Goal: Task Accomplishment & Management: Use online tool/utility

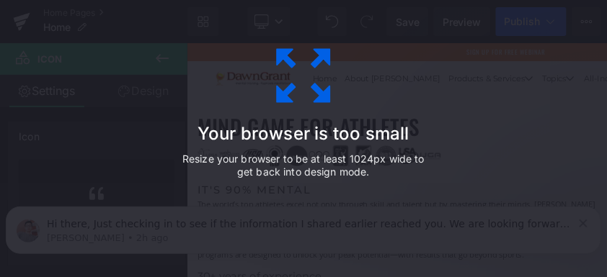
scroll to position [5532, 865]
click at [490, 145] on div "Your browser is too small Resize your browser to be at least 1024px wide to get…" at bounding box center [303, 138] width 607 height 277
click at [305, 88] on icon at bounding box center [303, 76] width 72 height 72
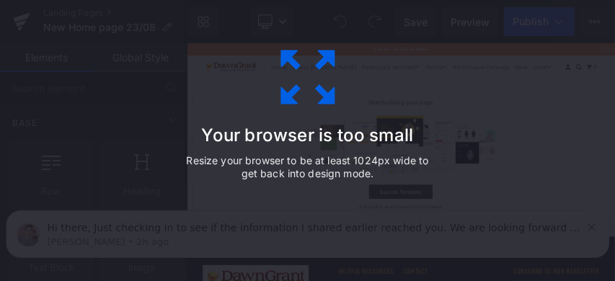
click at [282, 81] on icon at bounding box center [308, 77] width 72 height 72
drag, startPoint x: 434, startPoint y: 193, endPoint x: 584, endPoint y: 221, distance: 152.5
click at [442, 187] on div "Your browser is too small Resize your browser to be at least 1024px wide to get…" at bounding box center [308, 140] width 324 height 288
click at [584, 221] on div "Your browser is too small Resize your browser to be at least 1024px wide to get…" at bounding box center [307, 140] width 615 height 281
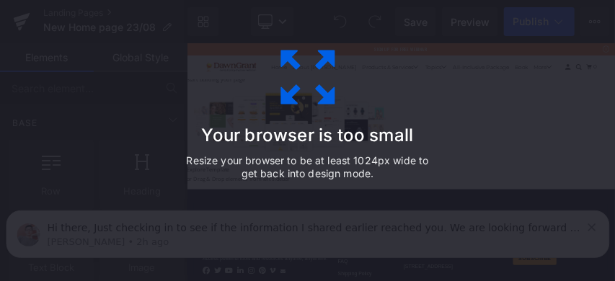
click at [222, 105] on div "Your browser is too small Resize your browser to be at least 1024px wide to get…" at bounding box center [308, 140] width 324 height 288
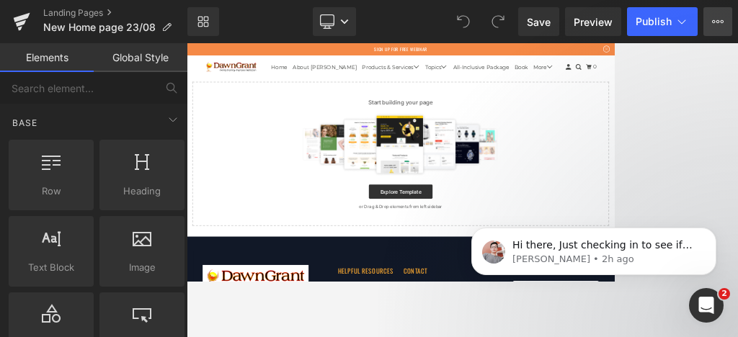
click at [614, 12] on button "View Live Page View with current Template Save Template to Library Schedule Pub…" at bounding box center [717, 21] width 29 height 29
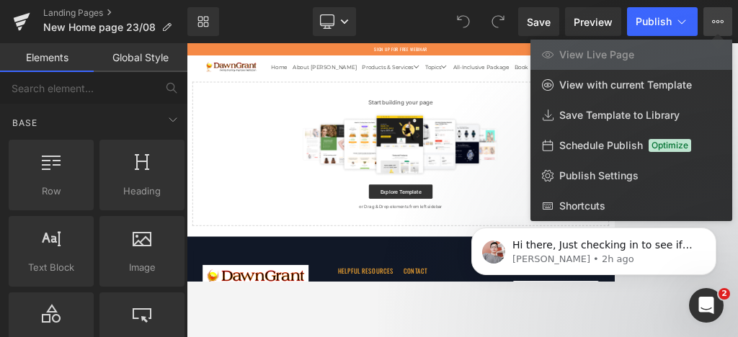
click at [434, 145] on div at bounding box center [462, 190] width 551 height 294
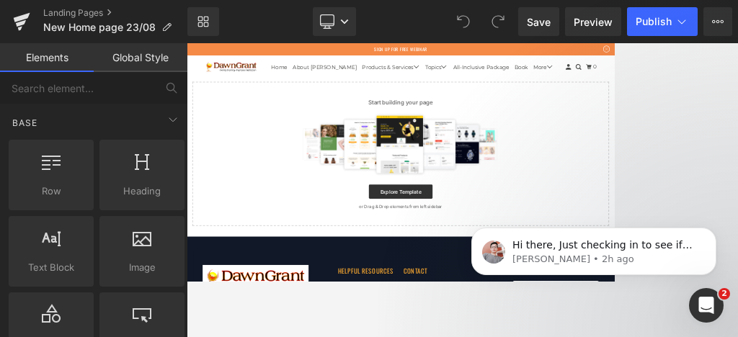
drag, startPoint x: 884, startPoint y: 45, endPoint x: 831, endPoint y: 353, distance: 313.0
click at [558, 239] on img at bounding box center [622, 249] width 419 height 130
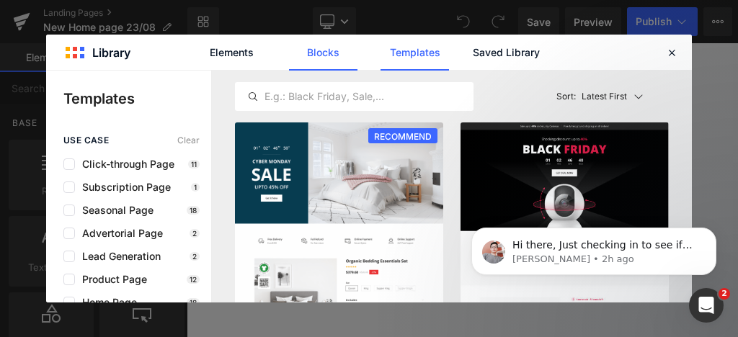
click at [472, 68] on link "Blocks" at bounding box center [506, 53] width 68 height 36
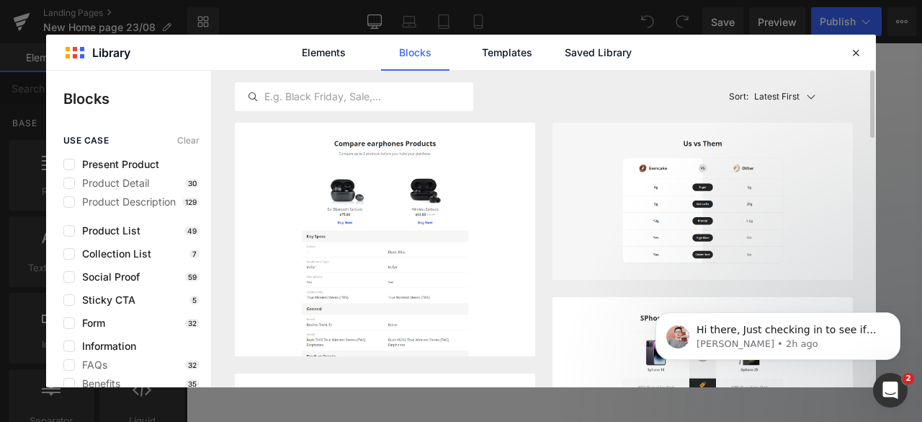
drag, startPoint x: 724, startPoint y: 2, endPoint x: 496, endPoint y: 119, distance: 256.5
click at [496, 119] on div "Latest First Most View Latest First Sort: Latest First" at bounding box center [544, 97] width 618 height 52
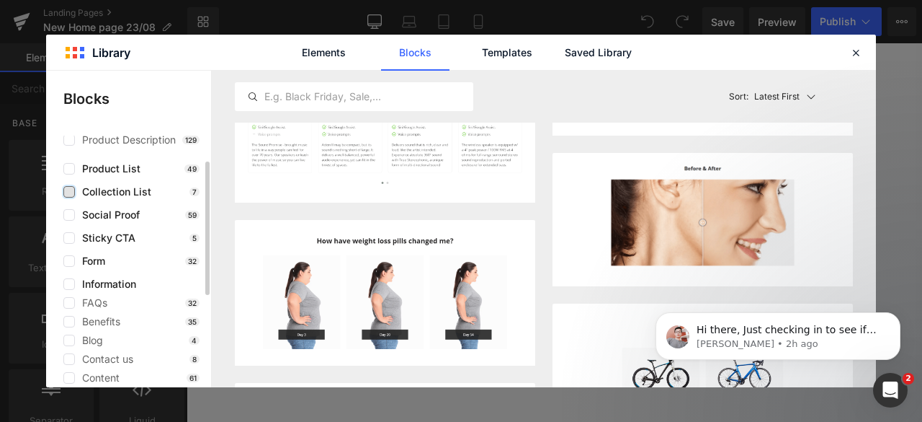
scroll to position [64, 0]
click at [72, 215] on label at bounding box center [69, 213] width 12 height 12
click at [69, 213] on input "checkbox" at bounding box center [69, 213] width 0 height 0
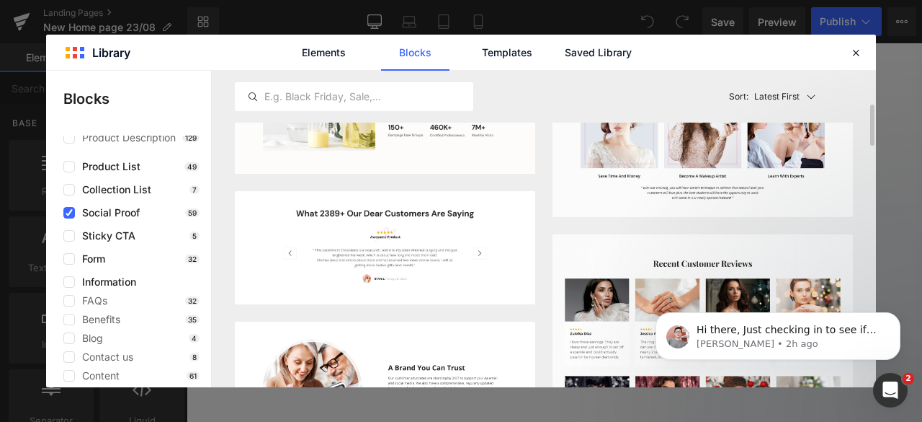
scroll to position [141, 0]
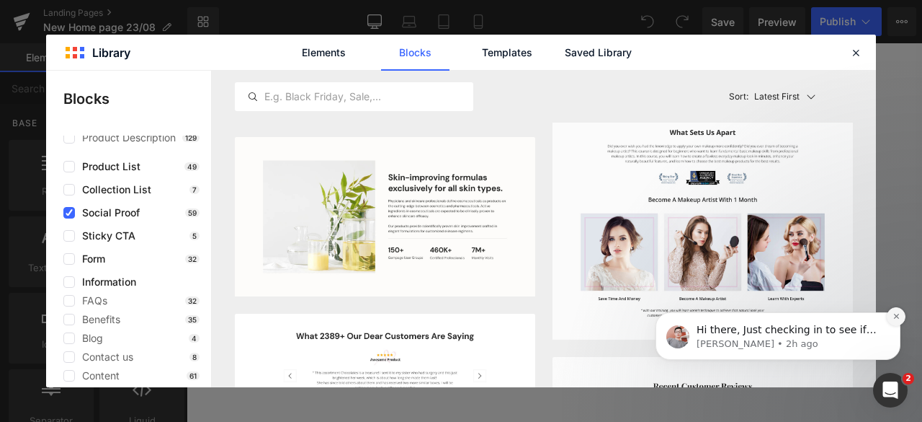
click at [614, 280] on icon "Dismiss notification" at bounding box center [897, 316] width 8 height 8
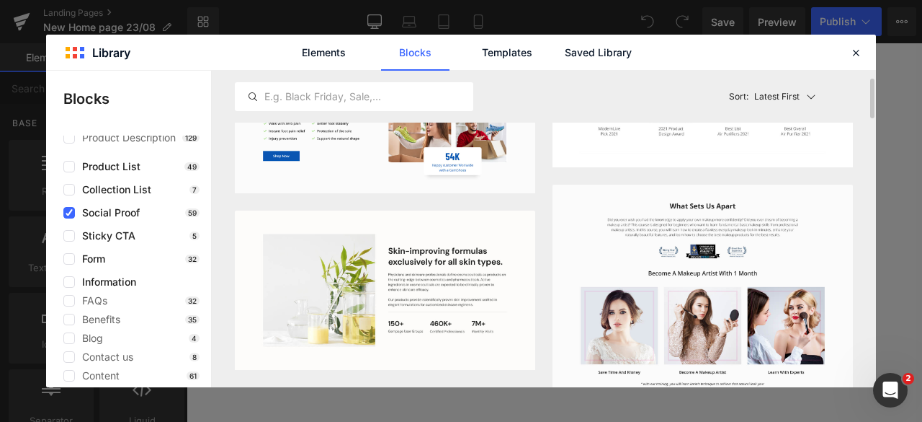
scroll to position [69, 0]
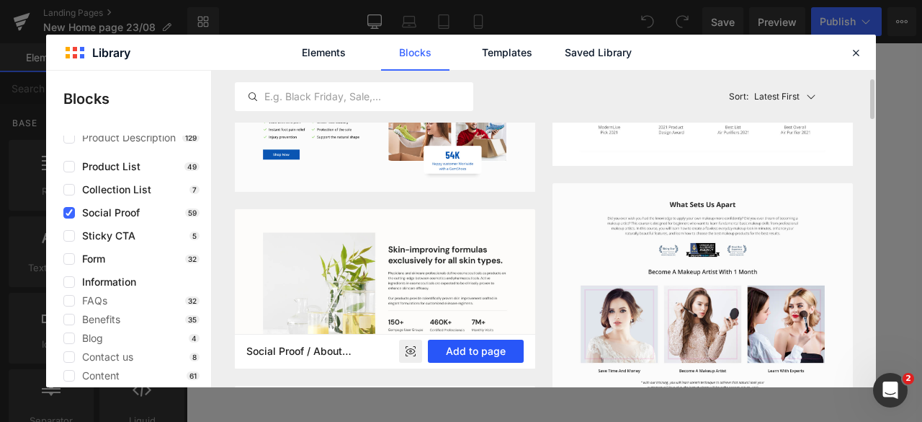
click at [464, 280] on button "Add to page" at bounding box center [476, 350] width 96 height 23
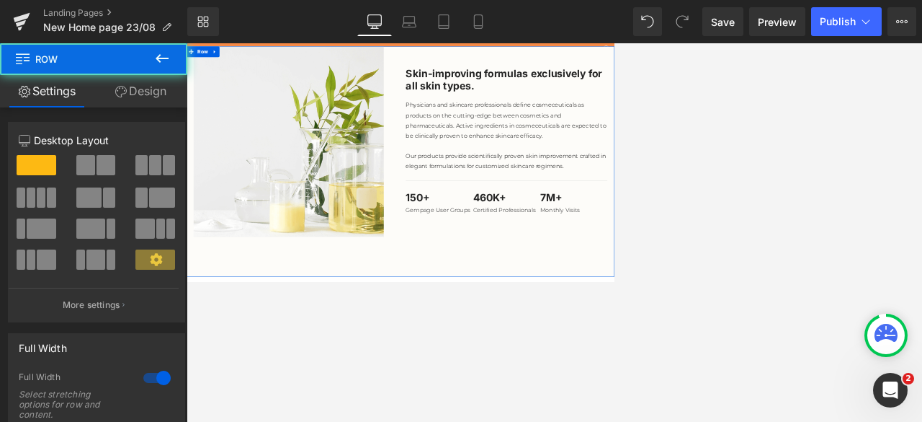
click at [614, 280] on div "Image Skin-improving formulas exclusively for all skin types. Heading Physician…" at bounding box center [623, 284] width 872 height 468
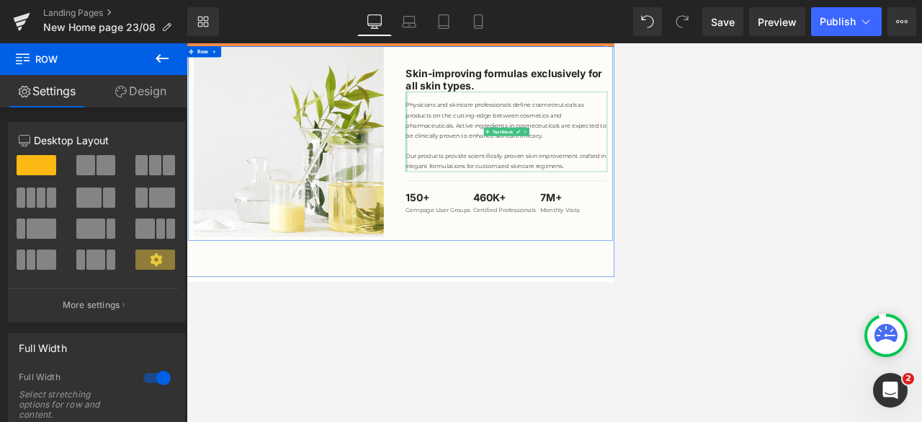
click at [614, 280] on div at bounding box center [635, 223] width 4 height 163
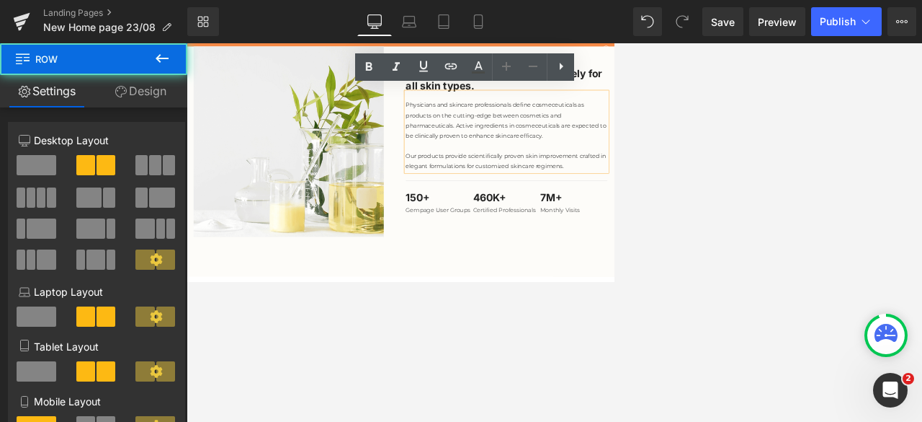
click at [614, 280] on div "Image Skin-improving formulas exclusively for all skin types. Heading Physician…" at bounding box center [622, 247] width 865 height 395
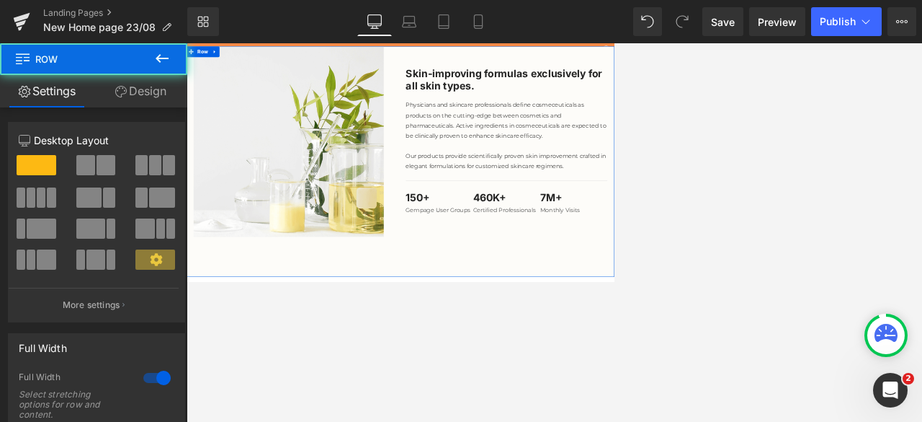
click at [598, 280] on div "Image Skin-improving formulas exclusively for all skin types. Heading Physician…" at bounding box center [623, 284] width 872 height 468
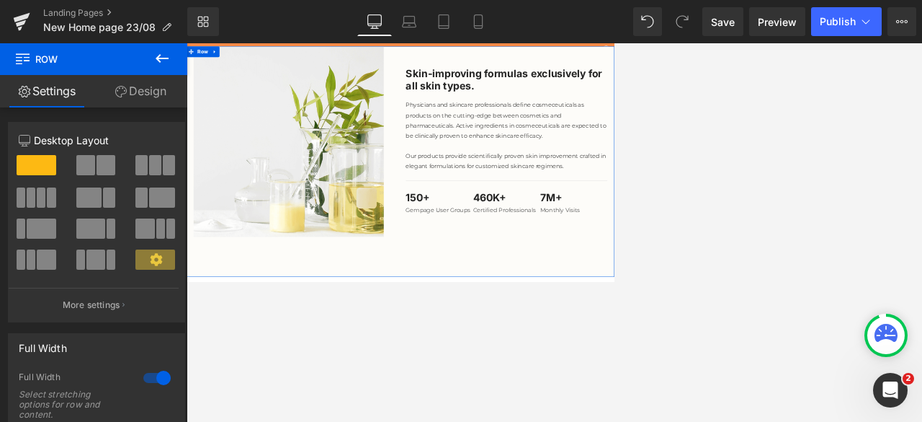
drag, startPoint x: 227, startPoint y: 204, endPoint x: 492, endPoint y: 470, distance: 375.5
drag, startPoint x: 24, startPoint y: 159, endPoint x: 95, endPoint y: 188, distance: 76.9
click at [95, 188] on div at bounding box center [97, 217] width 156 height 125
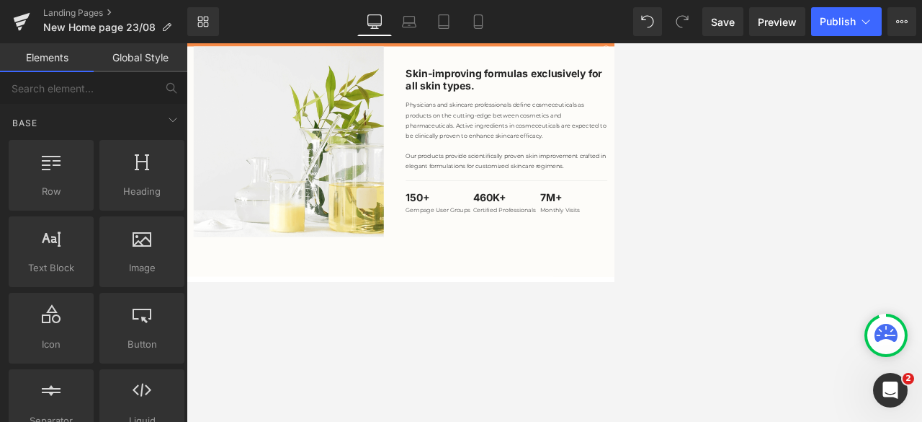
click at [369, 280] on div at bounding box center [555, 232] width 736 height 378
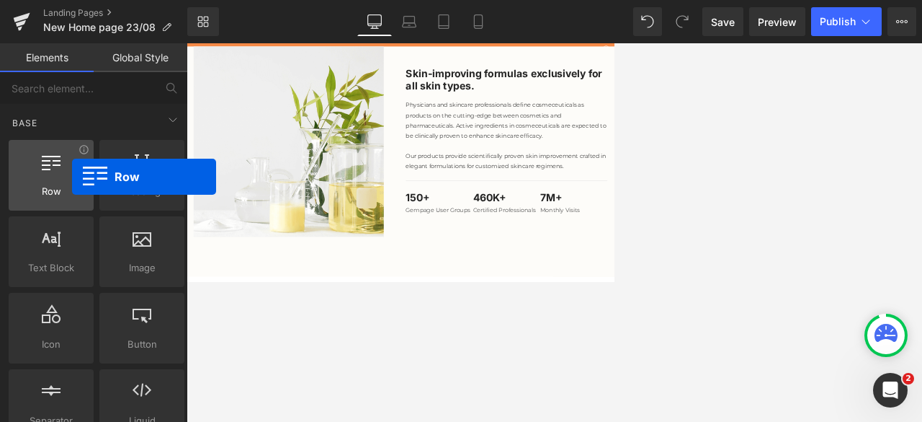
click at [72, 177] on div at bounding box center [51, 167] width 76 height 32
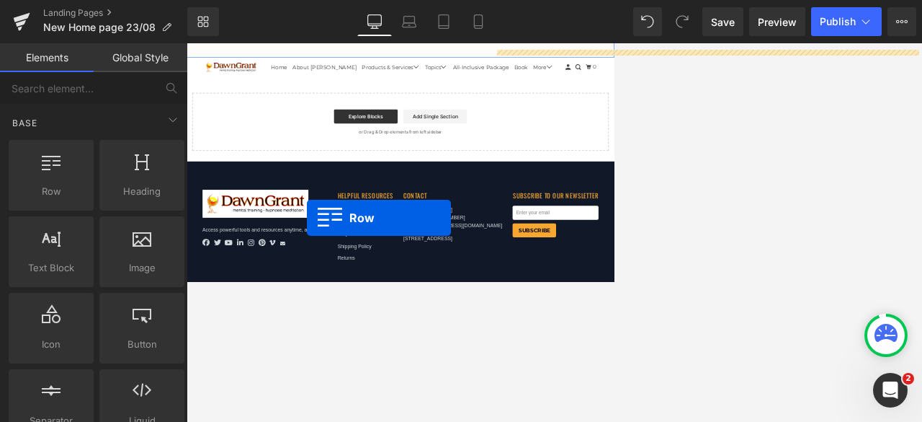
scroll to position [461, 0]
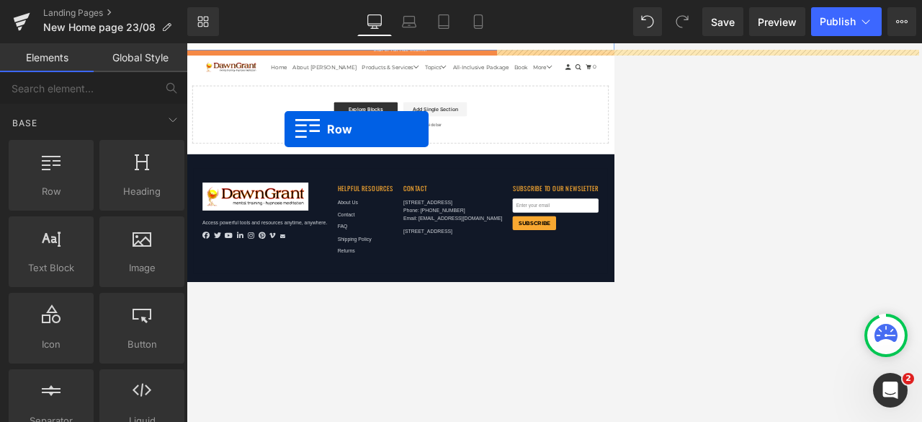
drag, startPoint x: 246, startPoint y: 217, endPoint x: 386, endPoint y: 218, distance: 140.5
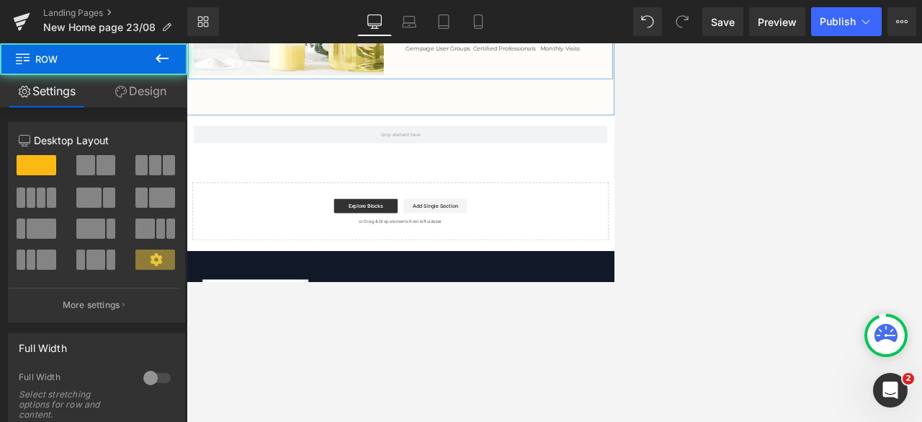
scroll to position [321, 0]
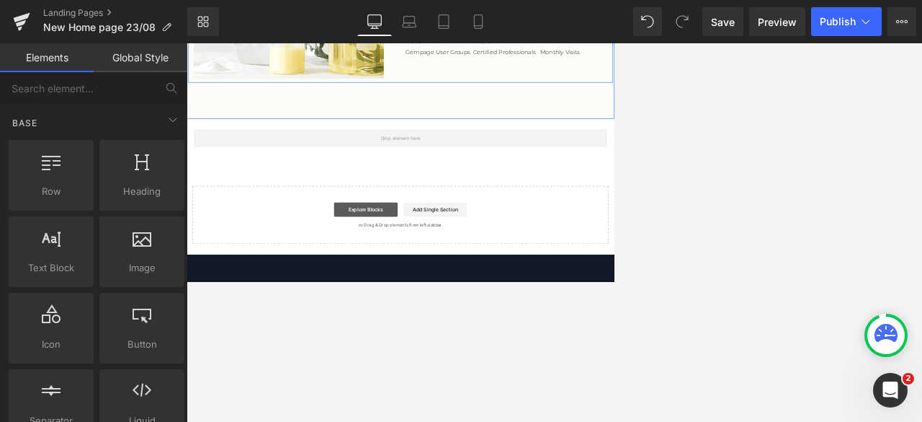
click at [558, 280] on link "Explore Blocks" at bounding box center [552, 381] width 130 height 29
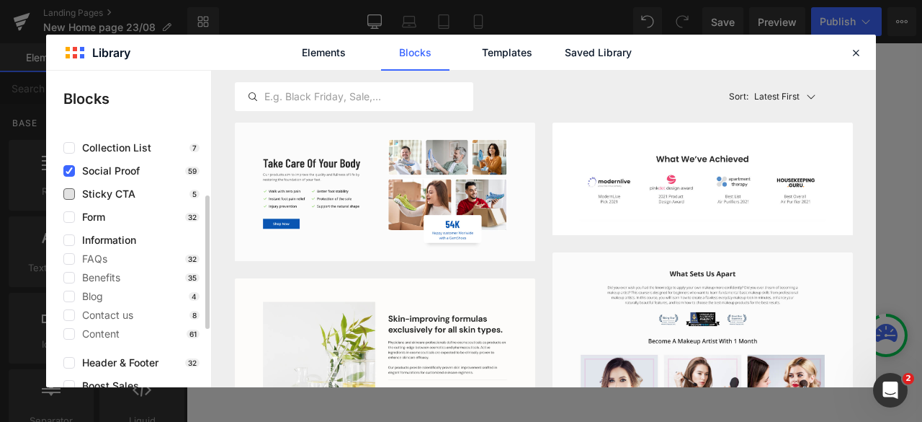
scroll to position [110, 0]
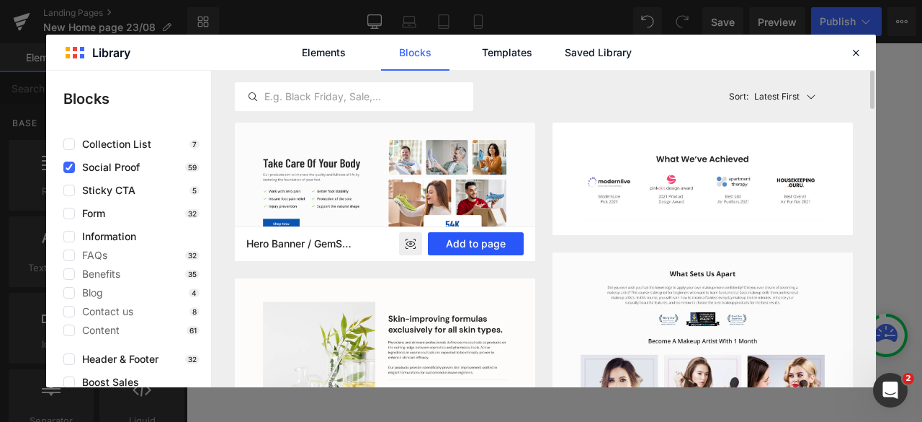
click at [452, 244] on button "Add to page" at bounding box center [476, 243] width 96 height 23
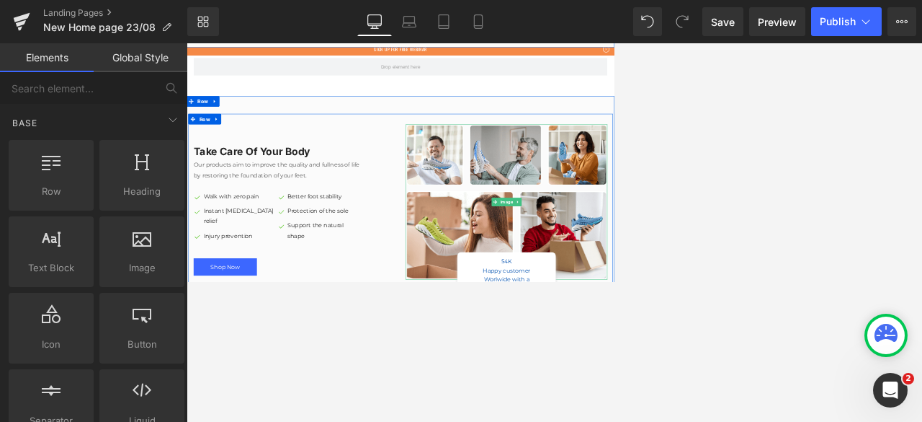
scroll to position [369, 0]
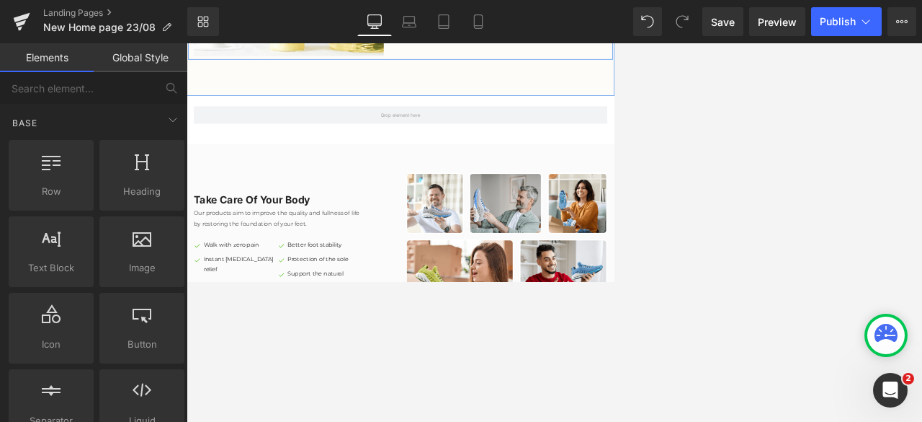
click at [614, 224] on div "Image Skin-improving formulas exclusively for all skin types. Heading Physician…" at bounding box center [623, 292] width 872 height 1223
click at [614, 157] on div "Row" at bounding box center [622, 181] width 865 height 65
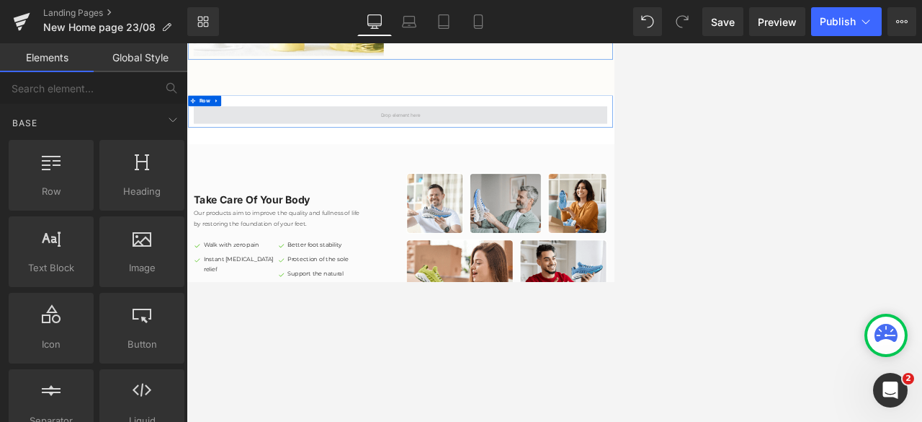
click at [597, 176] on span at bounding box center [622, 188] width 91 height 27
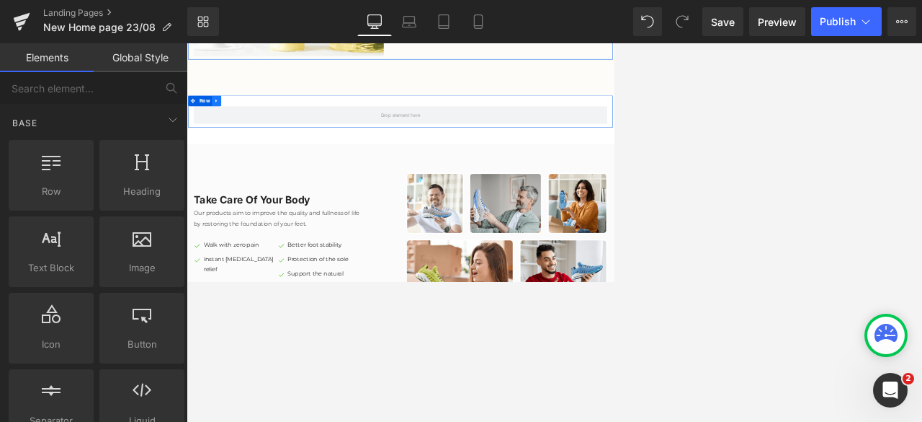
click at [243, 157] on icon at bounding box center [248, 159] width 10 height 11
click at [281, 158] on icon at bounding box center [285, 160] width 10 height 10
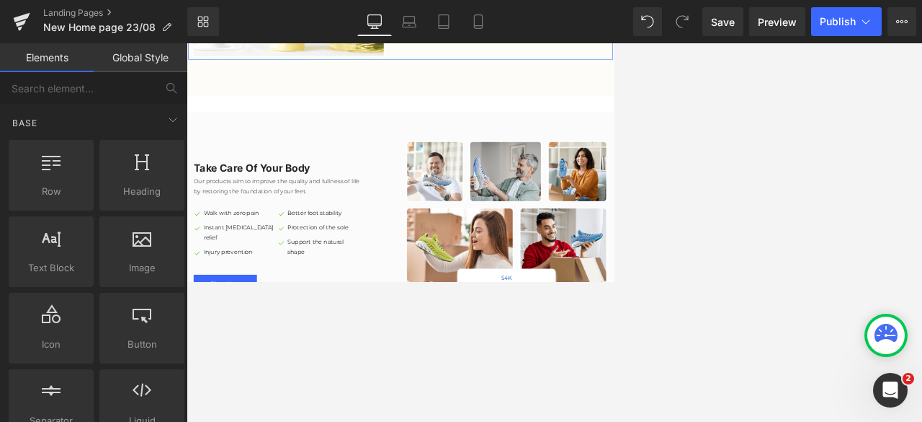
click at [588, 165] on div "Image Skin-improving formulas exclusively for all skin types. Heading Physician…" at bounding box center [623, 260] width 872 height 1159
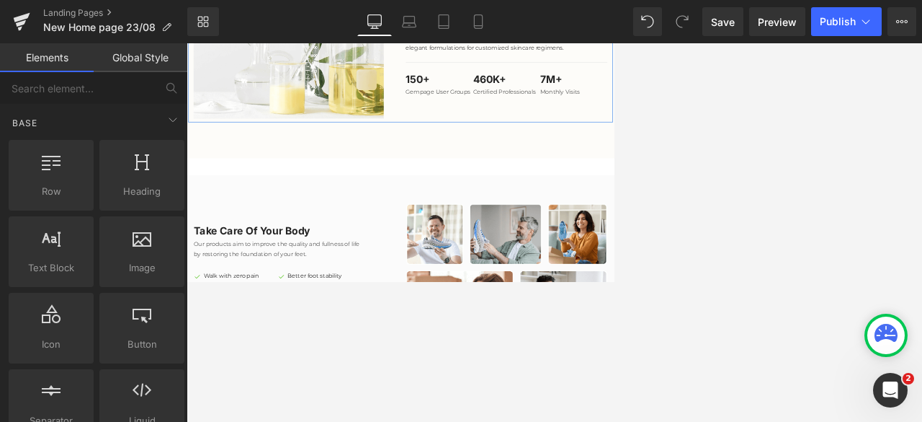
scroll to position [228, 0]
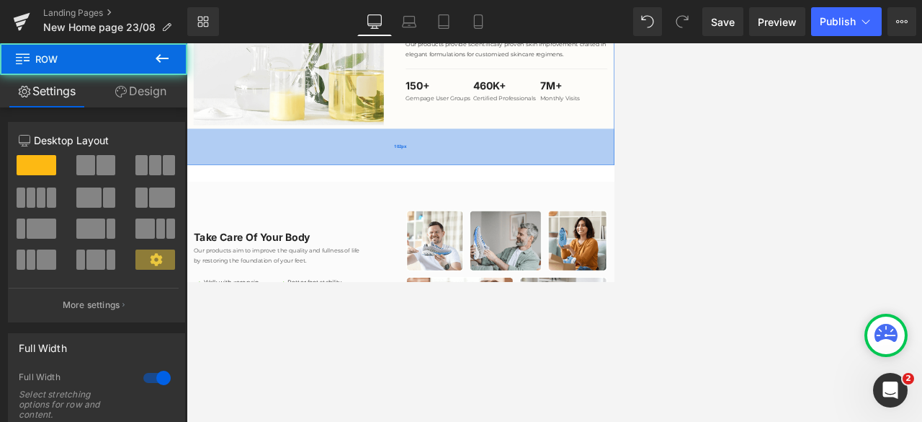
click at [614, 280] on div "102px" at bounding box center [623, 253] width 872 height 73
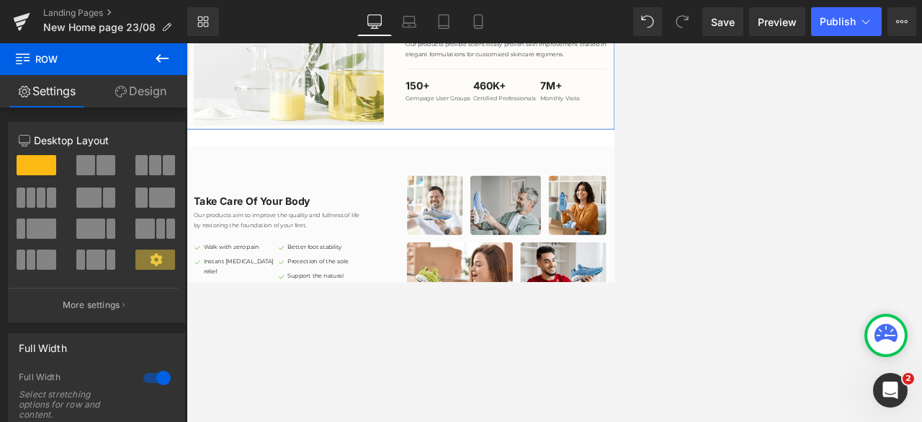
drag, startPoint x: 602, startPoint y: 282, endPoint x: 602, endPoint y: 212, distance: 70.6
click at [602, 212] on div "Image Skin-improving formulas exclusively for all skin types. Heading Physician…" at bounding box center [623, 20] width 872 height 396
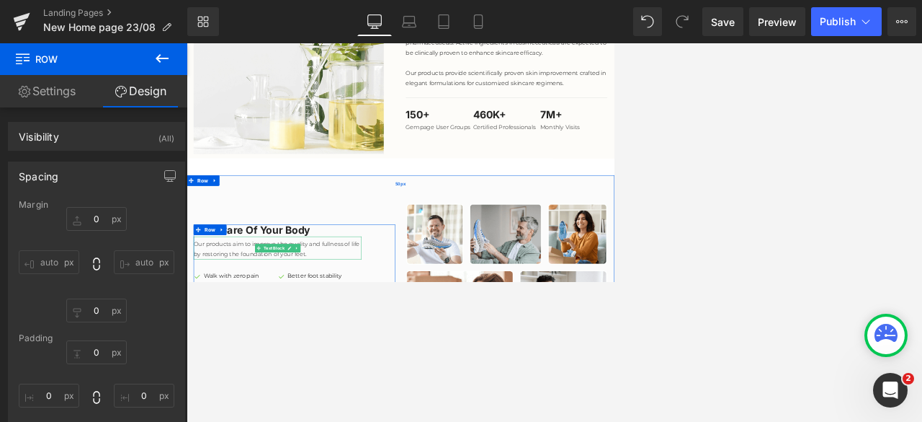
scroll to position [167, 0]
click at [239, 280] on icon at bounding box center [244, 323] width 10 height 11
click at [279, 280] on icon at bounding box center [282, 324] width 10 height 10
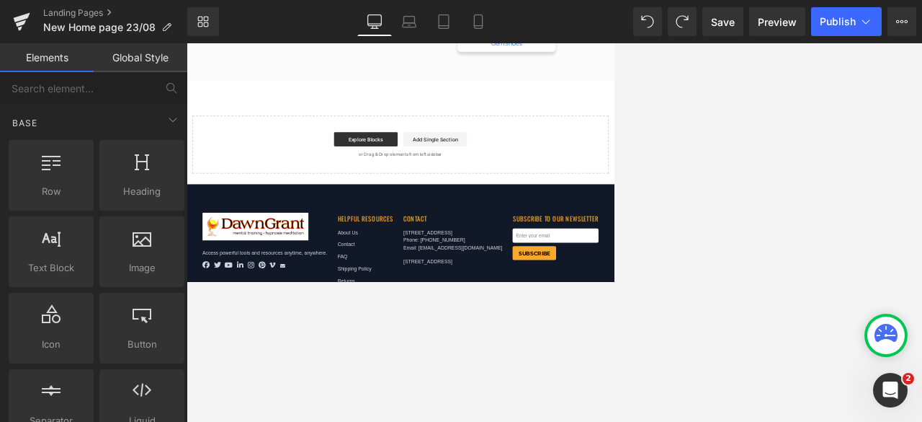
scroll to position [830, 0]
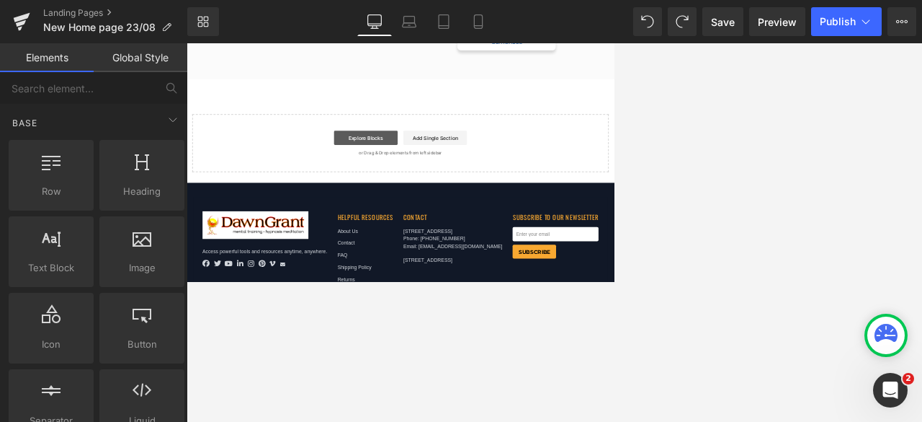
click at [538, 240] on link "Explore Blocks" at bounding box center [552, 236] width 130 height 29
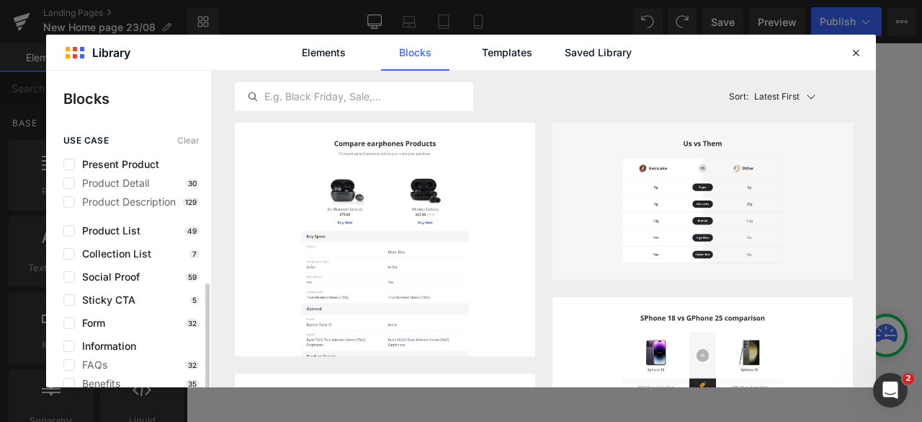
scroll to position [102, 0]
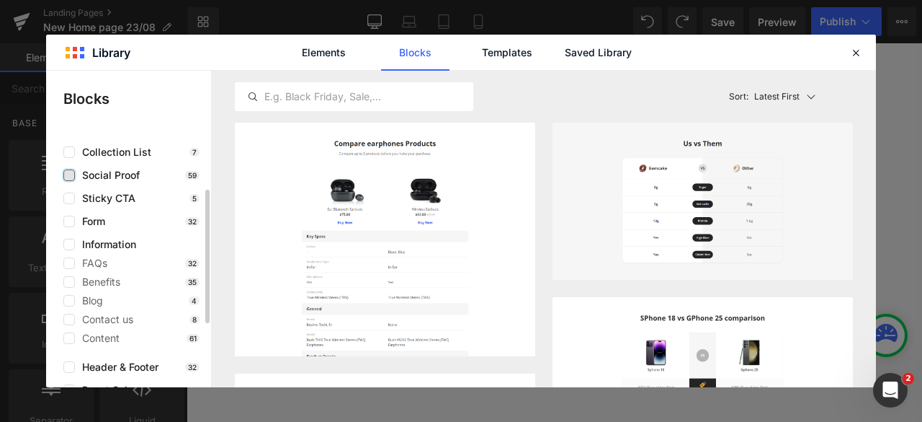
click at [69, 178] on label at bounding box center [69, 175] width 12 height 12
click at [69, 175] on input "checkbox" at bounding box center [69, 175] width 0 height 0
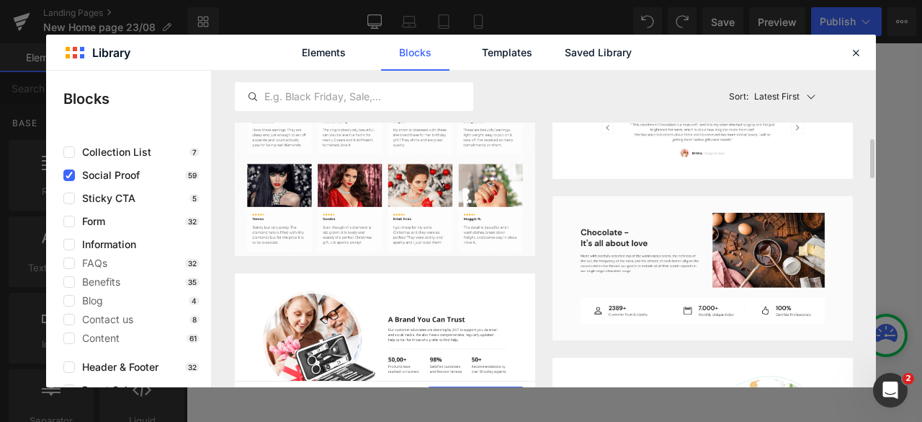
scroll to position [493, 0]
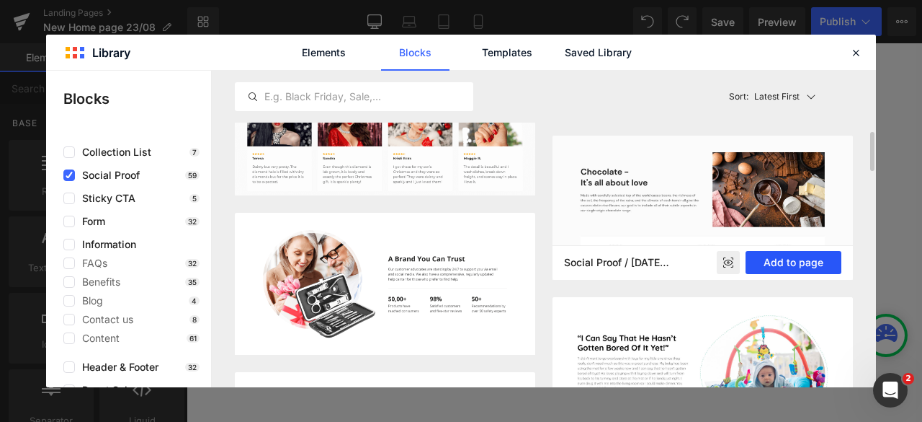
click at [614, 267] on button "Add to page" at bounding box center [794, 262] width 96 height 23
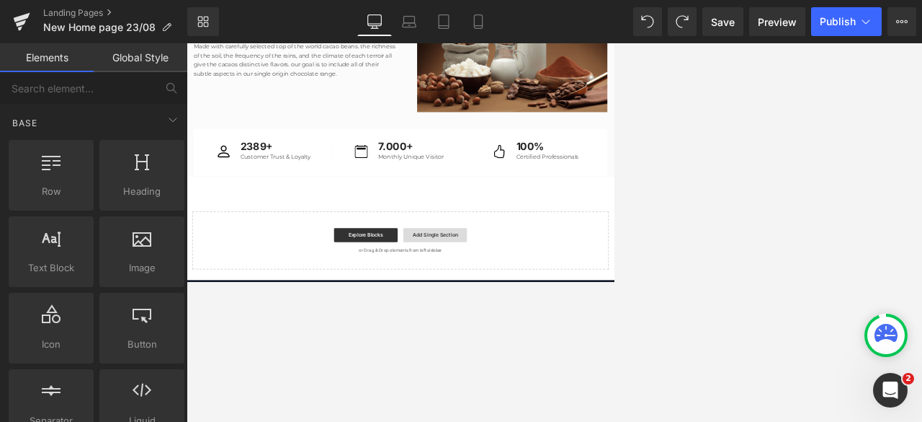
scroll to position [1078, 0]
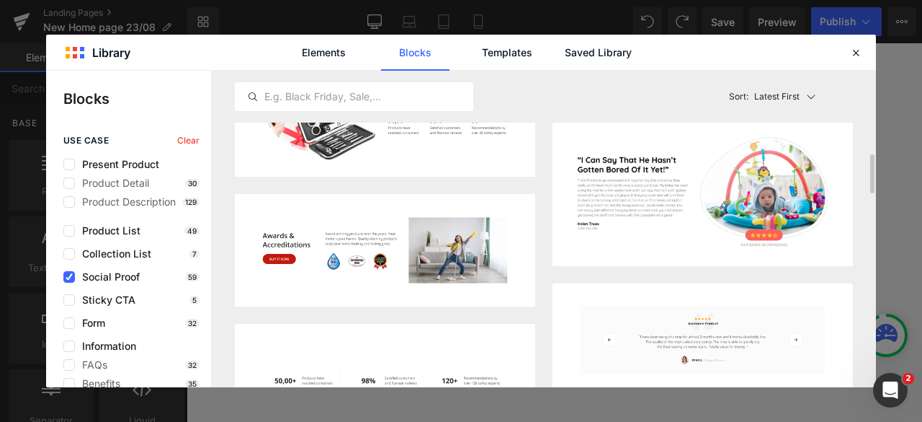
scroll to position [670, 0]
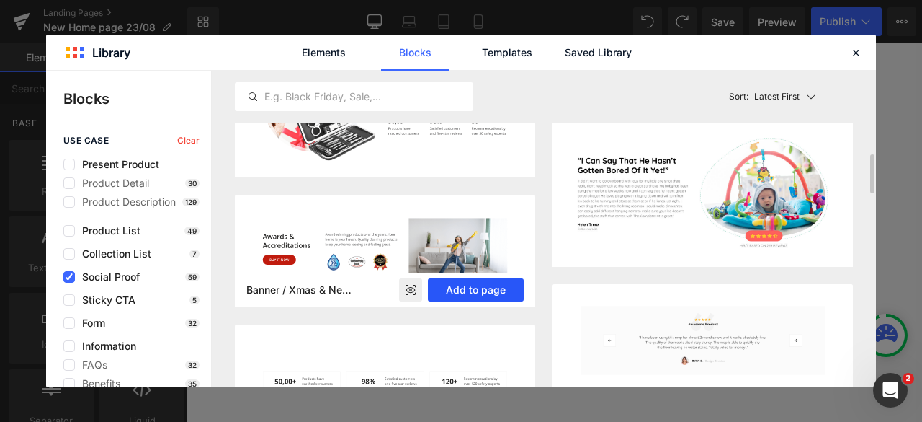
click at [457, 280] on button "Add to page" at bounding box center [476, 289] width 96 height 23
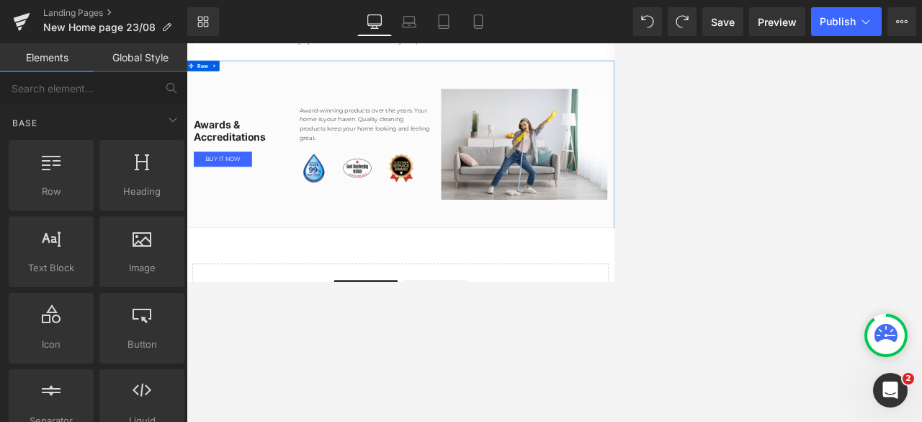
scroll to position [1467, 0]
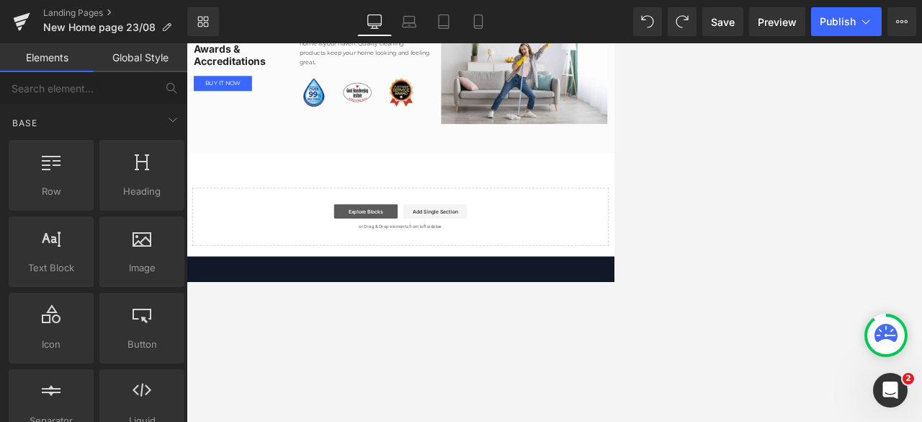
click at [542, 280] on link "Explore Blocks" at bounding box center [552, 384] width 130 height 29
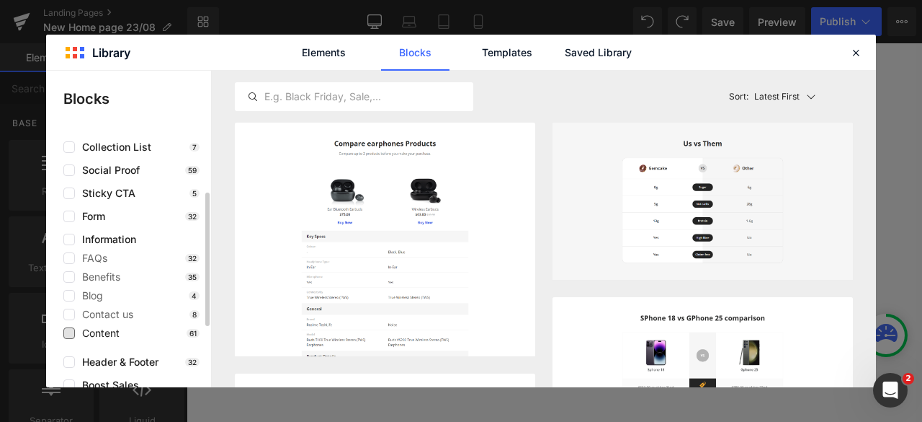
scroll to position [107, 0]
click at [69, 169] on label at bounding box center [69, 170] width 12 height 12
click at [69, 170] on input "checkbox" at bounding box center [69, 170] width 0 height 0
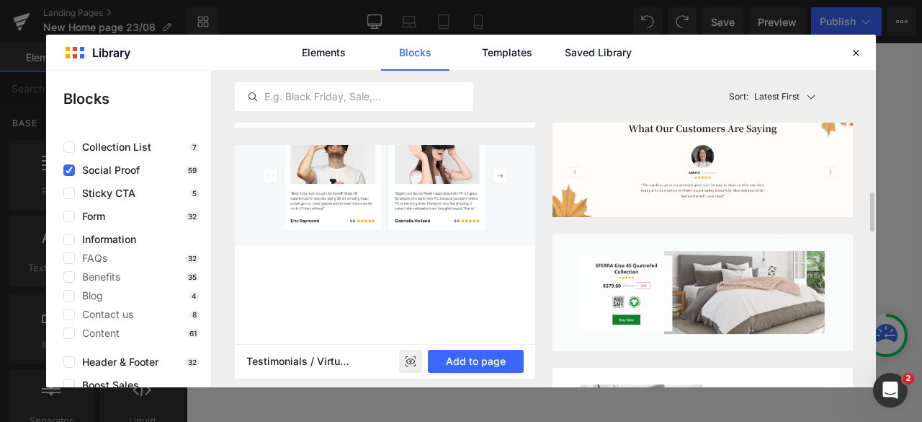
scroll to position [981, 0]
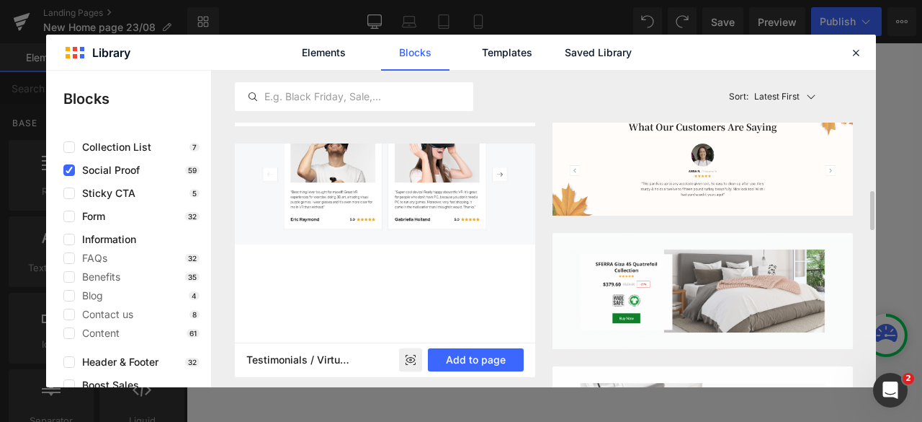
click at [479, 280] on div at bounding box center [385, 259] width 300 height 233
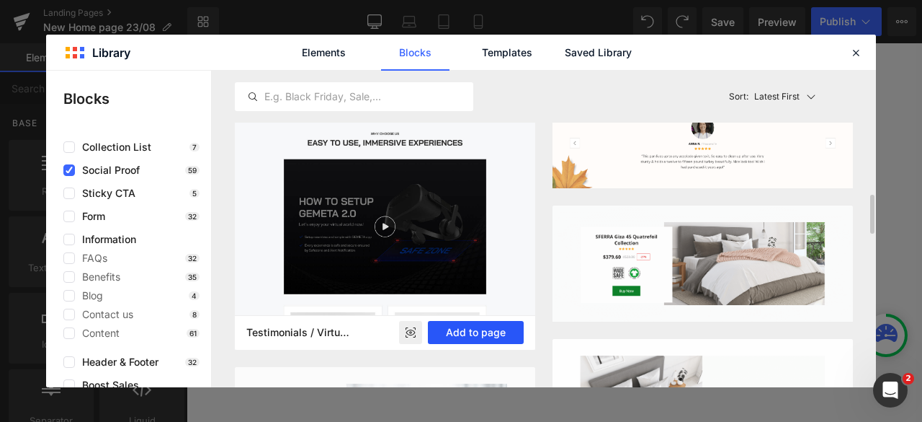
click at [447, 280] on button "Add to page" at bounding box center [476, 332] width 96 height 23
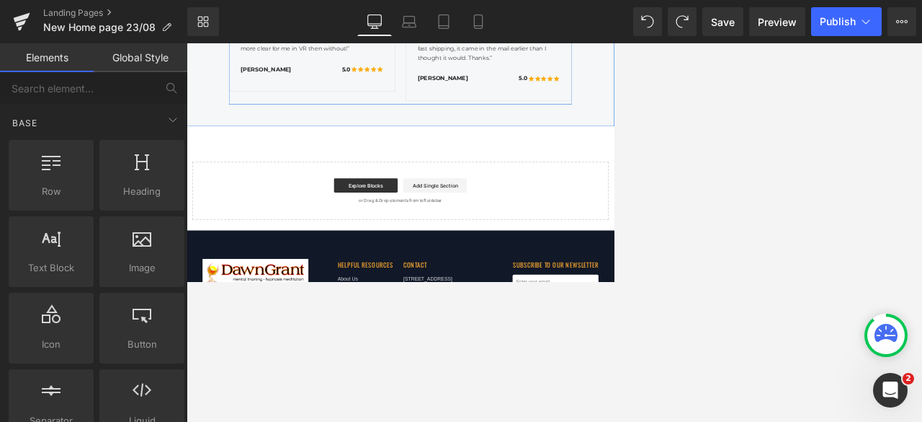
scroll to position [2554, 0]
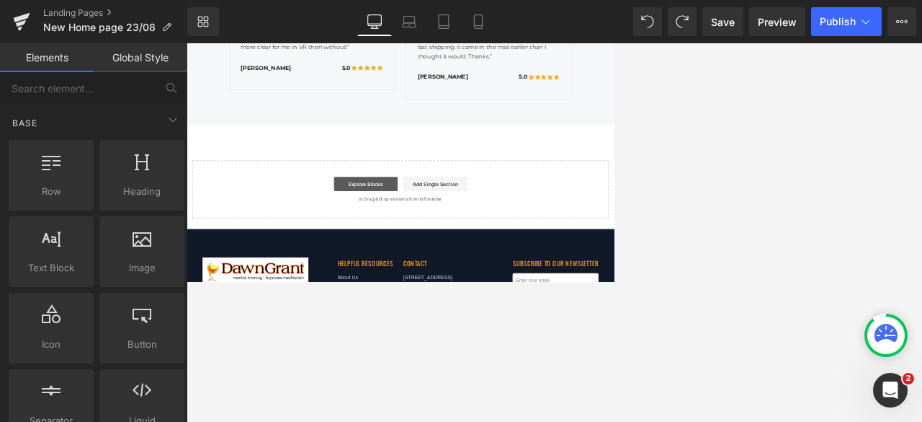
click at [569, 280] on link "Explore Blocks" at bounding box center [552, 329] width 130 height 29
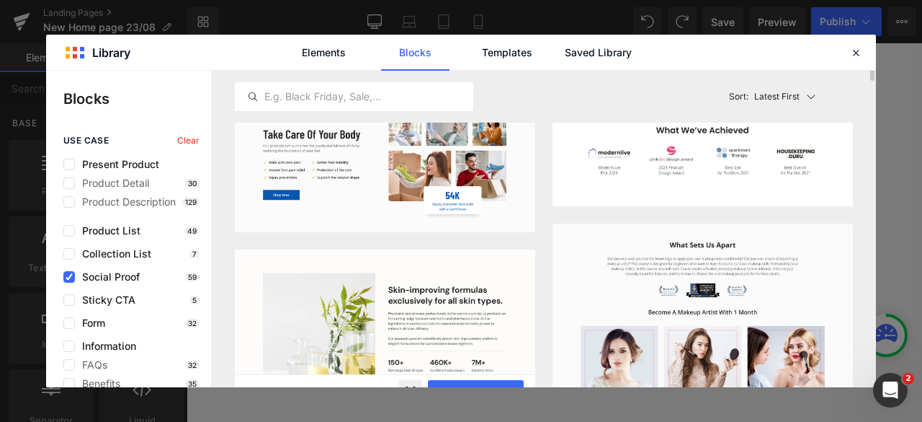
scroll to position [0, 0]
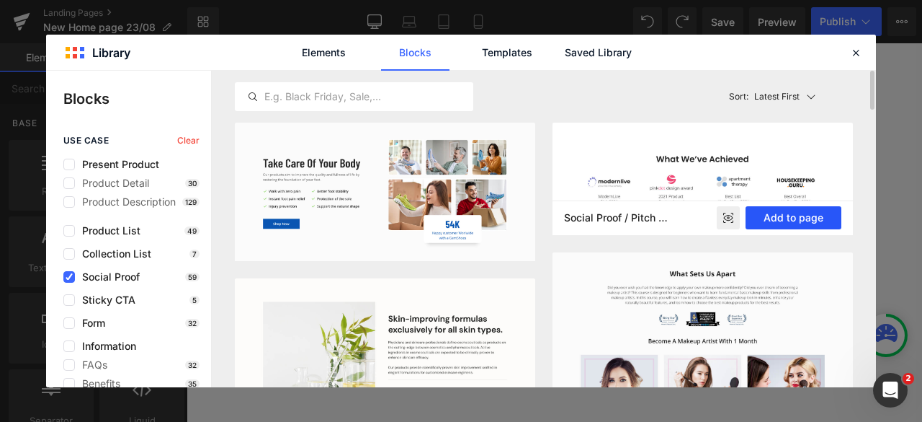
click at [614, 207] on button "Add to page" at bounding box center [794, 217] width 96 height 23
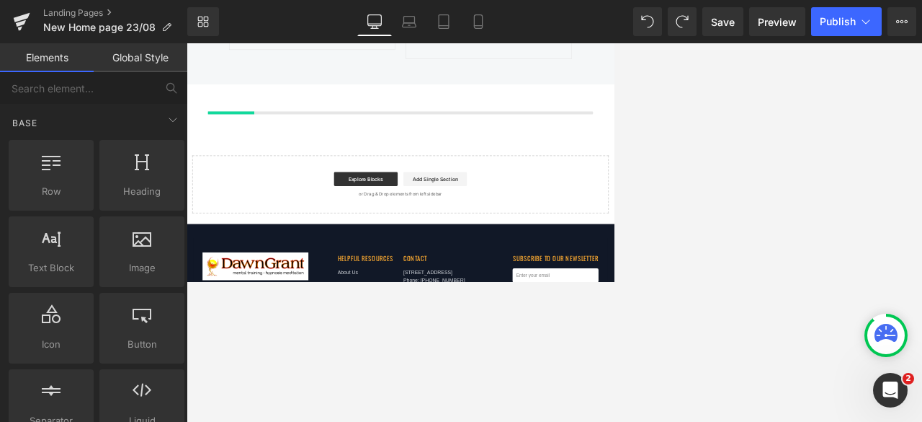
scroll to position [2648, 0]
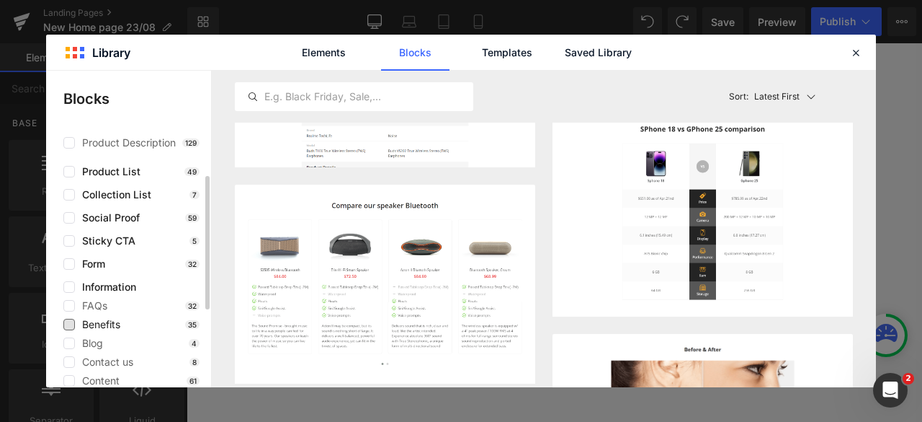
scroll to position [56, 0]
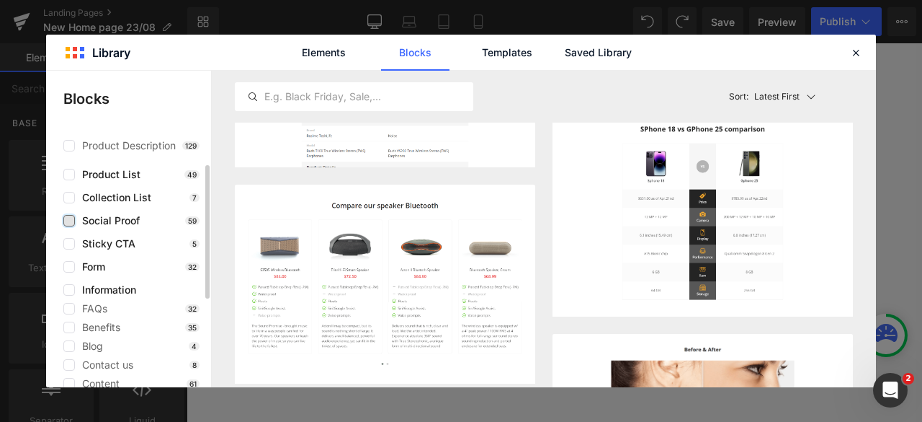
click at [71, 220] on label at bounding box center [69, 221] width 12 height 12
click at [69, 220] on input "checkbox" at bounding box center [69, 220] width 0 height 0
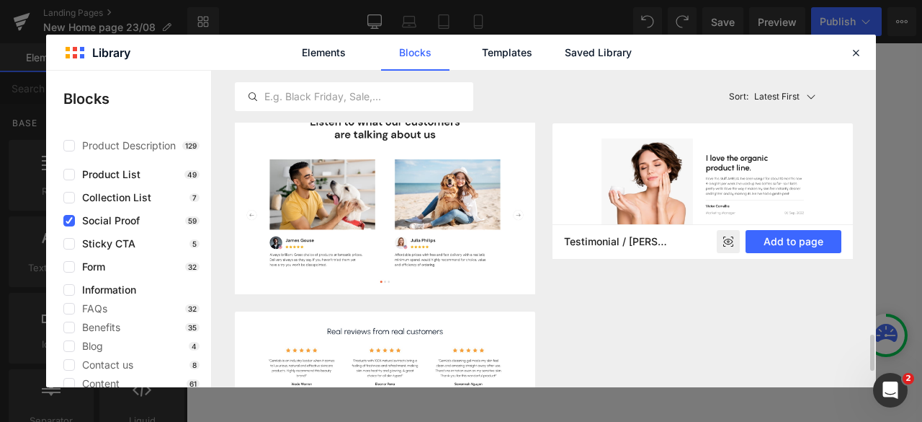
scroll to position [2344, 0]
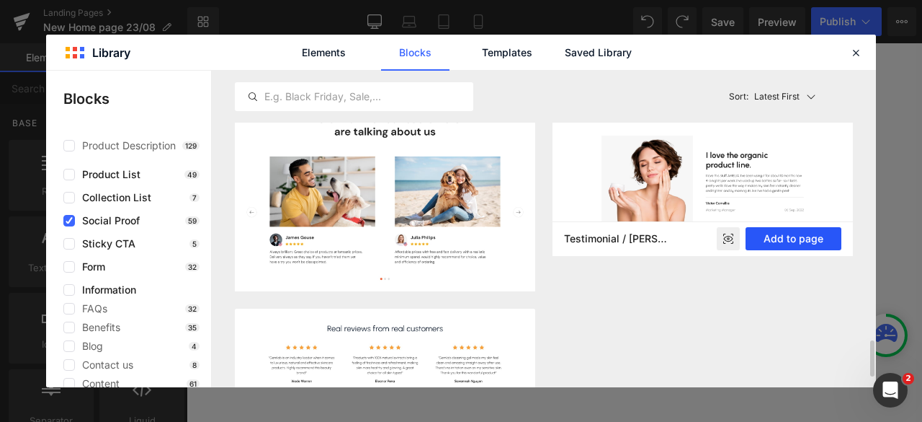
click at [614, 238] on button "Add to page" at bounding box center [794, 238] width 96 height 23
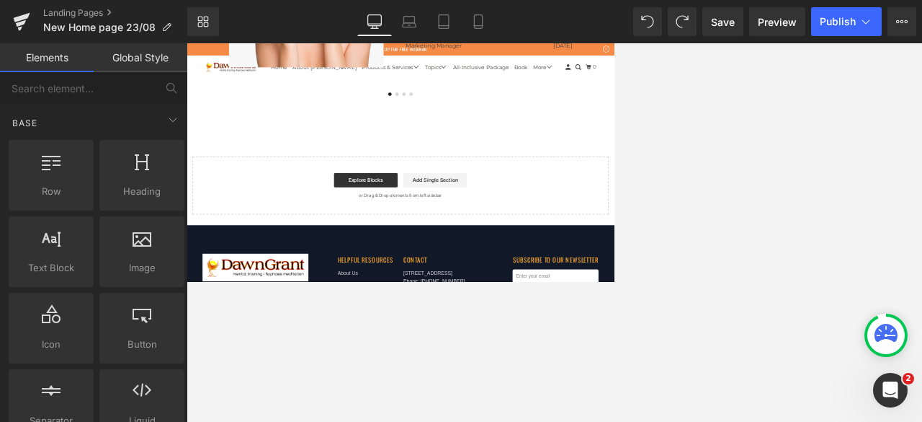
scroll to position [3268, 0]
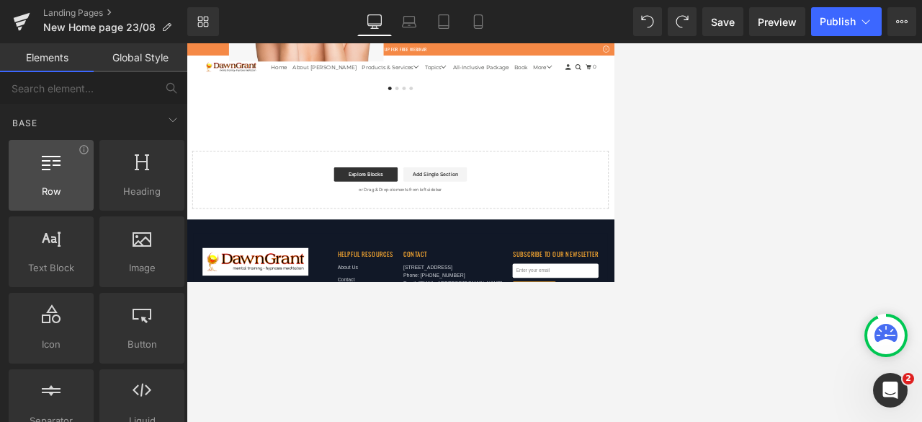
click at [61, 181] on div at bounding box center [51, 167] width 76 height 32
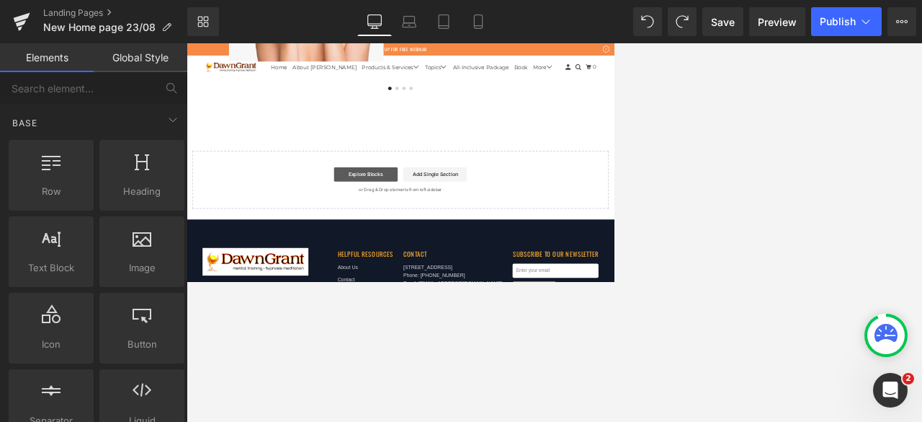
click at [541, 280] on link "Explore Blocks" at bounding box center [552, 309] width 130 height 29
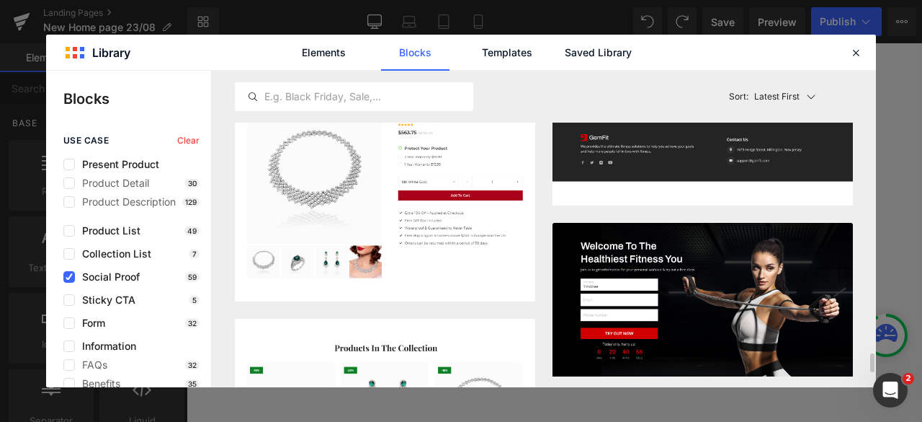
scroll to position [4505, 0]
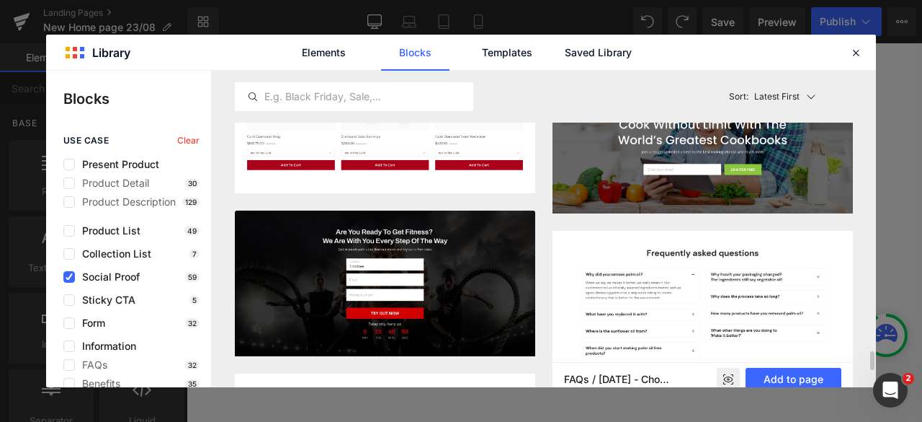
click at [614, 272] on img at bounding box center [703, 314] width 300 height 166
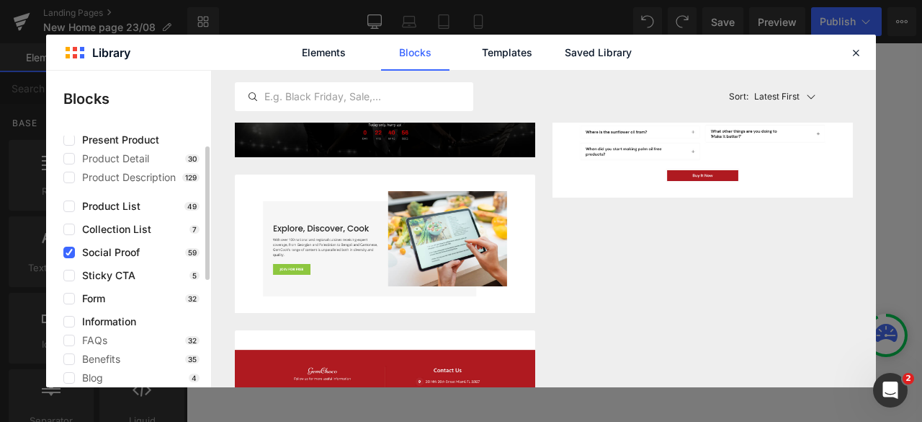
scroll to position [23, 0]
click at [72, 277] on label at bounding box center [69, 277] width 12 height 12
click at [69, 277] on input "checkbox" at bounding box center [69, 277] width 0 height 0
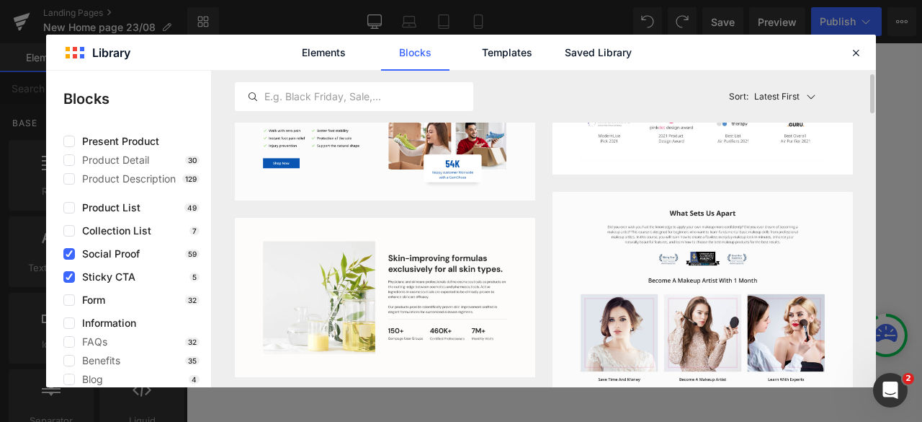
scroll to position [58, 0]
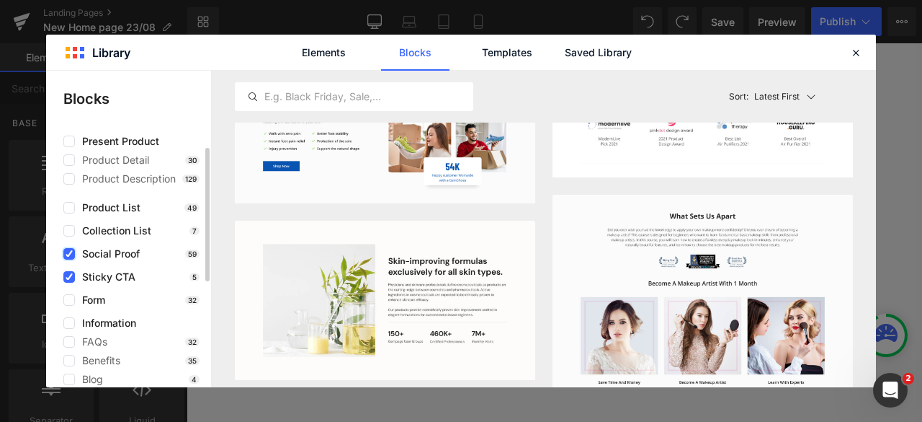
click at [73, 253] on label at bounding box center [69, 254] width 12 height 12
click at [69, 254] on input "checkbox" at bounding box center [69, 254] width 0 height 0
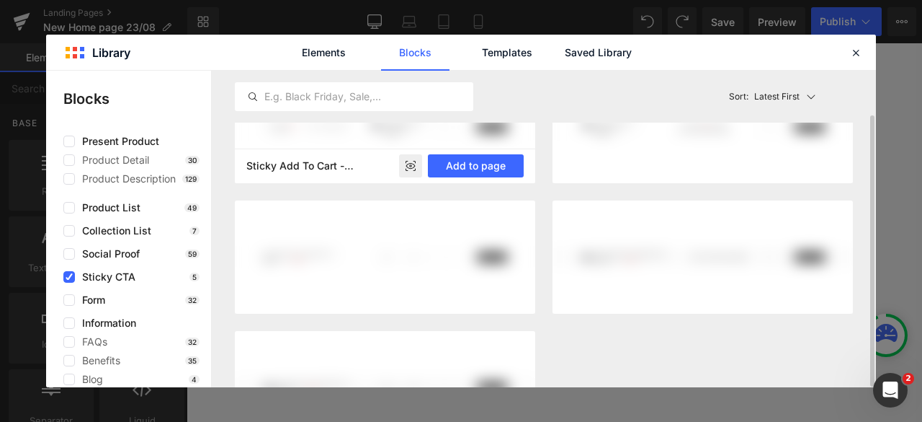
scroll to position [0, 0]
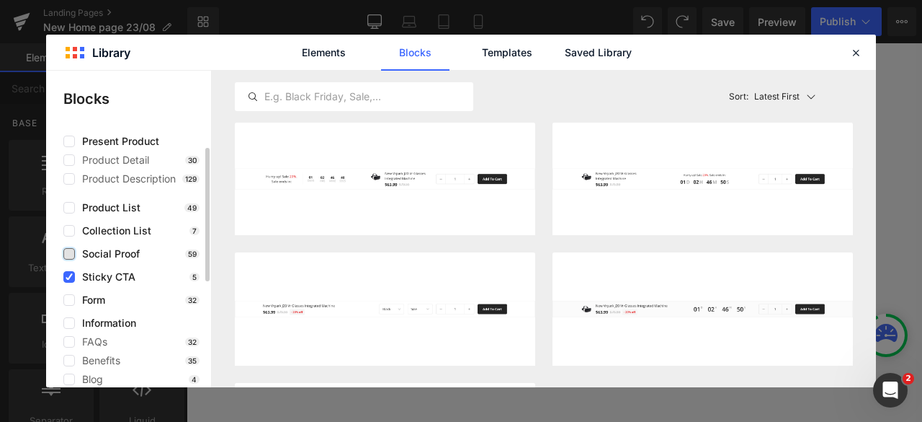
click at [66, 250] on label at bounding box center [69, 254] width 12 height 12
click at [69, 254] on input "checkbox" at bounding box center [69, 254] width 0 height 0
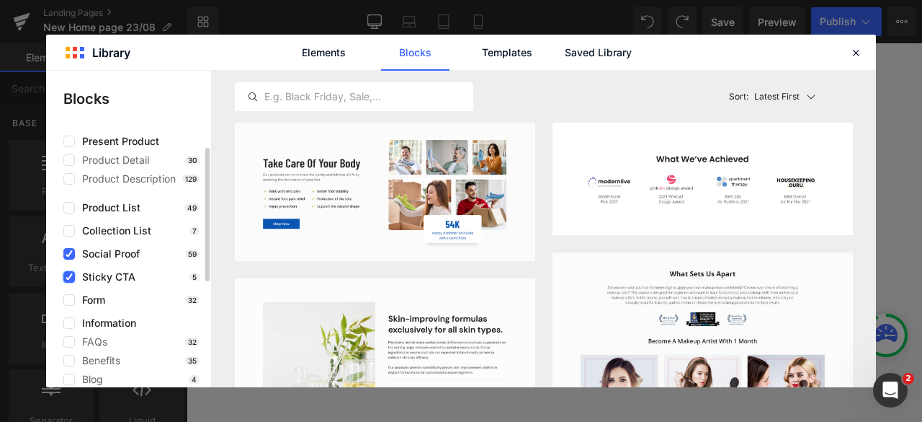
click at [68, 277] on icon at bounding box center [69, 277] width 7 height 0
click at [69, 277] on input "checkbox" at bounding box center [69, 277] width 0 height 0
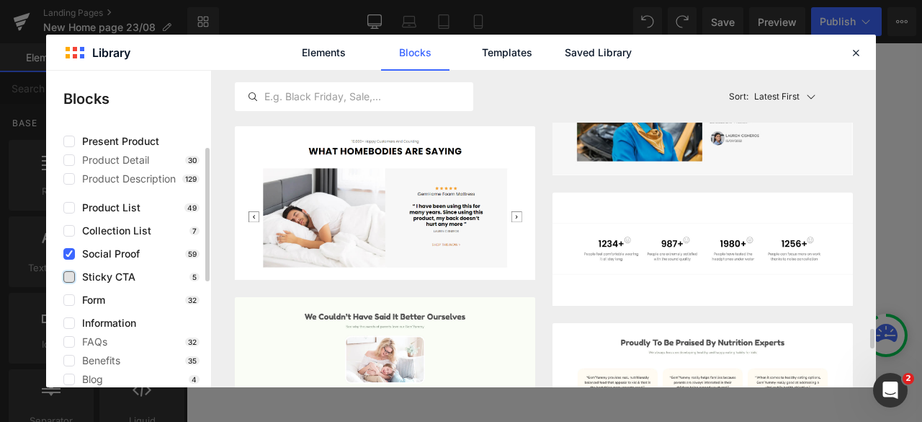
scroll to position [4083, 0]
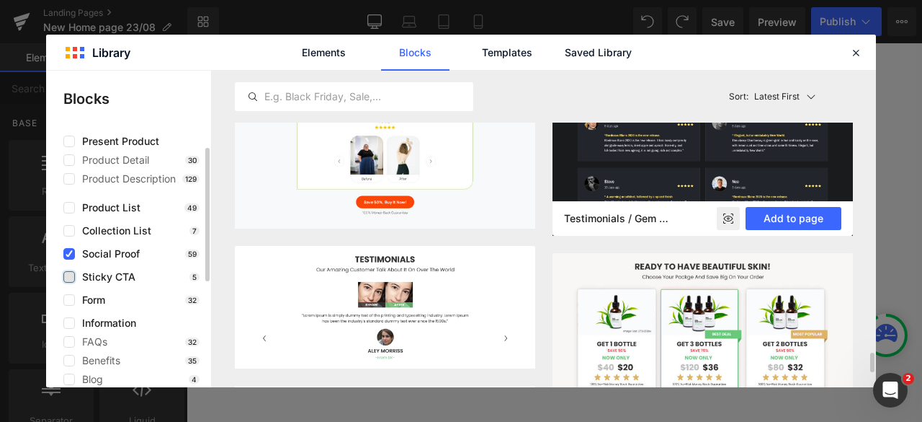
scroll to position [4482, 0]
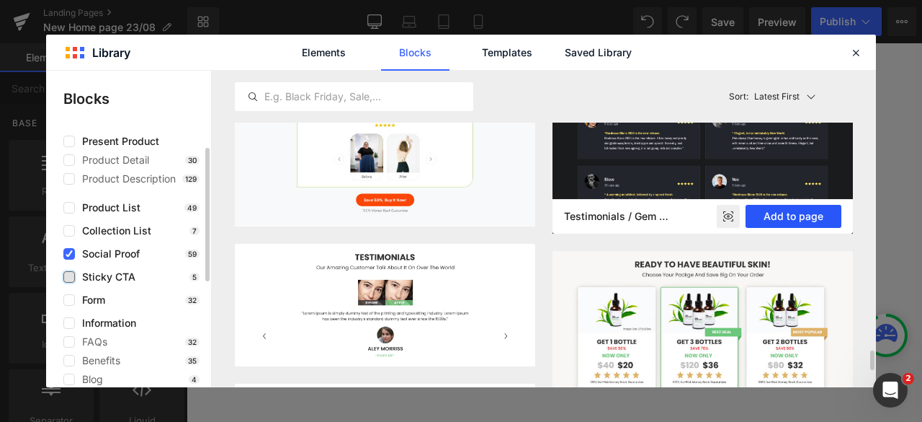
click at [614, 213] on button "Add to page" at bounding box center [794, 216] width 96 height 23
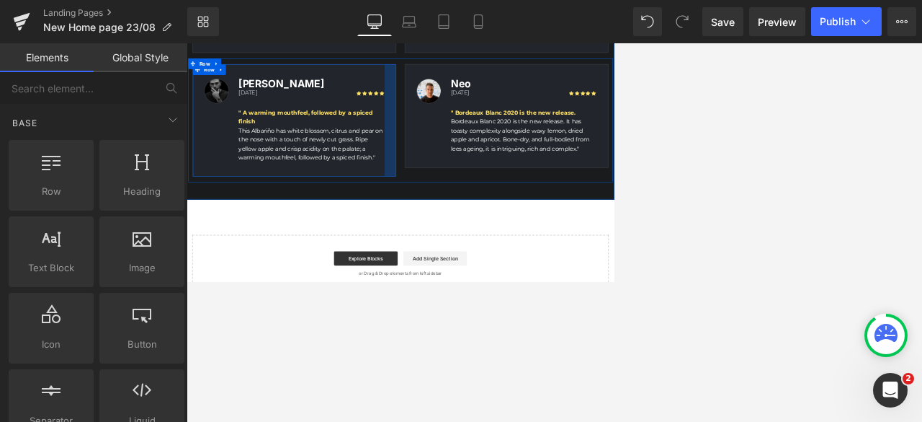
scroll to position [3653, 0]
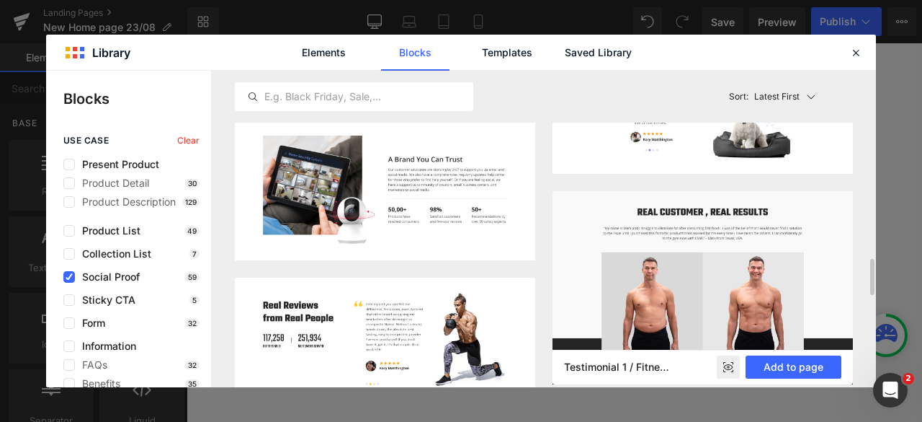
scroll to position [1536, 0]
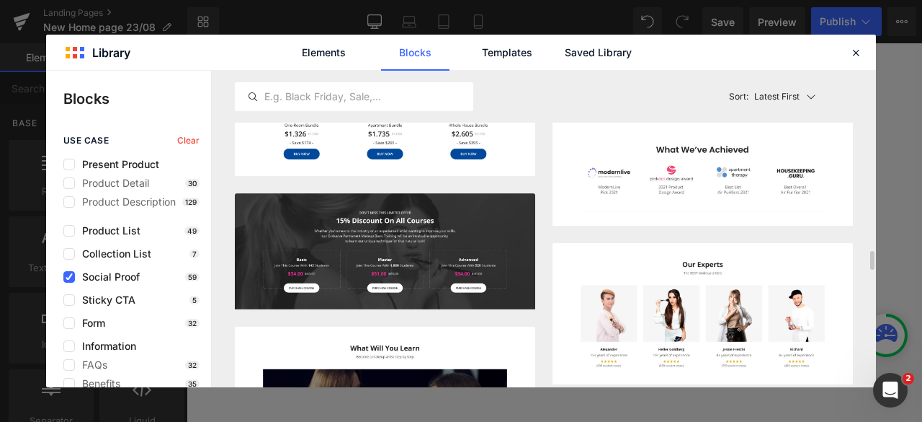
click at [561, 277] on img at bounding box center [703, 313] width 300 height 141
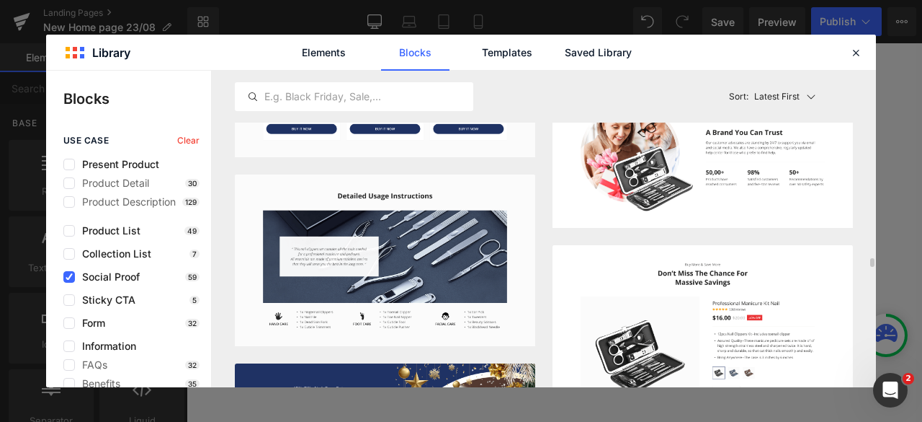
scroll to position [6602, 0]
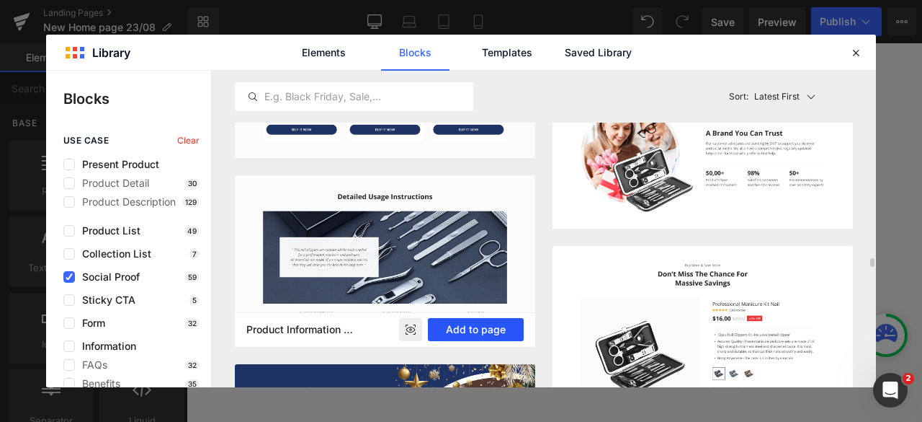
click at [497, 280] on button "Add to page" at bounding box center [476, 329] width 96 height 23
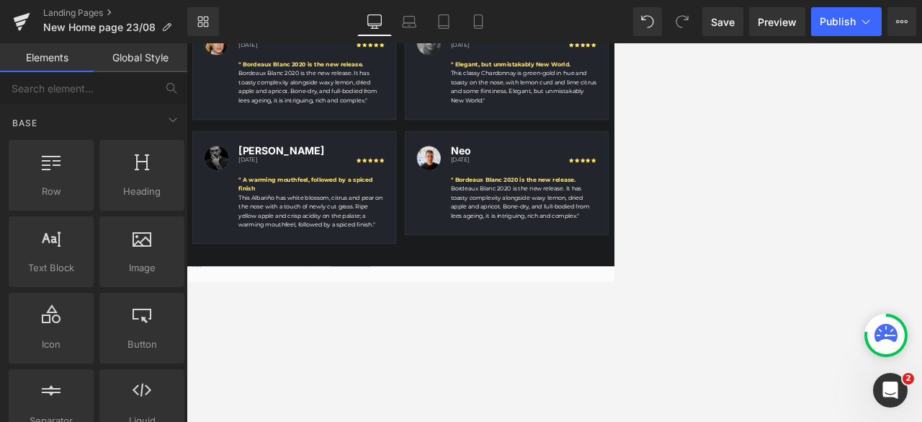
scroll to position [3507, 0]
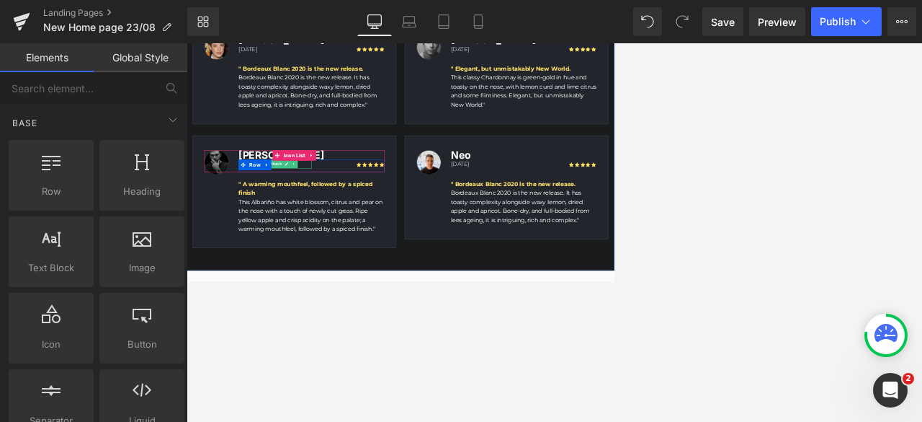
click at [398, 280] on link at bounding box center [405, 288] width 15 height 17
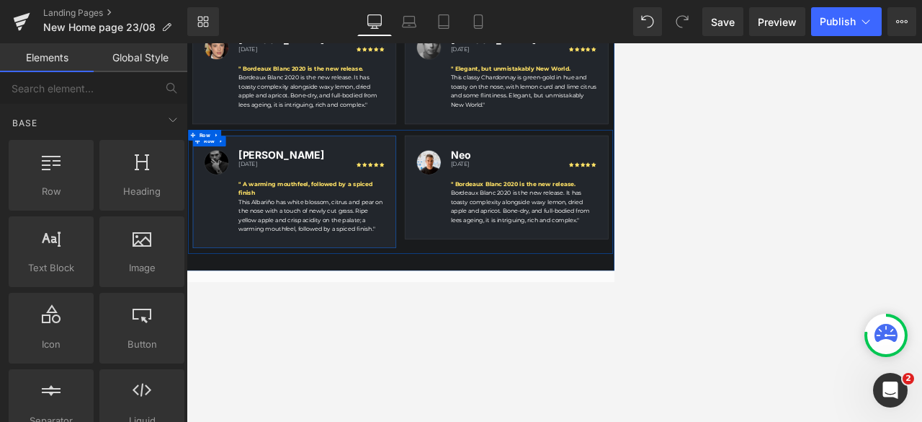
click at [572, 280] on div "Image Steve Heading 10 days ago Text Block Icon Icon Icon Icon Icon Icon List H…" at bounding box center [406, 346] width 415 height 230
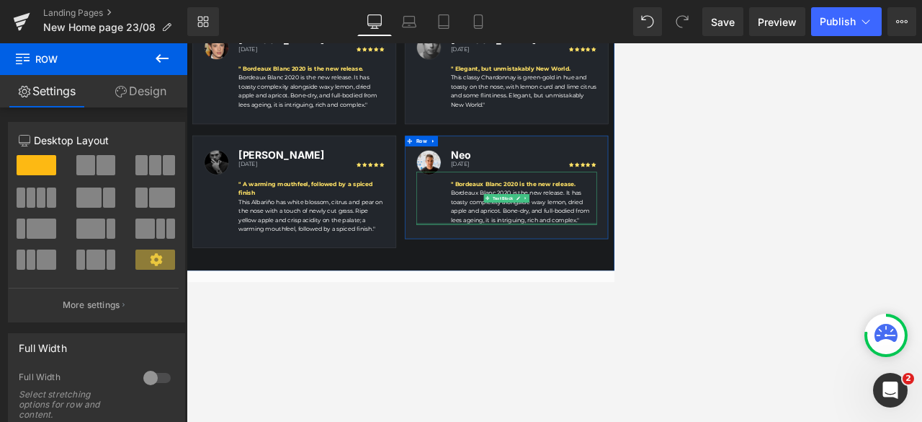
click at [614, 280] on div at bounding box center [838, 411] width 367 height 4
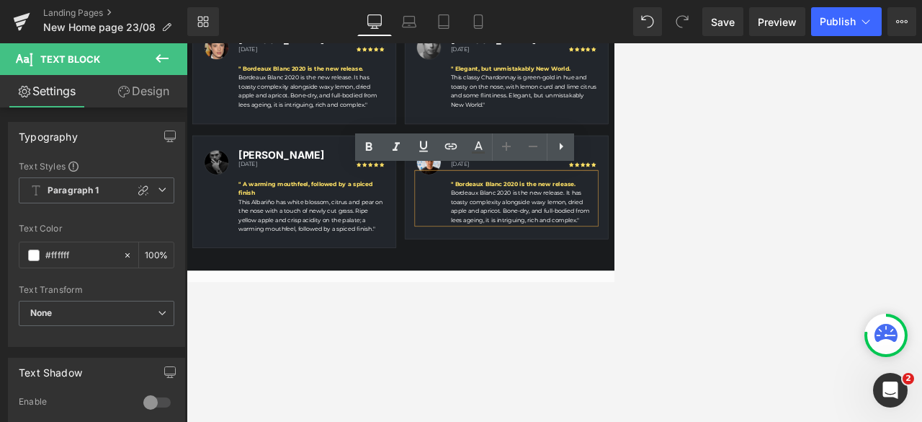
click at [614, 280] on div "Image Neo Heading 3 days ago Text Block Icon Icon Icon Icon Icon Icon List Hoz …" at bounding box center [838, 336] width 415 height 211
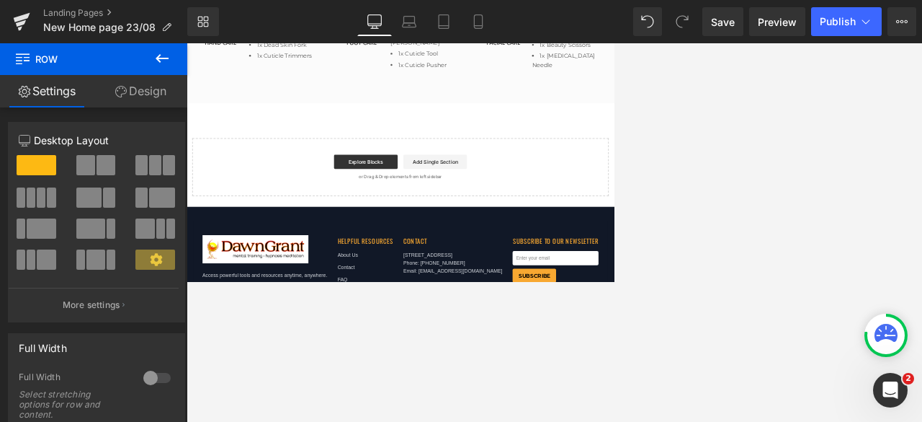
scroll to position [4587, 0]
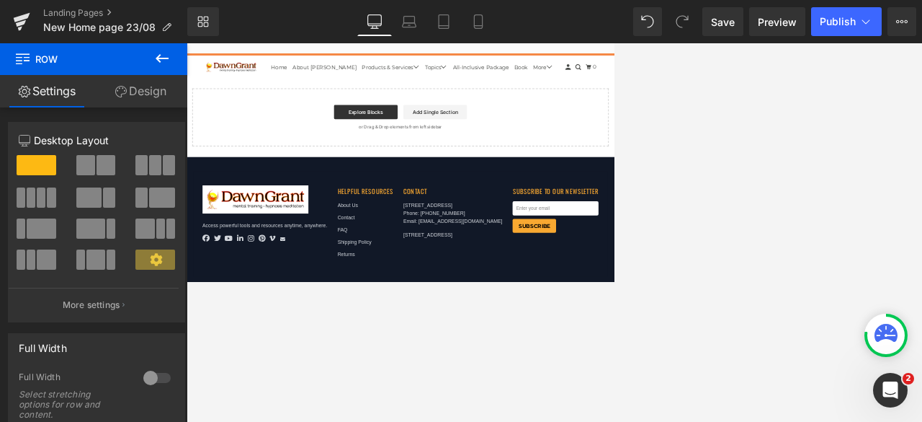
drag, startPoint x: 1056, startPoint y: 387, endPoint x: 809, endPoint y: 326, distance: 253.9
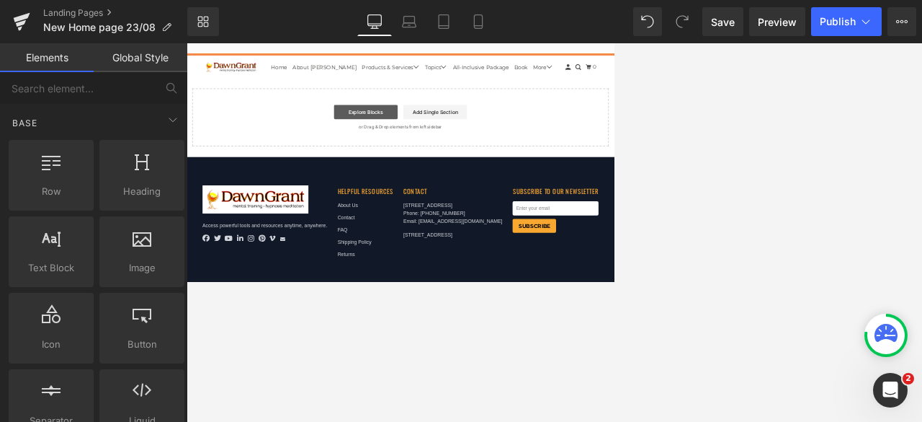
click at [547, 169] on link "Explore Blocks" at bounding box center [552, 183] width 130 height 29
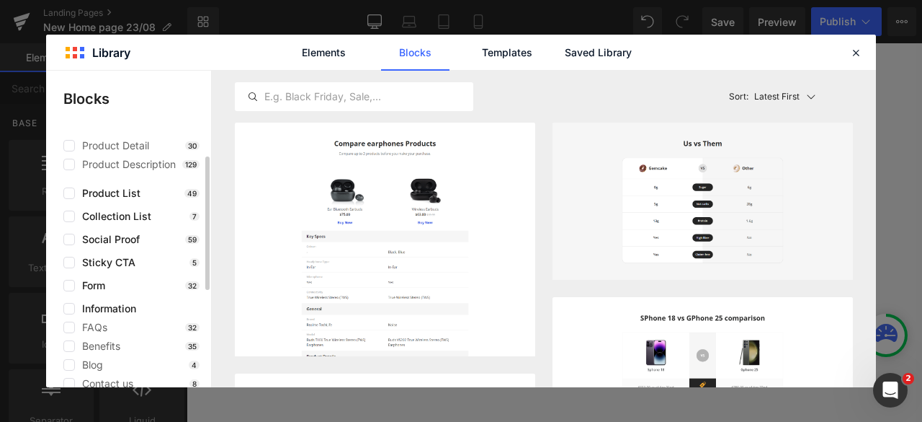
scroll to position [38, 0]
click at [66, 280] on label at bounding box center [69, 285] width 12 height 12
click at [69, 280] on input "checkbox" at bounding box center [69, 285] width 0 height 0
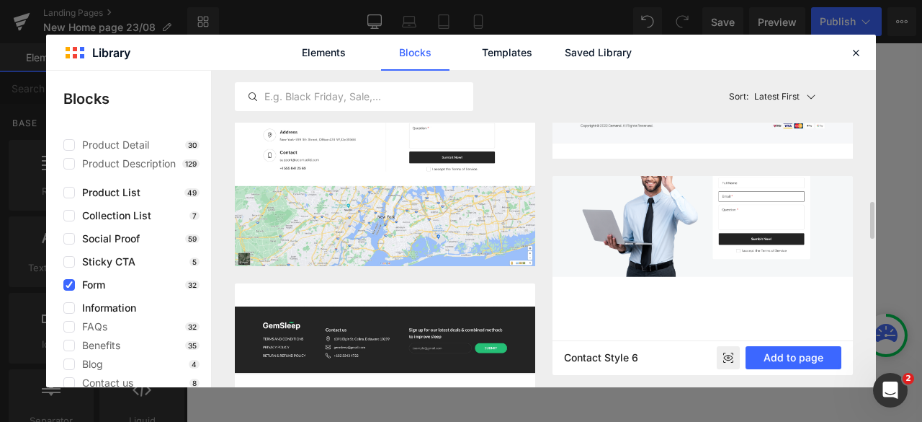
scroll to position [1134, 0]
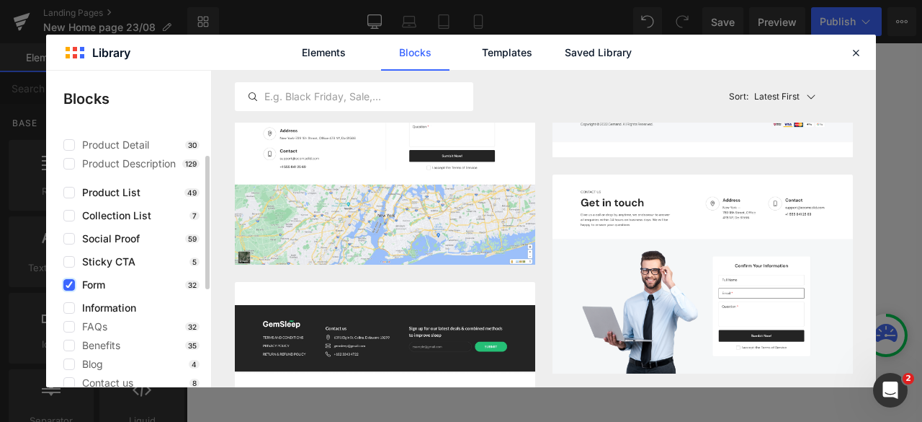
click at [68, 280] on icon at bounding box center [69, 285] width 7 height 0
click at [69, 280] on input "checkbox" at bounding box center [69, 285] width 0 height 0
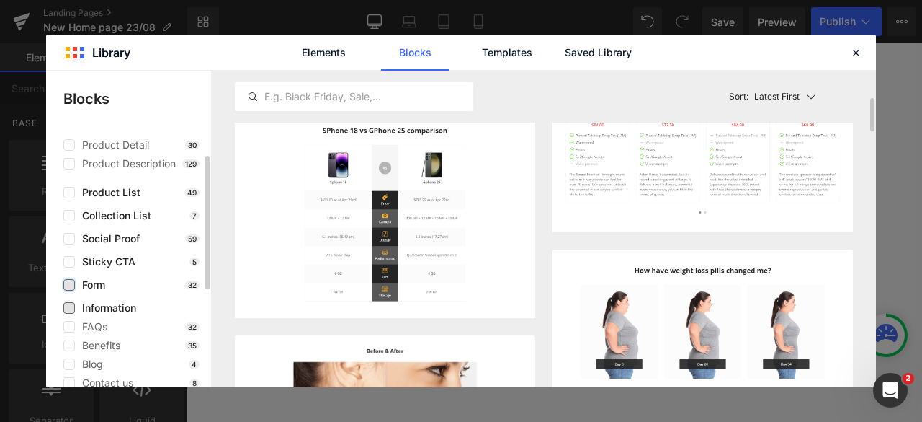
scroll to position [264, 0]
click at [66, 280] on label at bounding box center [69, 308] width 12 height 12
click at [69, 280] on input "checkbox" at bounding box center [69, 308] width 0 height 0
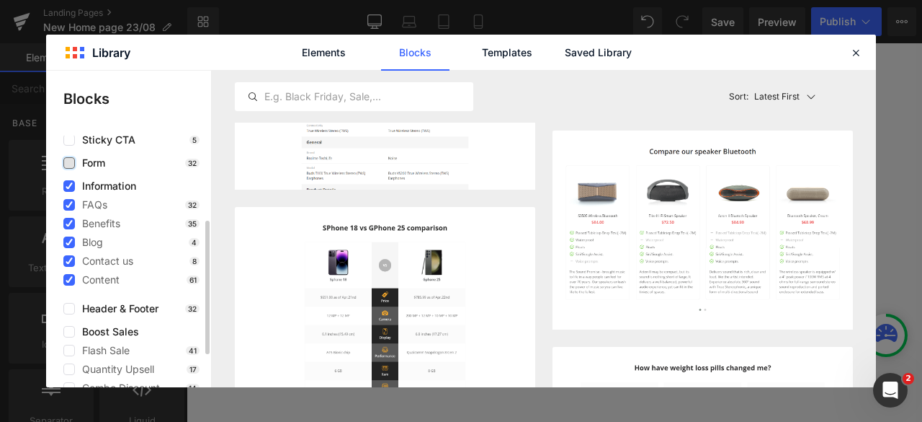
scroll to position [159, 0]
click at [71, 205] on icon at bounding box center [69, 205] width 7 height 0
click at [69, 205] on input "checkbox" at bounding box center [69, 205] width 0 height 0
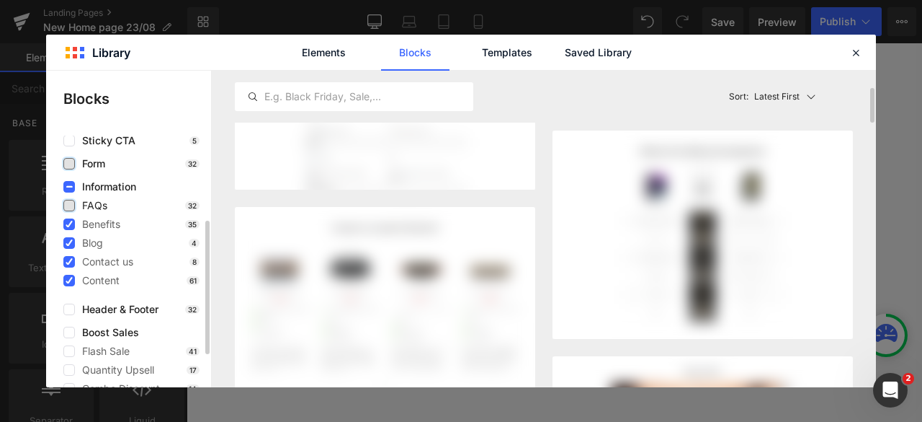
scroll to position [166, 0]
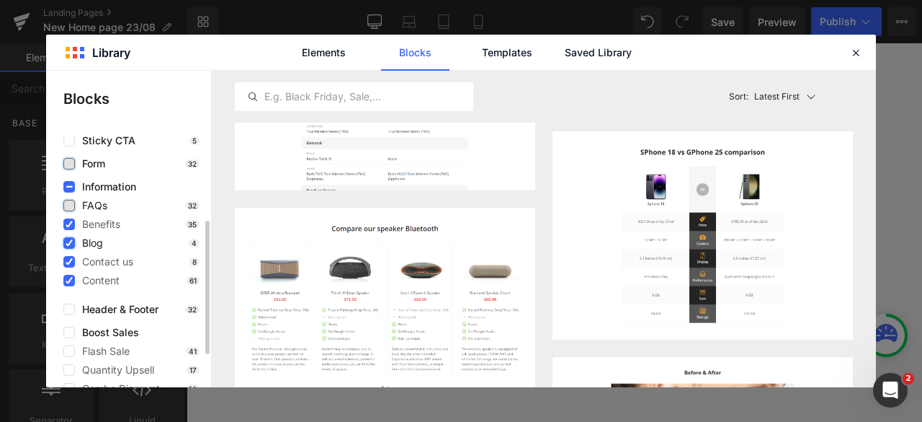
click at [69, 243] on icon at bounding box center [69, 243] width 7 height 0
click at [69, 243] on input "checkbox" at bounding box center [69, 243] width 0 height 0
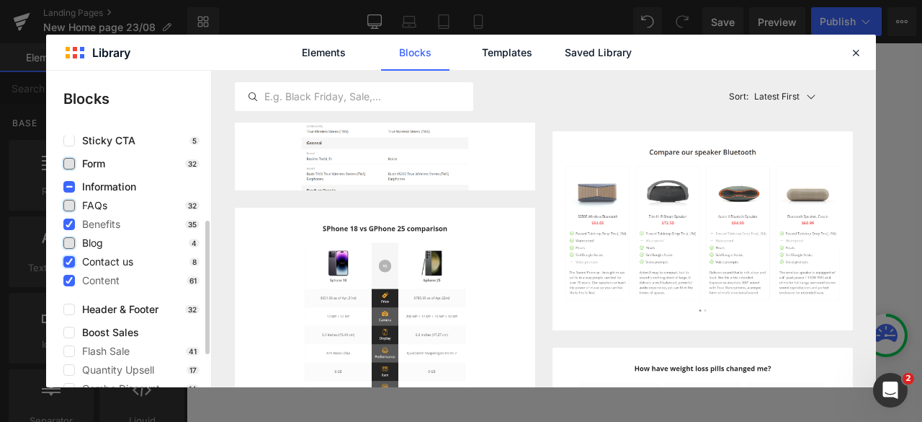
click at [72, 262] on icon at bounding box center [69, 262] width 7 height 0
click at [69, 262] on input "checkbox" at bounding box center [69, 262] width 0 height 0
click at [68, 280] on icon at bounding box center [69, 280] width 7 height 0
click at [69, 280] on input "checkbox" at bounding box center [69, 280] width 0 height 0
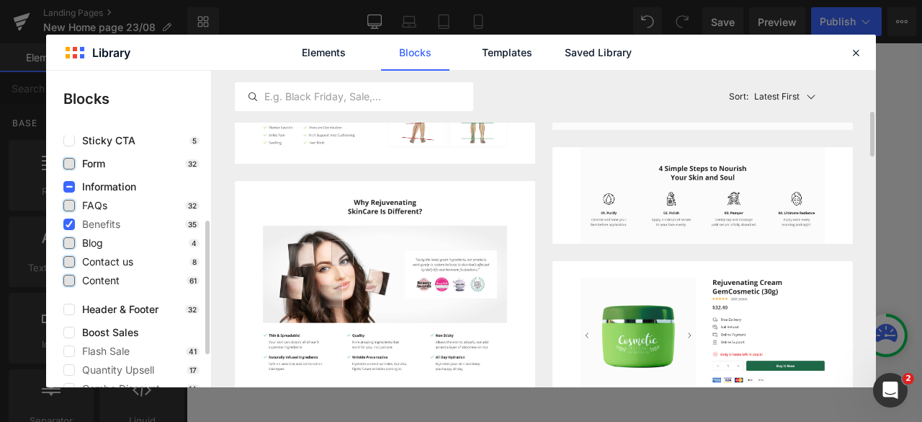
scroll to position [241, 0]
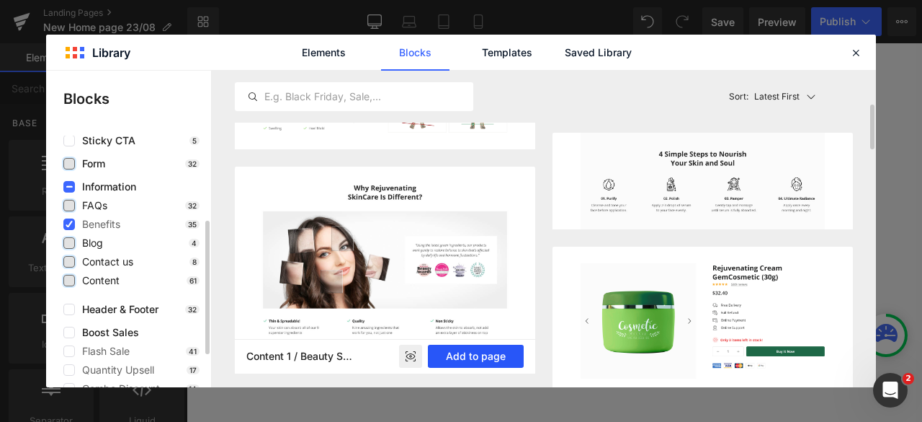
click at [465, 280] on button "Add to page" at bounding box center [476, 355] width 96 height 23
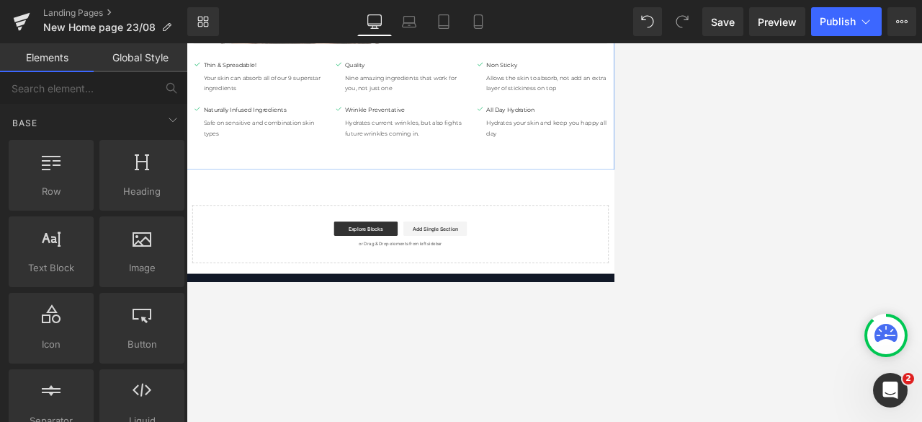
scroll to position [5040, 0]
click at [569, 280] on link "Explore Blocks" at bounding box center [552, 419] width 130 height 29
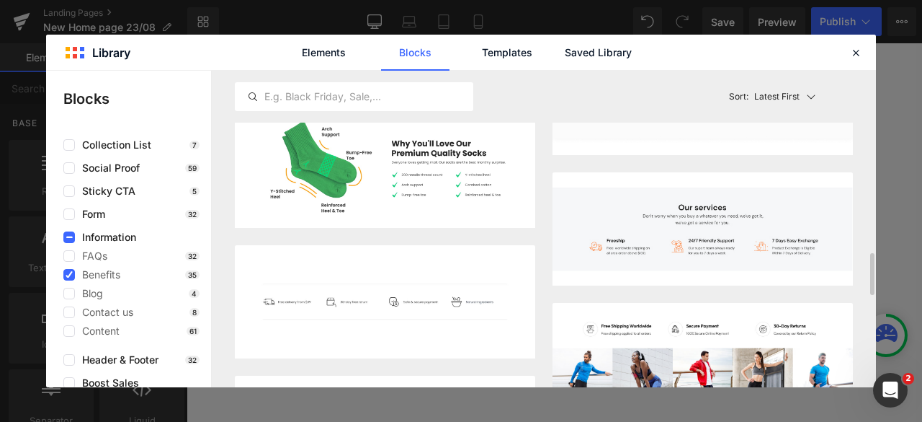
scroll to position [996, 0]
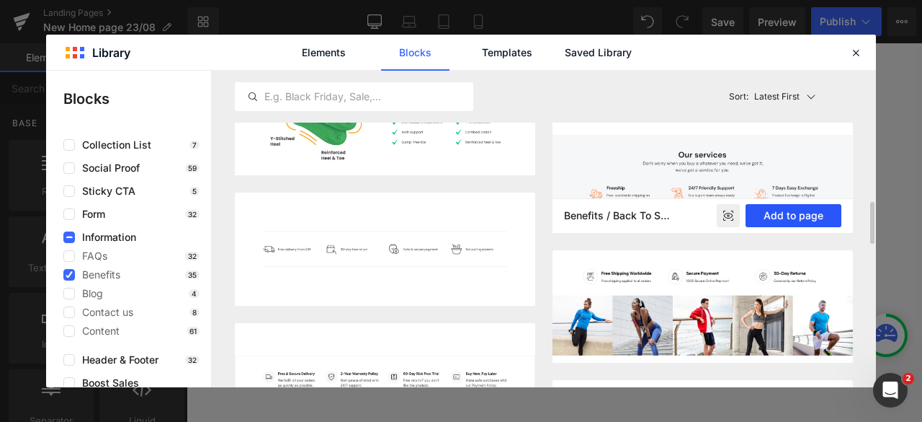
click at [614, 208] on button "Add to page" at bounding box center [794, 215] width 96 height 23
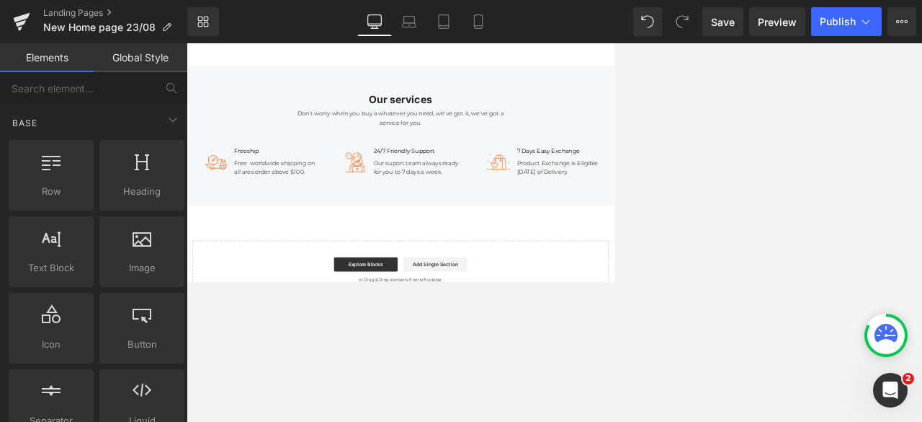
scroll to position [5248, 0]
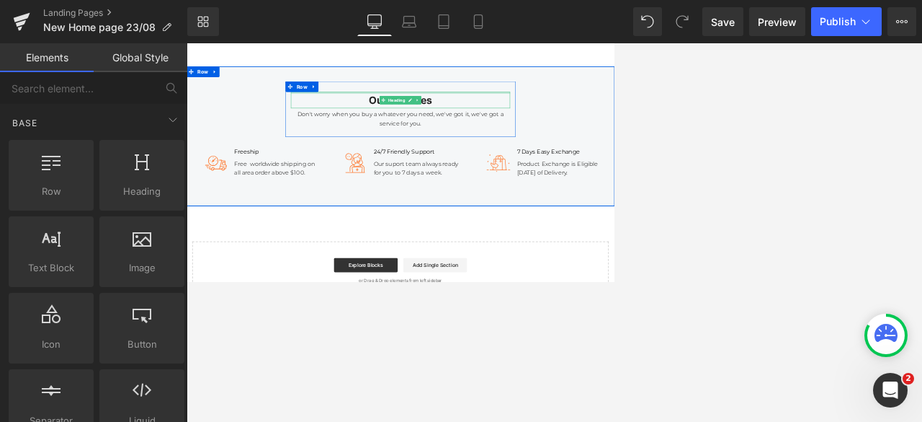
click at [614, 143] on div at bounding box center [622, 145] width 447 height 4
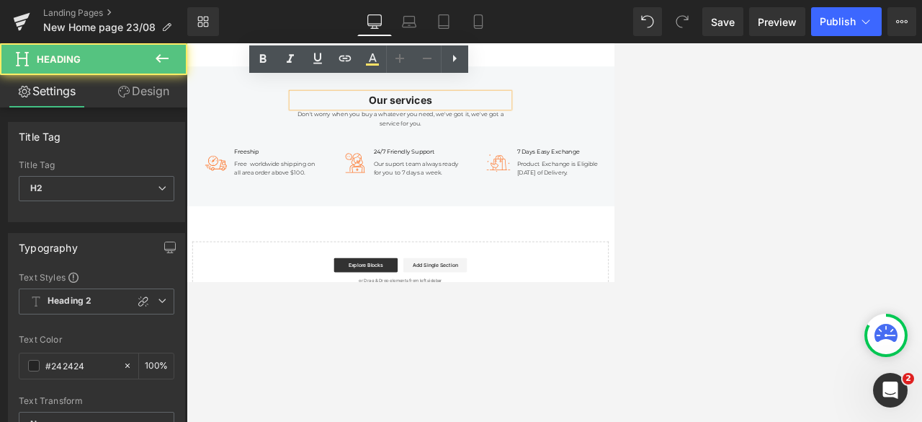
click at [614, 141] on div "Our services Heading Don't worry when you buy a whatever you need, we've got it…" at bounding box center [623, 225] width 872 height 209
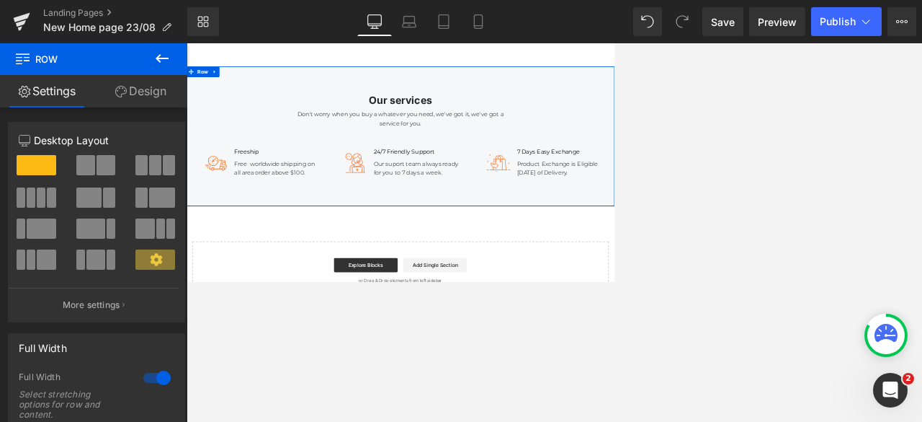
click at [141, 95] on link "Design" at bounding box center [141, 91] width 94 height 32
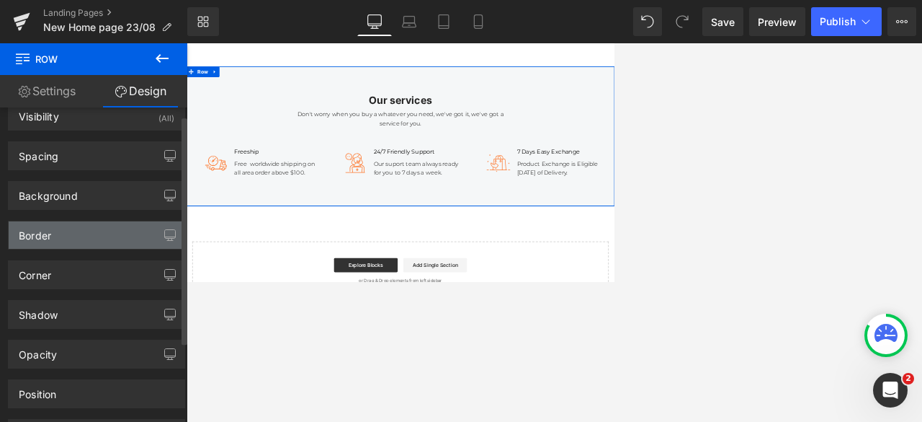
scroll to position [10, 0]
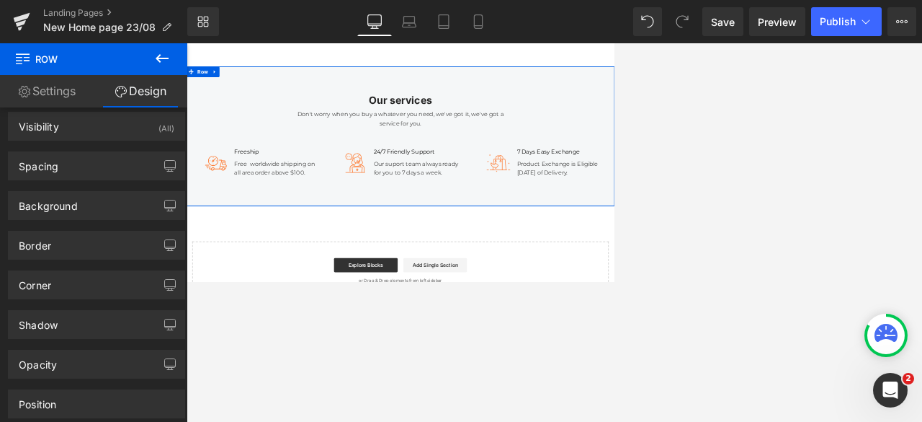
click at [416, 280] on div "Our services Heading Don't worry when you buy a whatever you need, we've got it…" at bounding box center [623, 233] width 872 height 284
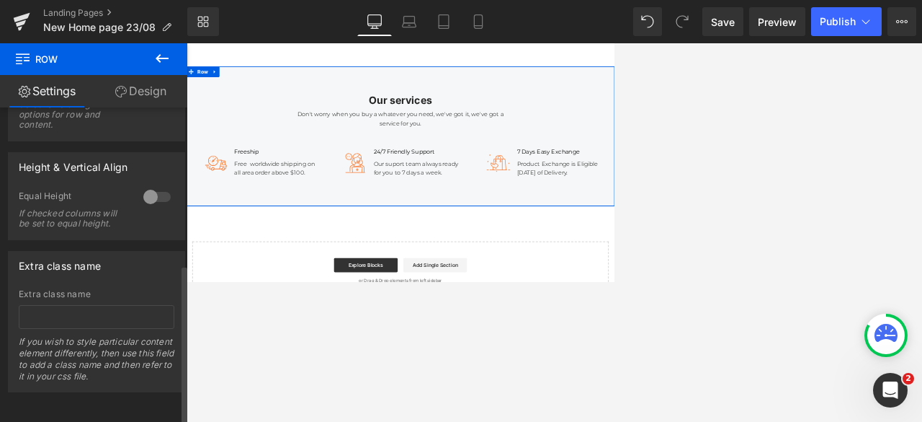
scroll to position [0, 0]
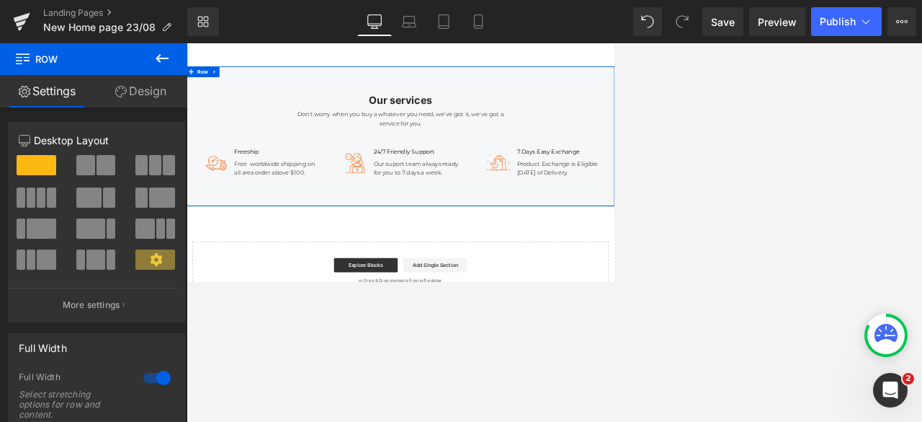
click at [383, 280] on div "Our services Heading Don't worry when you buy a whatever you need, we've got it…" at bounding box center [623, 233] width 872 height 284
click at [148, 99] on link "Design" at bounding box center [141, 91] width 94 height 32
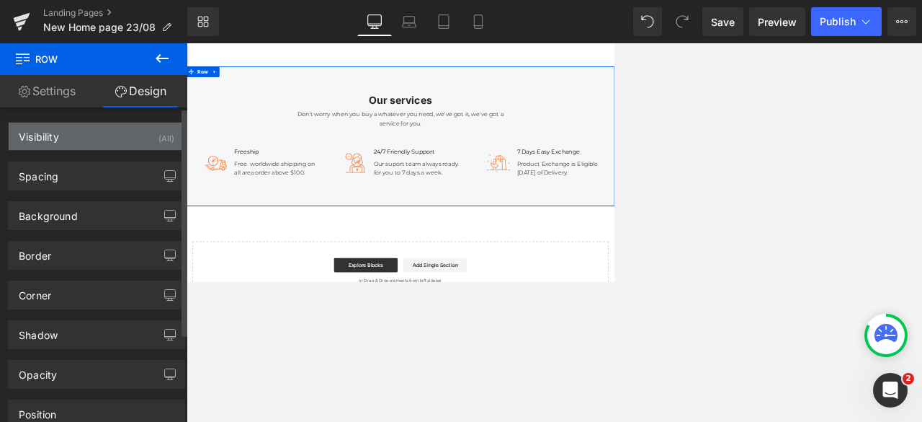
click at [88, 133] on div "Visibility (All)" at bounding box center [97, 135] width 176 height 27
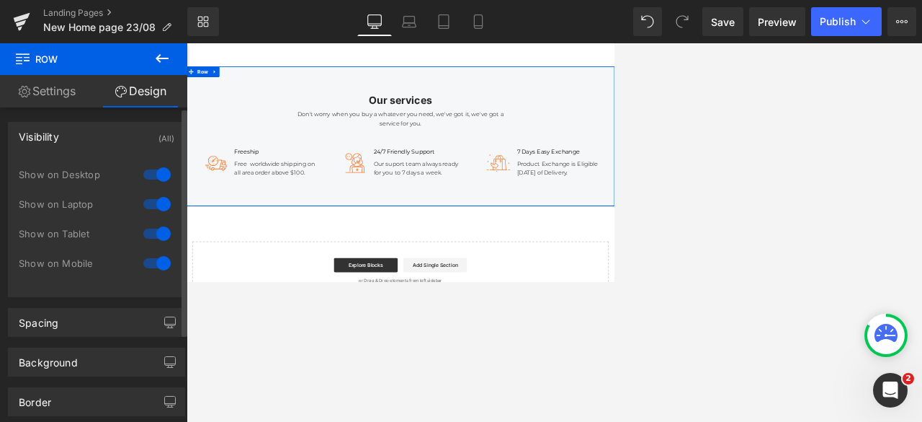
click at [88, 133] on div "Visibility (All)" at bounding box center [97, 135] width 176 height 27
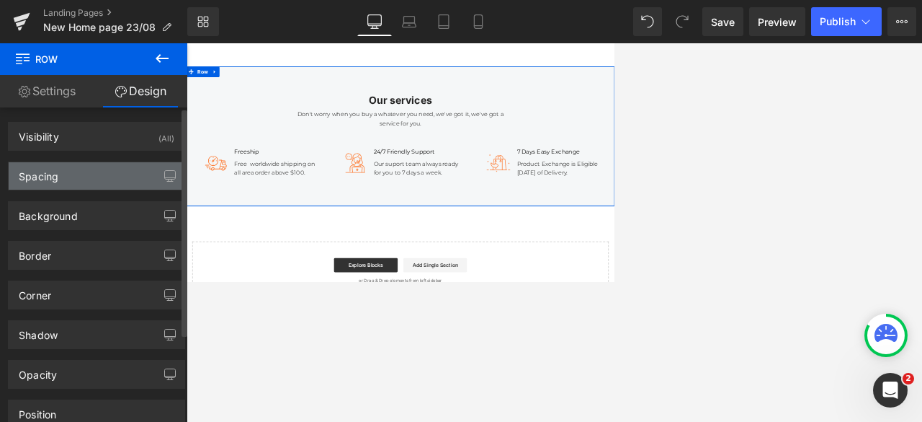
click at [86, 175] on div "Spacing" at bounding box center [97, 175] width 176 height 27
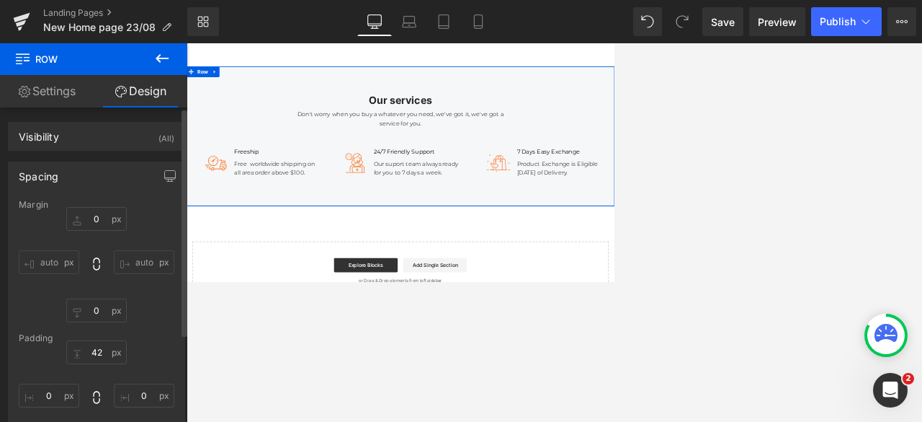
click at [86, 175] on div "Spacing" at bounding box center [97, 175] width 176 height 27
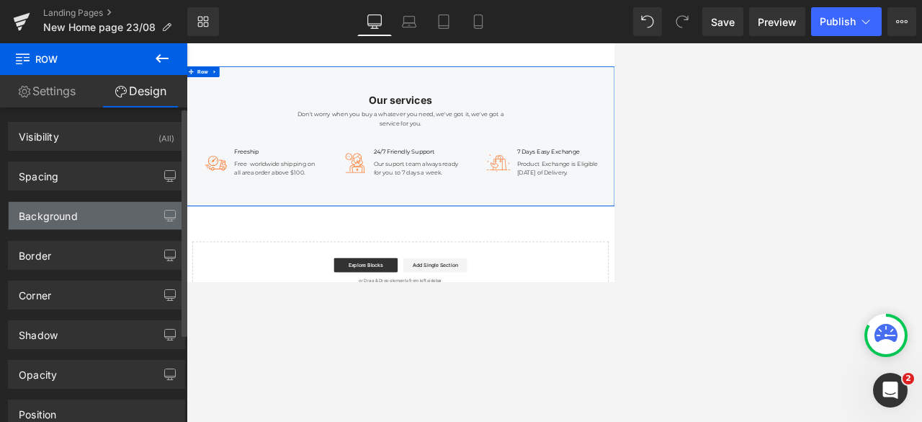
click at [79, 224] on div "Background" at bounding box center [97, 215] width 176 height 27
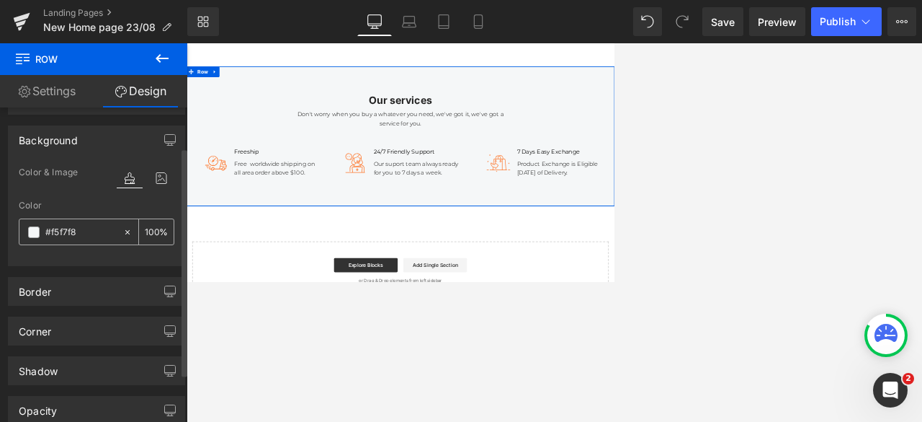
scroll to position [77, 0]
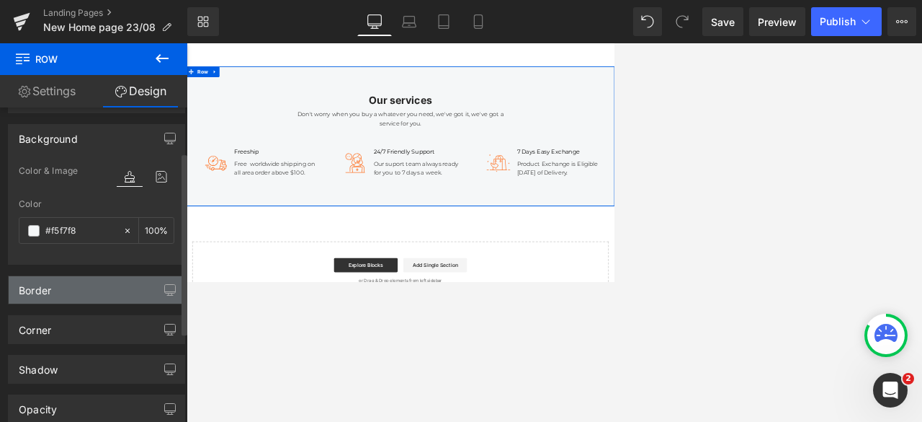
click at [68, 280] on div "Border" at bounding box center [97, 289] width 176 height 27
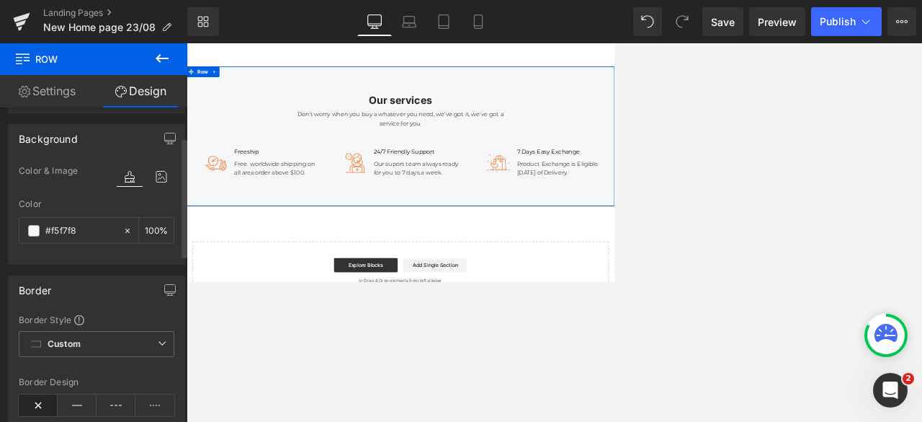
click at [68, 280] on div "Border" at bounding box center [97, 289] width 176 height 27
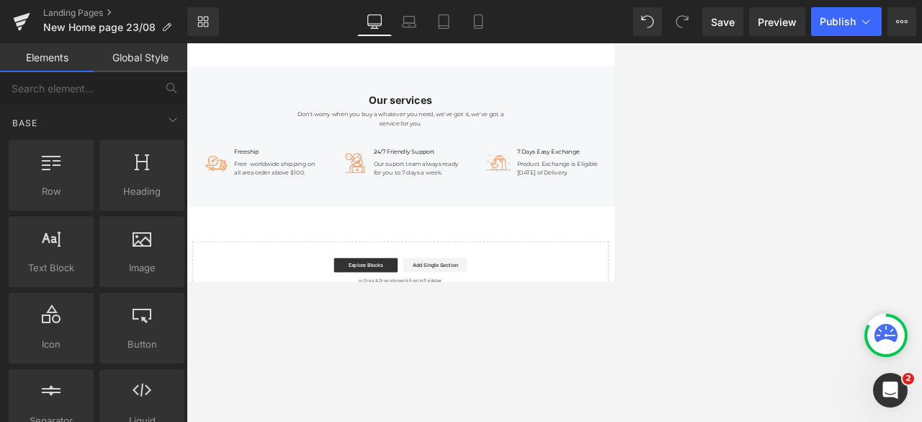
click at [287, 280] on div at bounding box center [555, 232] width 736 height 378
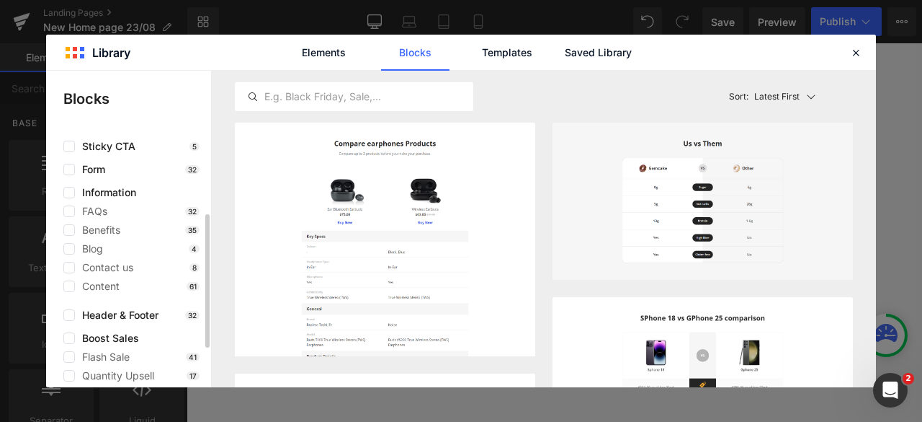
scroll to position [157, 0]
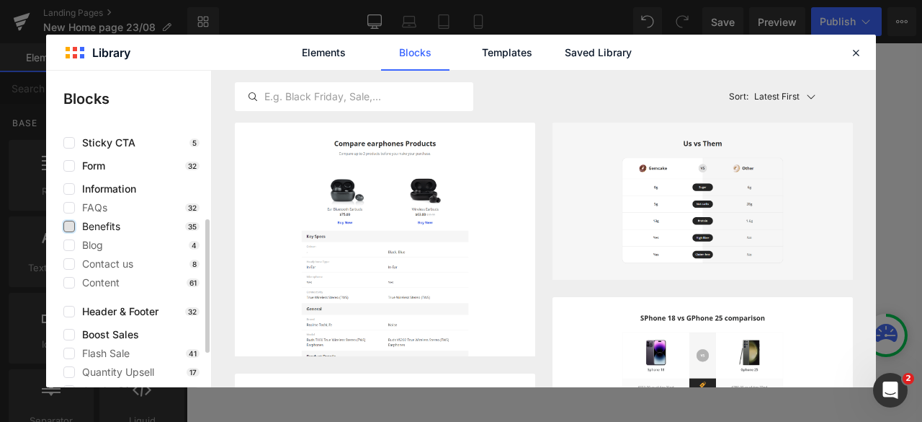
click at [66, 226] on label at bounding box center [69, 226] width 12 height 12
click at [69, 226] on input "checkbox" at bounding box center [69, 226] width 0 height 0
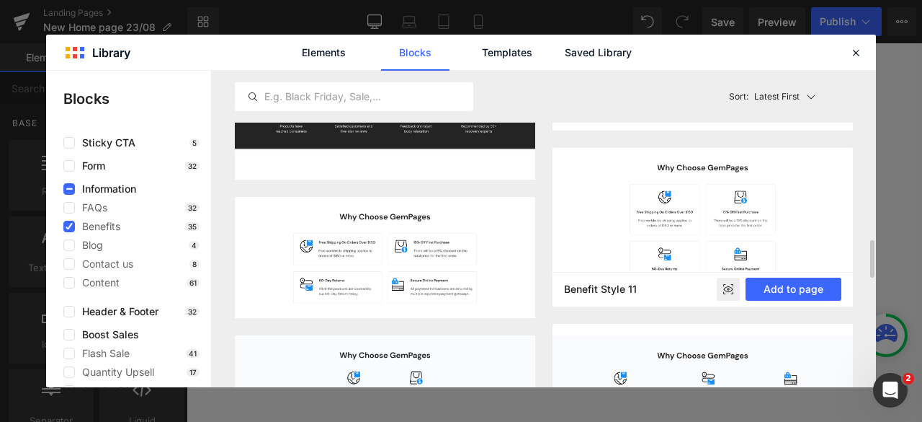
scroll to position [1421, 0]
click at [614, 280] on button "Add to page" at bounding box center [794, 289] width 96 height 23
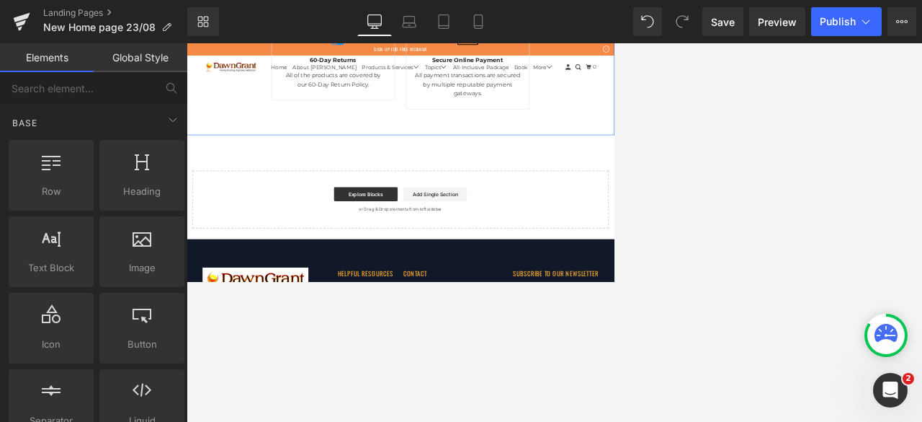
scroll to position [5988, 0]
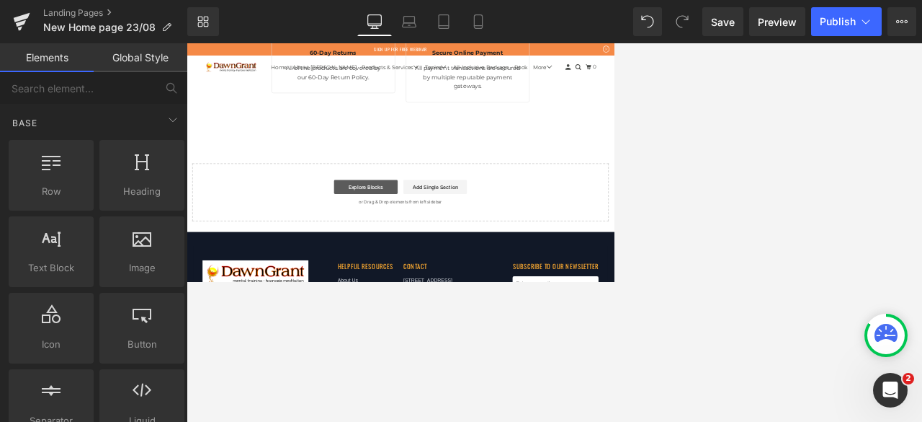
click at [539, 280] on link "Explore Blocks" at bounding box center [552, 335] width 130 height 29
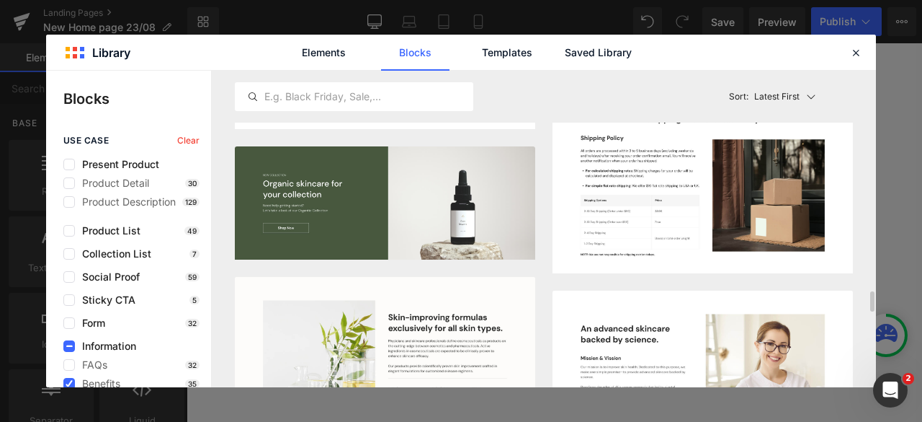
scroll to position [3435, 0]
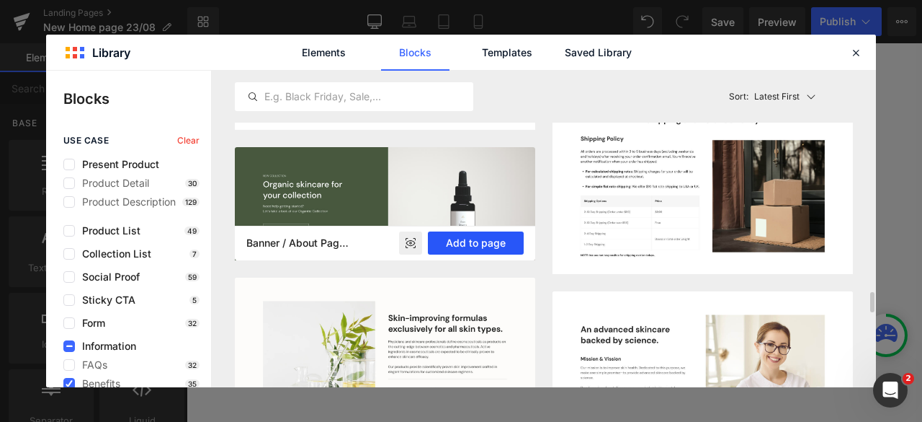
click at [463, 244] on button "Add to page" at bounding box center [476, 242] width 96 height 23
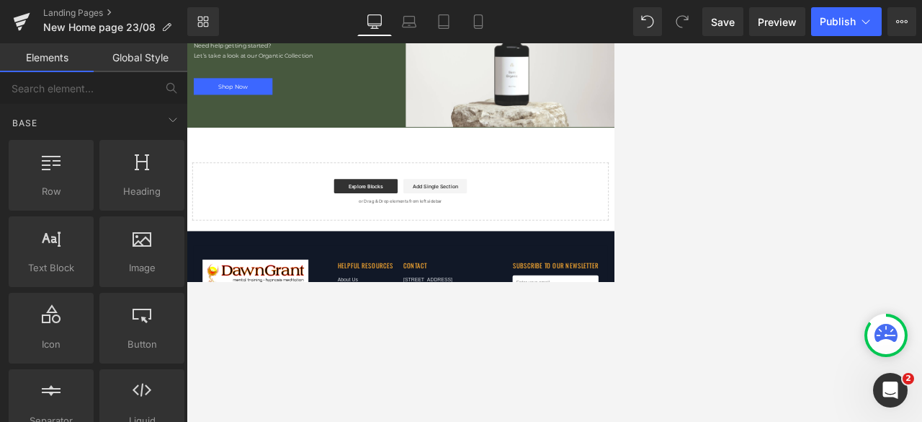
scroll to position [6320, 0]
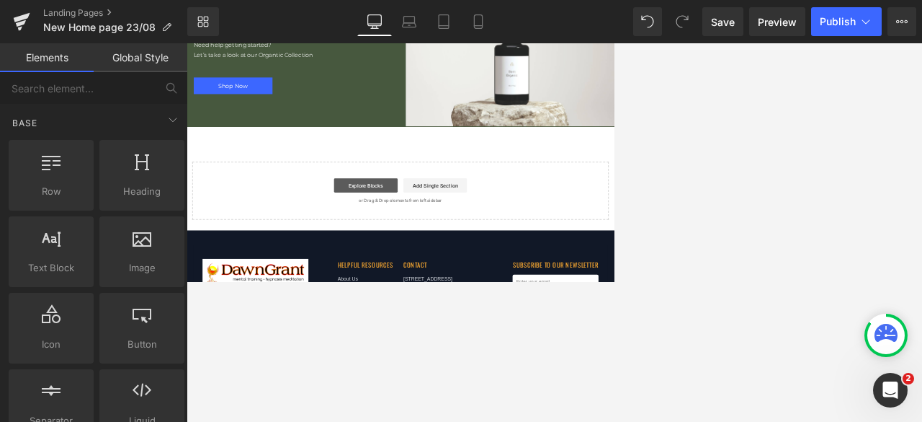
click at [545, 280] on link "Explore Blocks" at bounding box center [552, 332] width 130 height 29
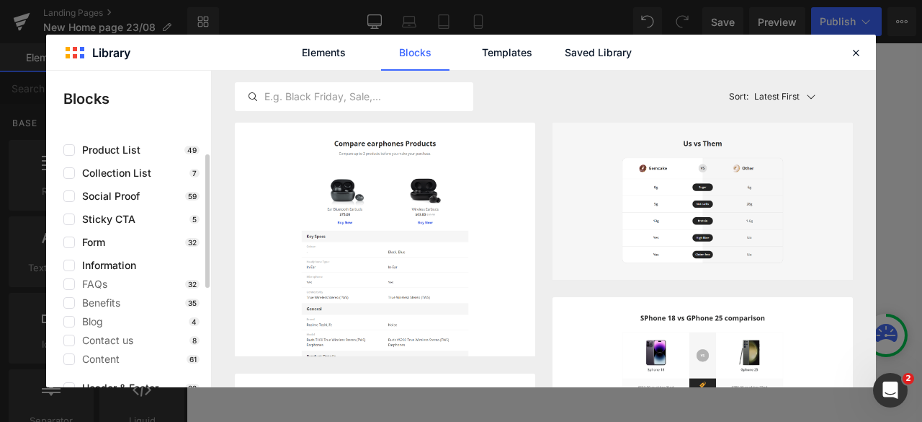
scroll to position [81, 0]
click at [93, 280] on span "Benefits" at bounding box center [97, 302] width 45 height 12
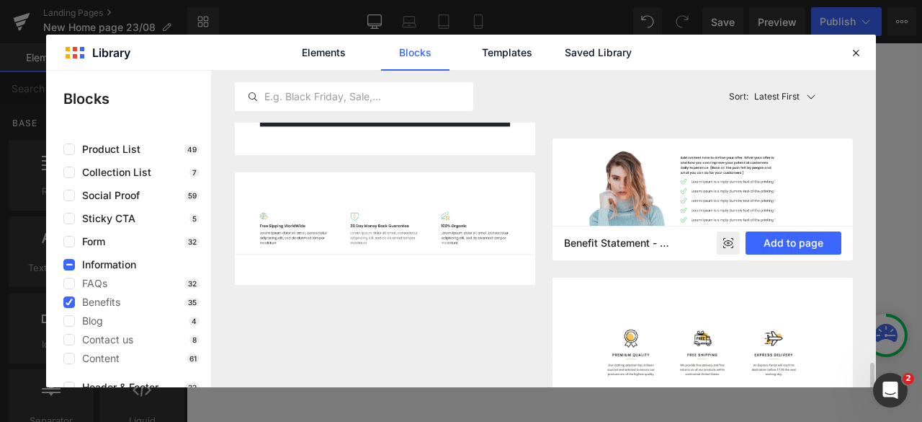
scroll to position [2251, 0]
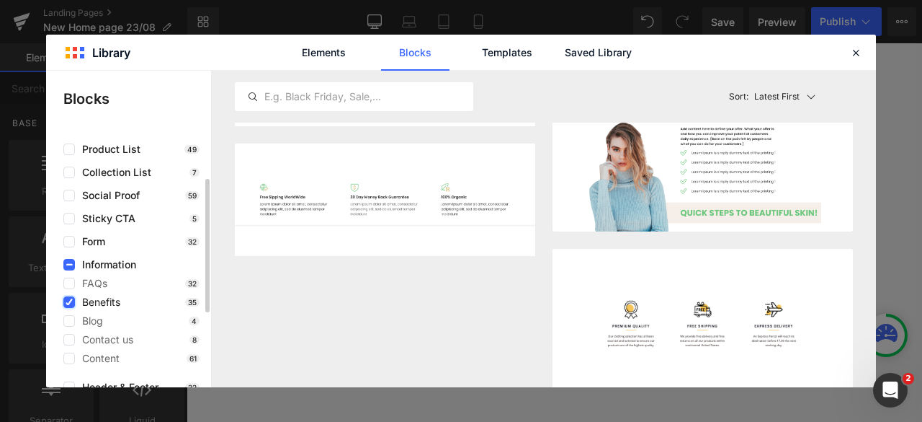
click at [70, 280] on icon at bounding box center [69, 302] width 7 height 0
click at [69, 280] on input "checkbox" at bounding box center [69, 302] width 0 height 0
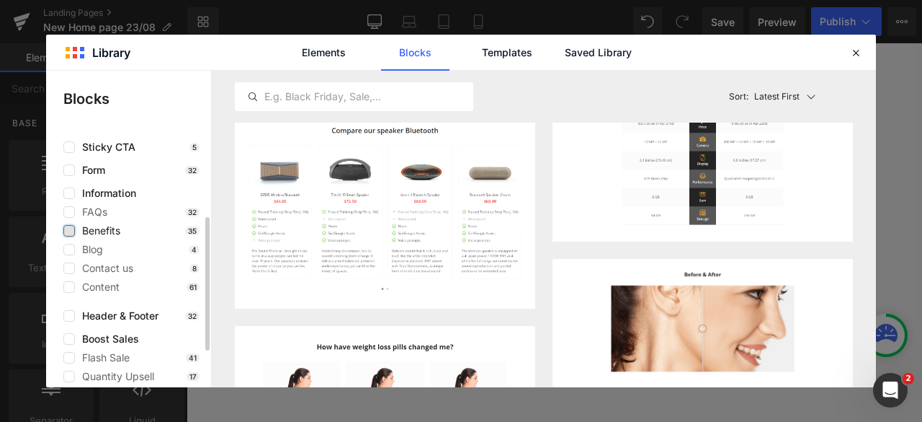
scroll to position [158, 0]
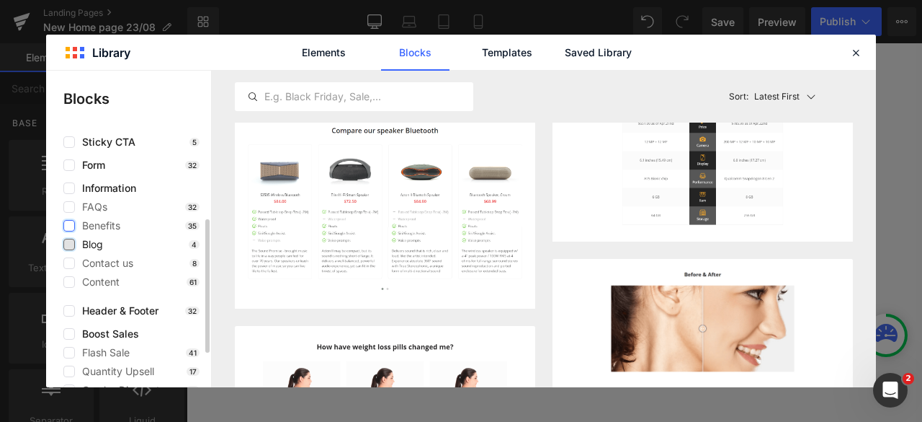
click at [68, 244] on label at bounding box center [69, 244] width 12 height 12
click at [69, 244] on input "checkbox" at bounding box center [69, 244] width 0 height 0
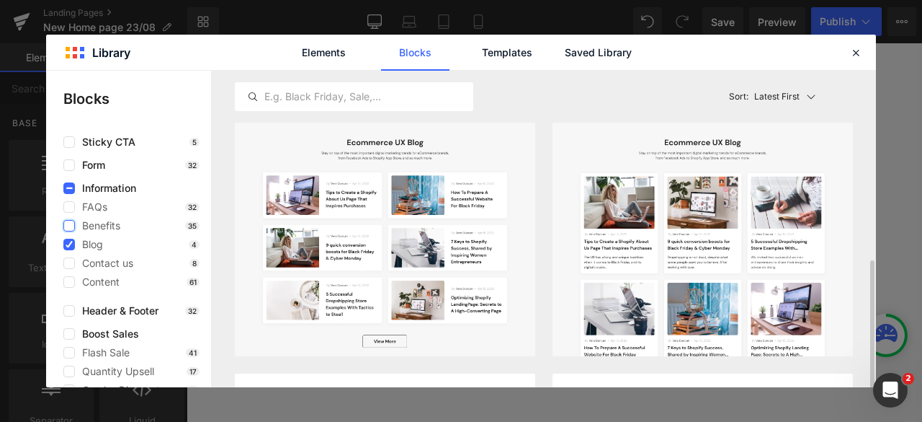
scroll to position [176, 0]
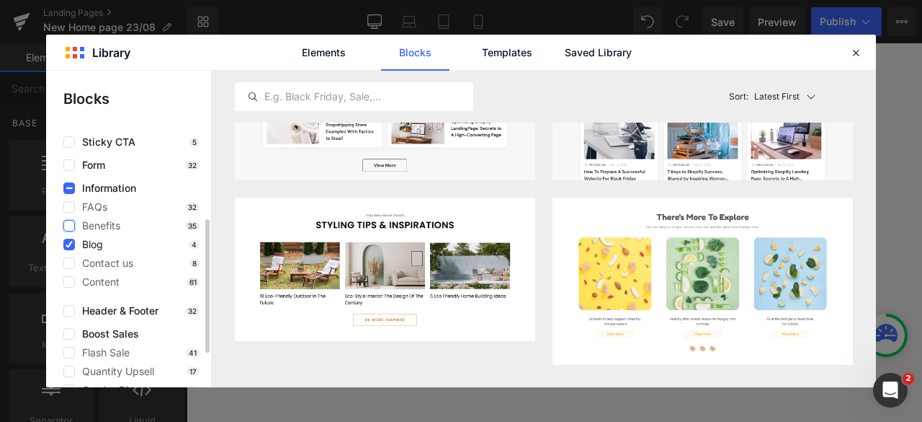
click at [76, 238] on span "Blog" at bounding box center [89, 244] width 28 height 12
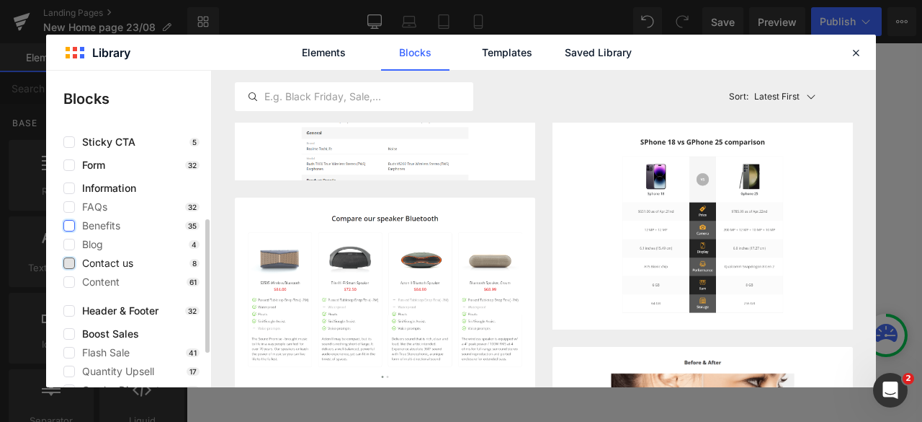
click at [66, 260] on label at bounding box center [69, 263] width 12 height 12
click at [69, 263] on input "checkbox" at bounding box center [69, 263] width 0 height 0
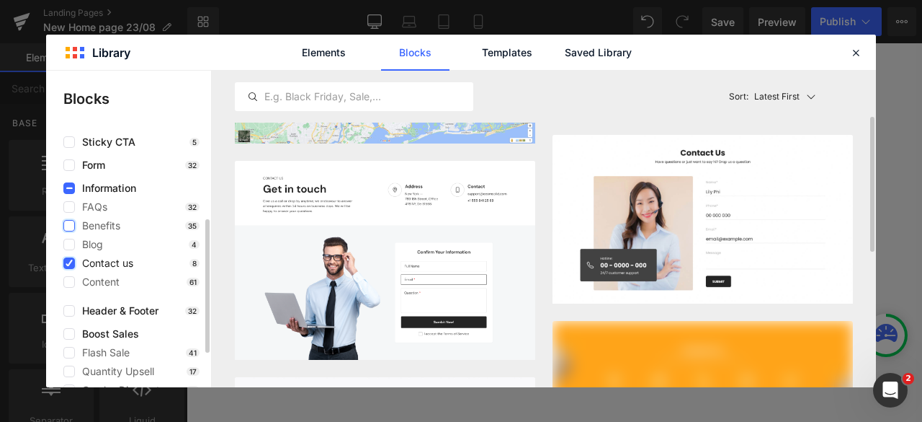
scroll to position [156, 0]
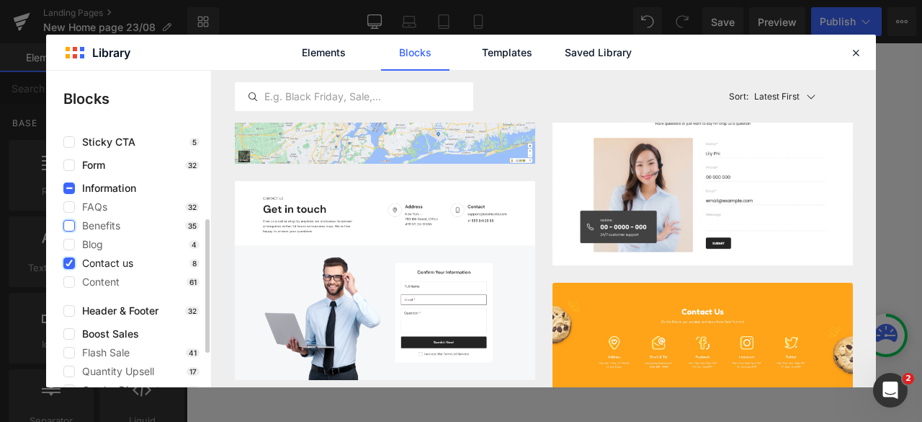
click at [69, 263] on icon at bounding box center [69, 263] width 7 height 0
click at [69, 263] on input "checkbox" at bounding box center [69, 263] width 0 height 0
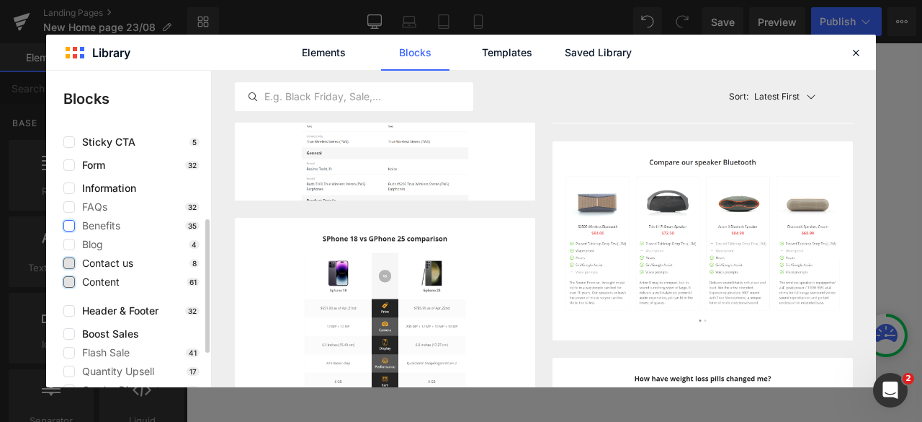
click at [69, 280] on label at bounding box center [69, 282] width 12 height 12
click at [69, 280] on input "checkbox" at bounding box center [69, 282] width 0 height 0
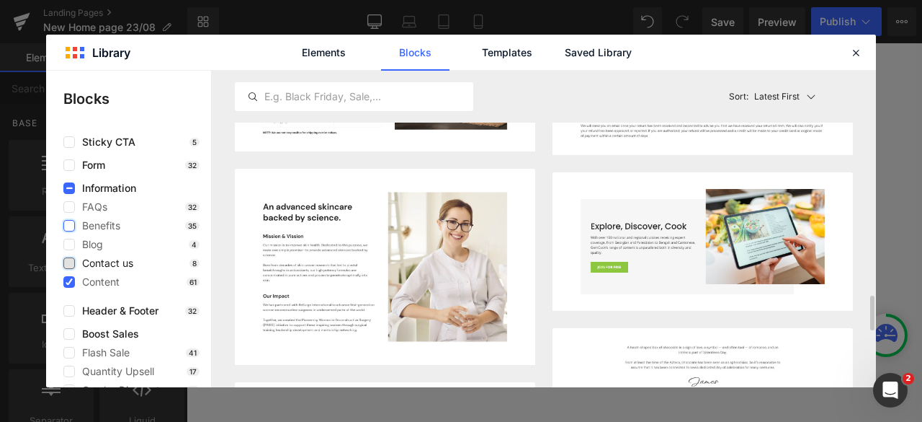
scroll to position [2043, 0]
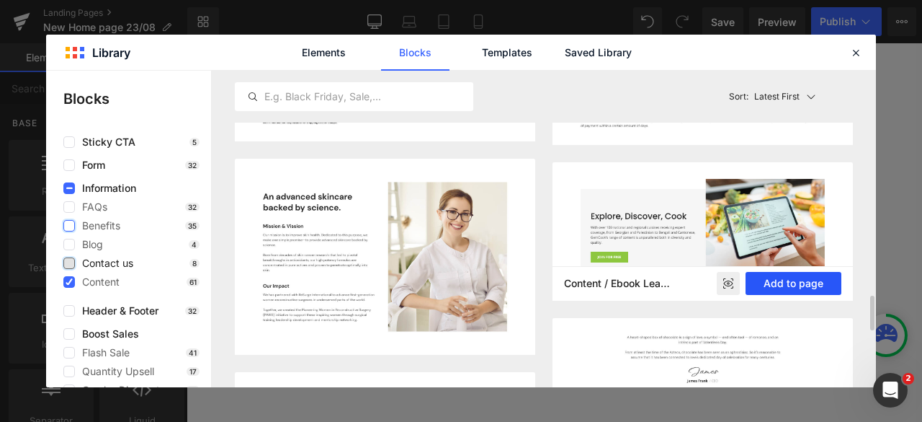
click at [614, 277] on button "Add to page" at bounding box center [794, 283] width 96 height 23
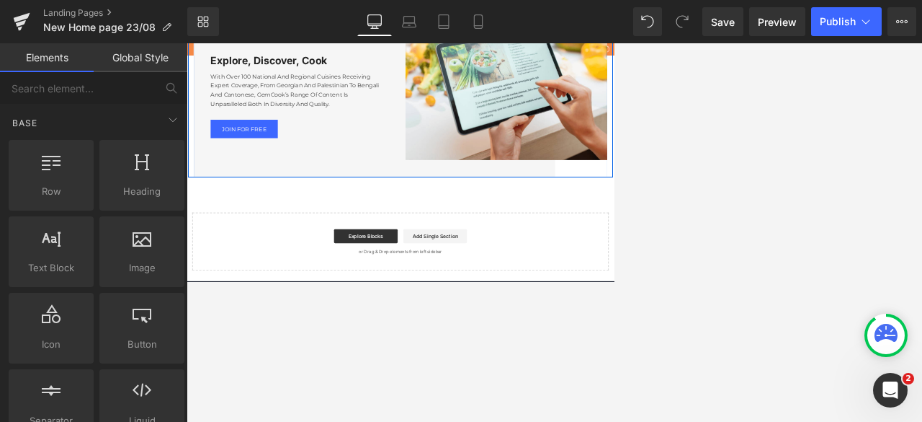
scroll to position [6584, 0]
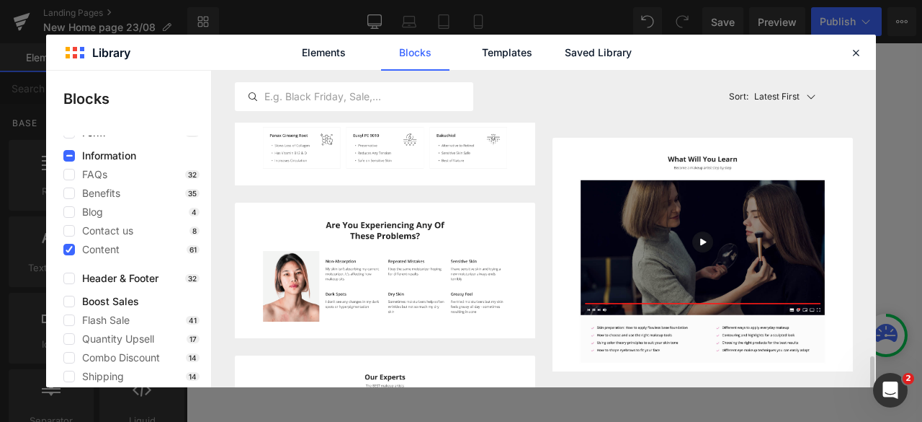
scroll to position [1564, 0]
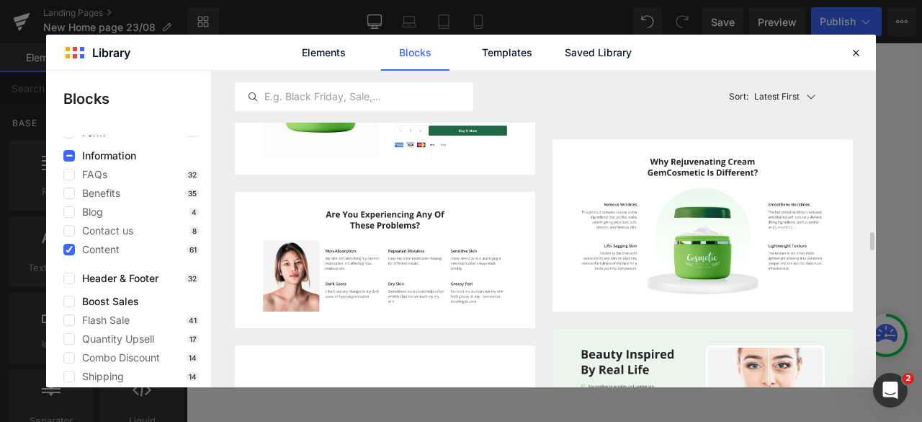
scroll to position [2797, 0]
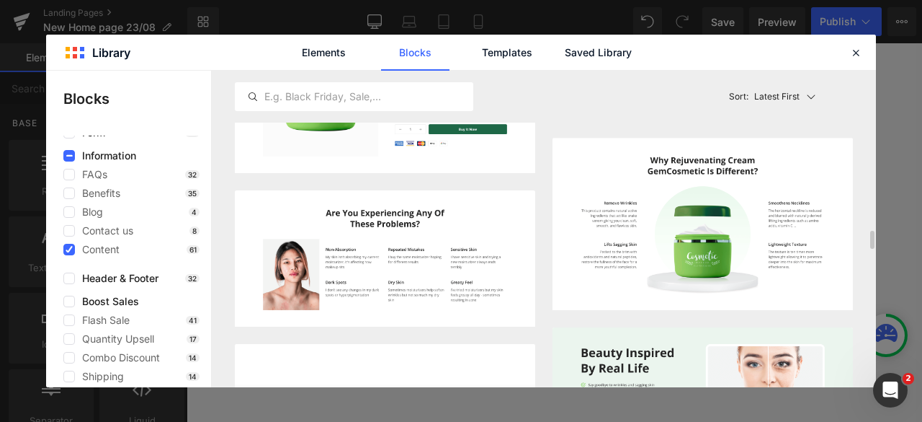
click at [535, 251] on div "Comparison - Style 10 Add to page Comparison - Style 7 Add to page Comparison -…" at bounding box center [544, 43] width 618 height 5436
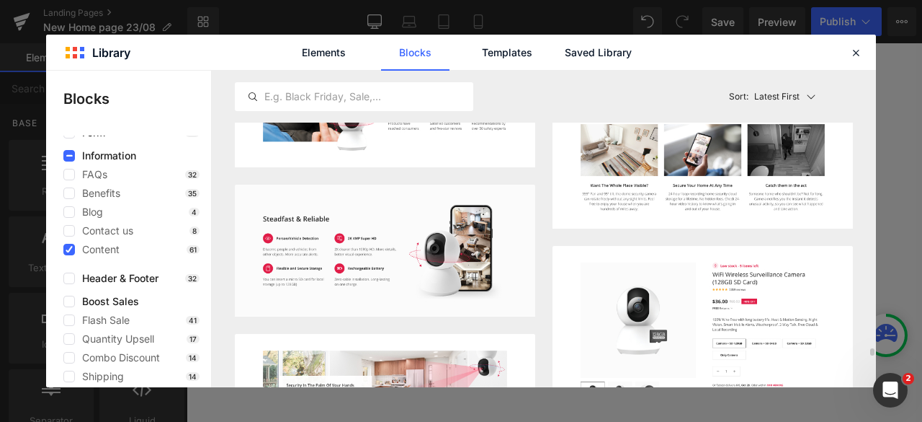
scroll to position [11806, 0]
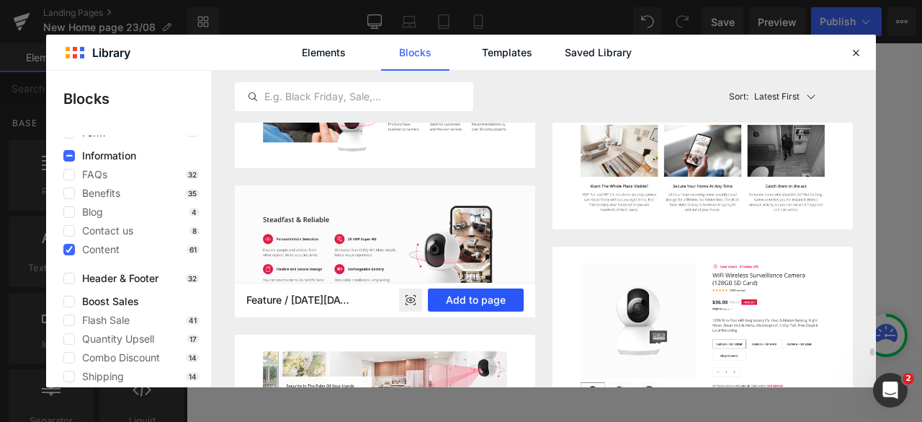
click at [466, 280] on button "Add to page" at bounding box center [476, 299] width 96 height 23
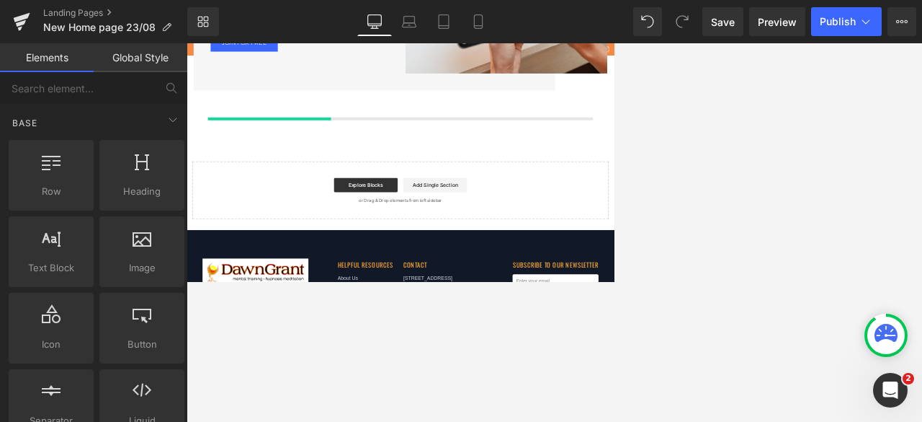
scroll to position [6762, 0]
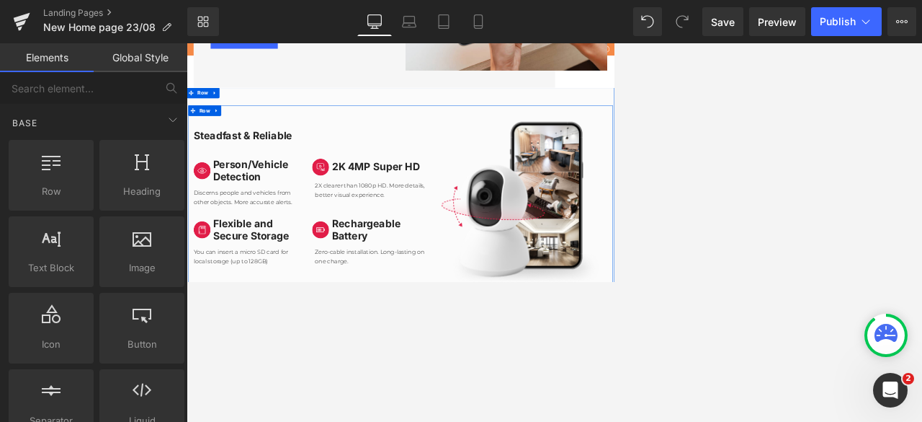
click at [614, 280] on div "Steadfast & Reliable Heading Image Person/Vehicle Detection Heading Row Discern…" at bounding box center [442, 361] width 504 height 339
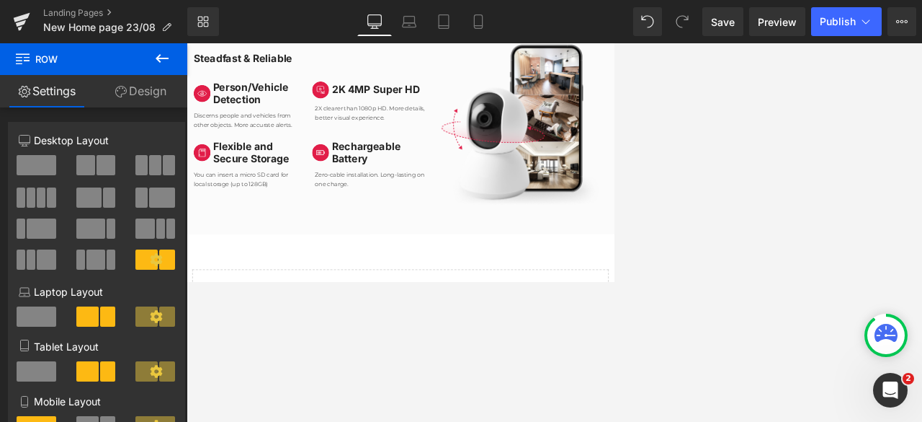
scroll to position [7288, 0]
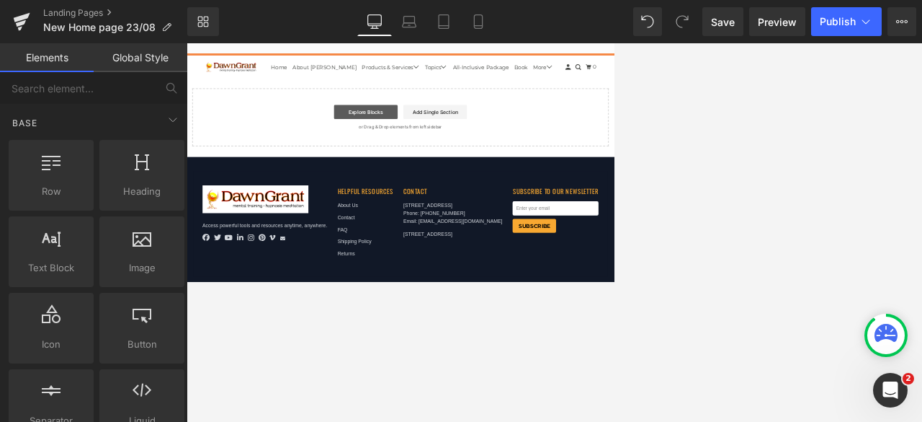
click at [561, 169] on link "Explore Blocks" at bounding box center [552, 183] width 130 height 29
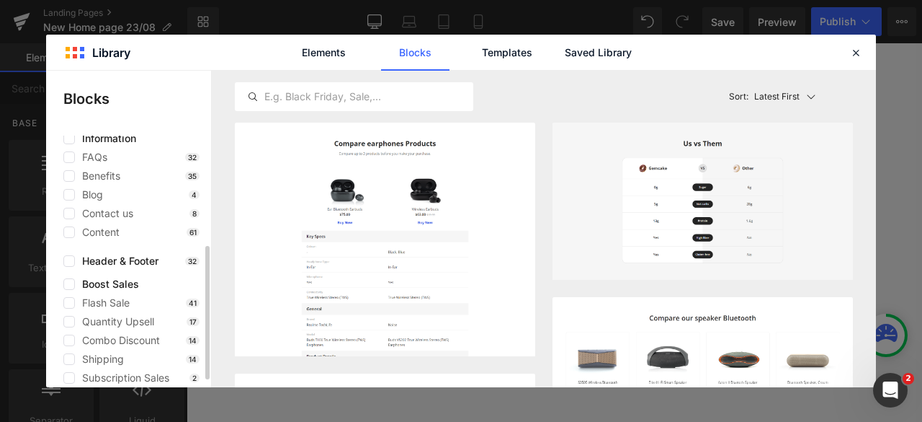
scroll to position [220, 0]
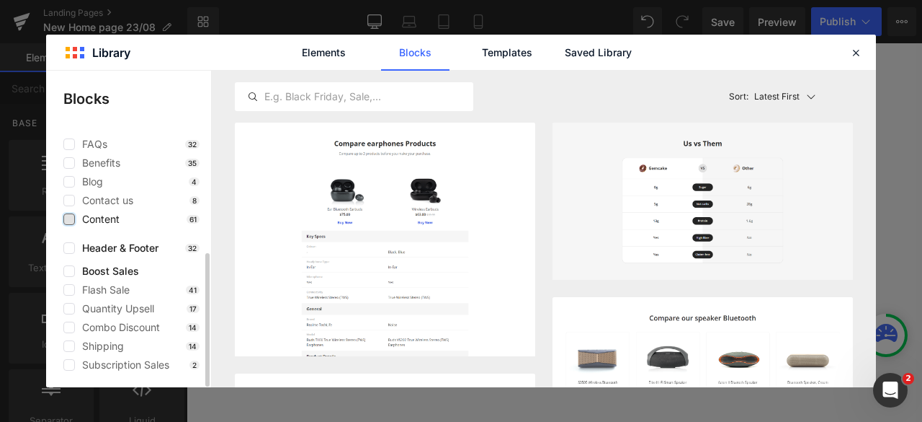
click at [66, 222] on label at bounding box center [69, 219] width 12 height 12
click at [69, 219] on input "checkbox" at bounding box center [69, 219] width 0 height 0
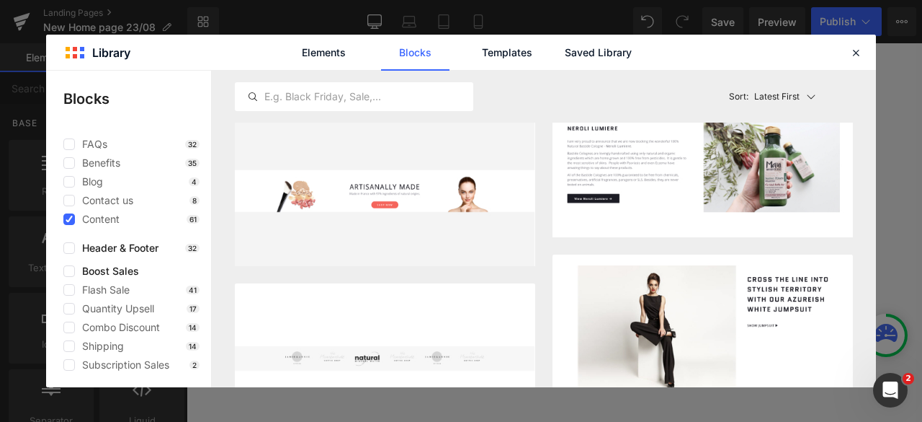
scroll to position [5078, 0]
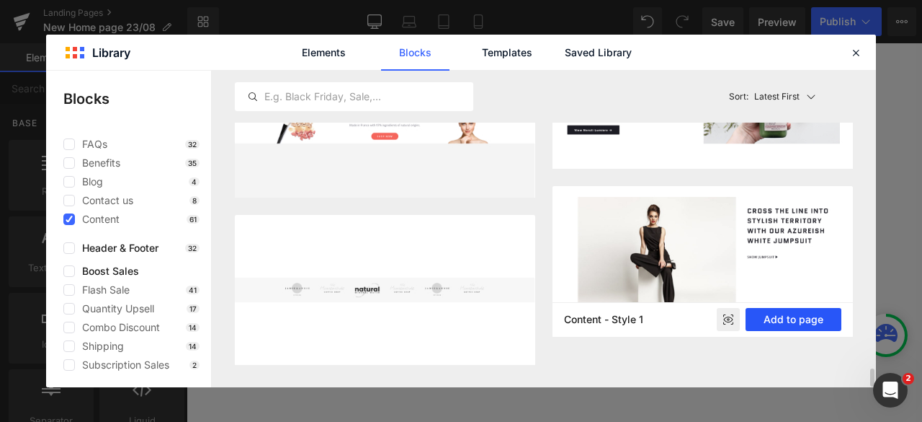
click at [614, 280] on button "Add to page" at bounding box center [794, 319] width 96 height 23
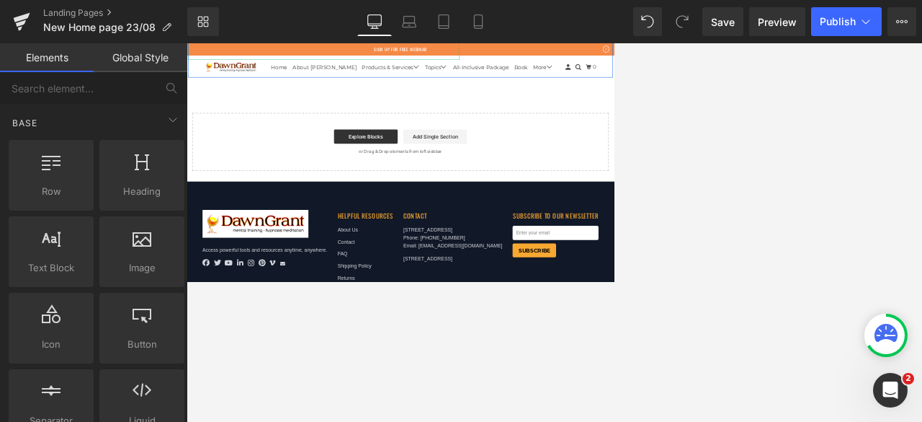
scroll to position [7854, 0]
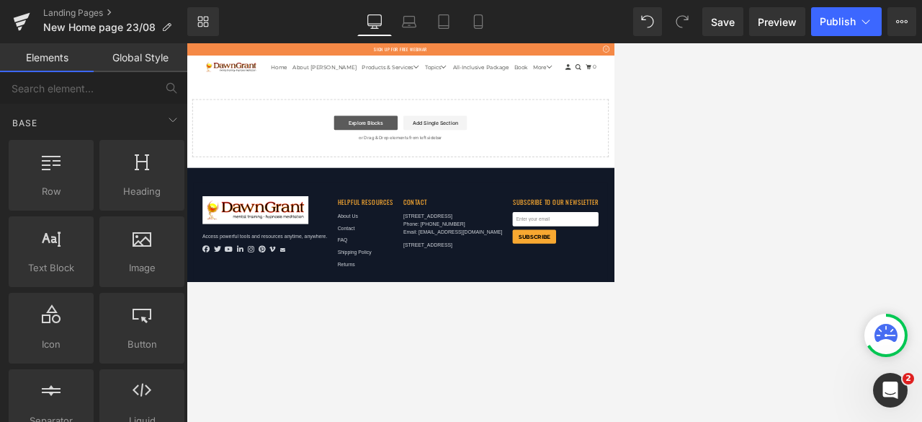
click at [550, 191] on link "Explore Blocks" at bounding box center [552, 205] width 130 height 29
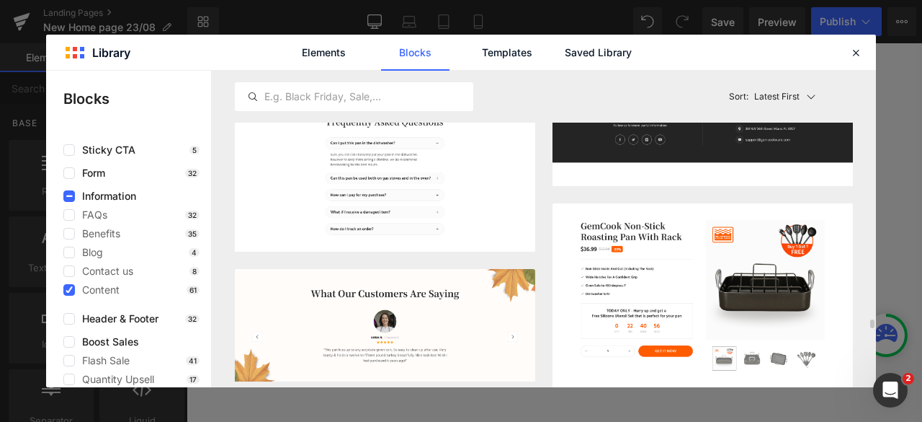
scroll to position [8695, 0]
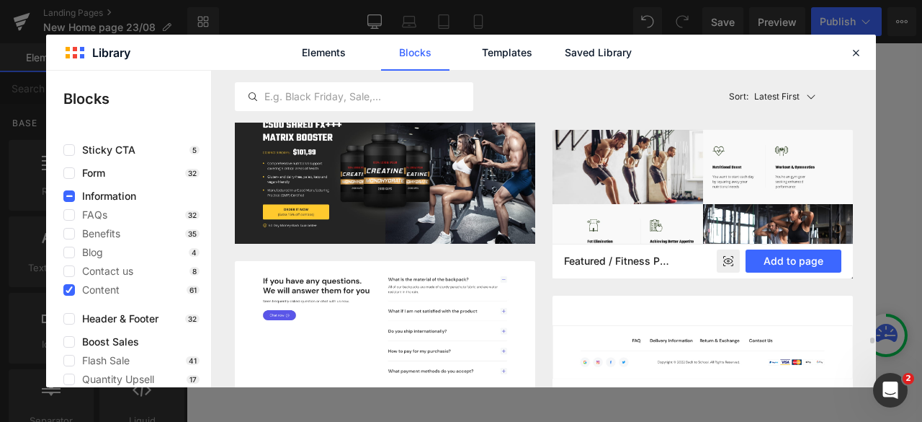
scroll to position [13251, 0]
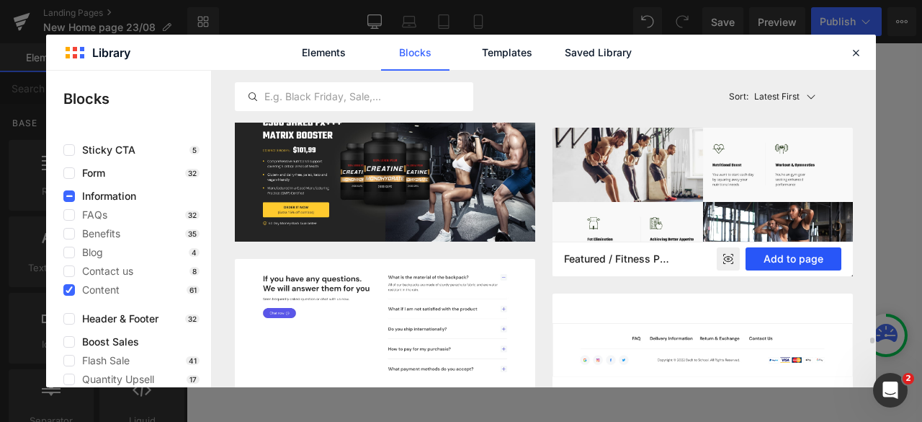
click at [614, 257] on button "Add to page" at bounding box center [794, 258] width 96 height 23
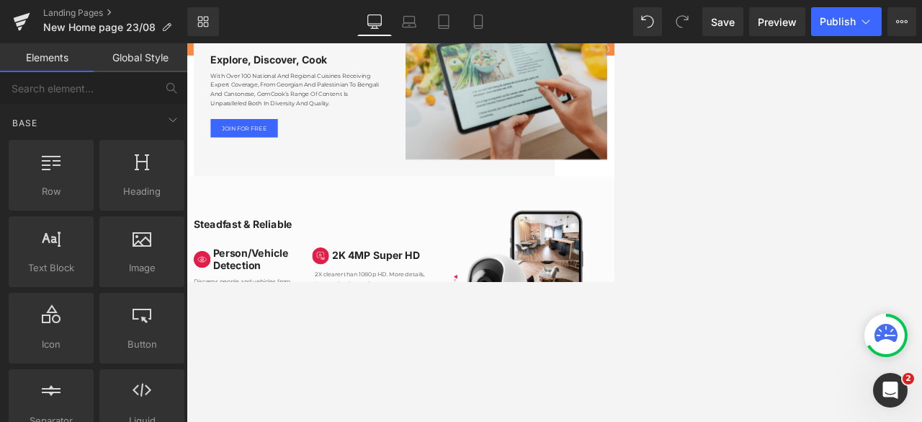
scroll to position [6496, 0]
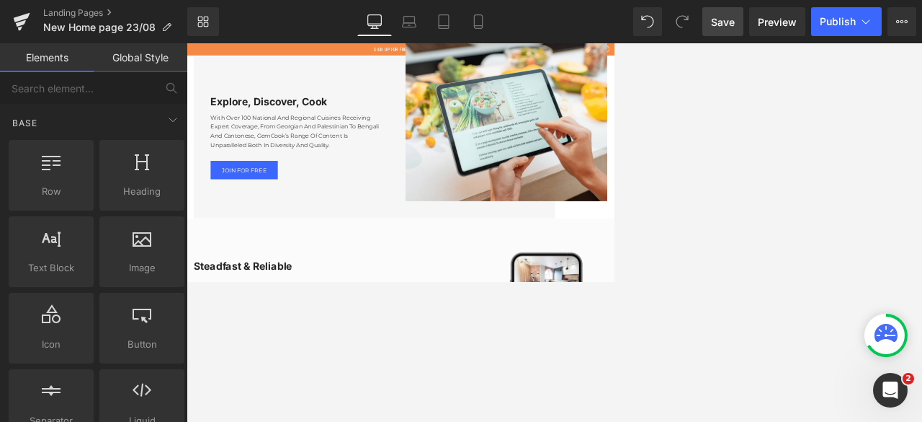
click at [614, 14] on link "Save" at bounding box center [723, 21] width 41 height 29
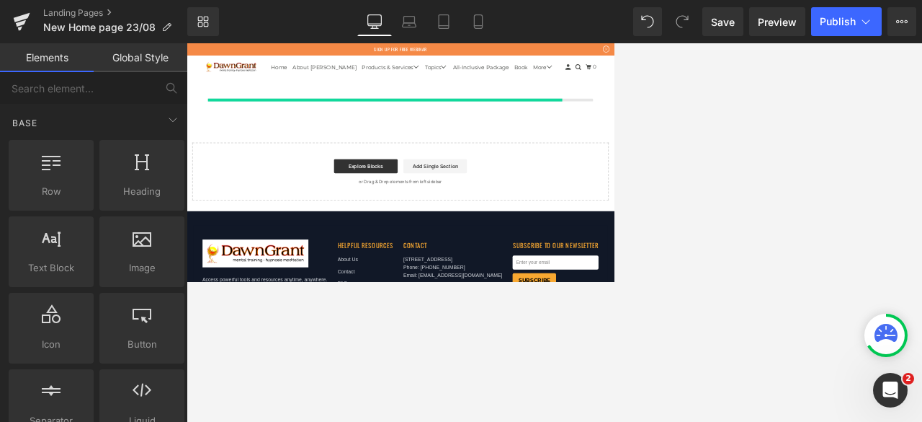
scroll to position [7772, 0]
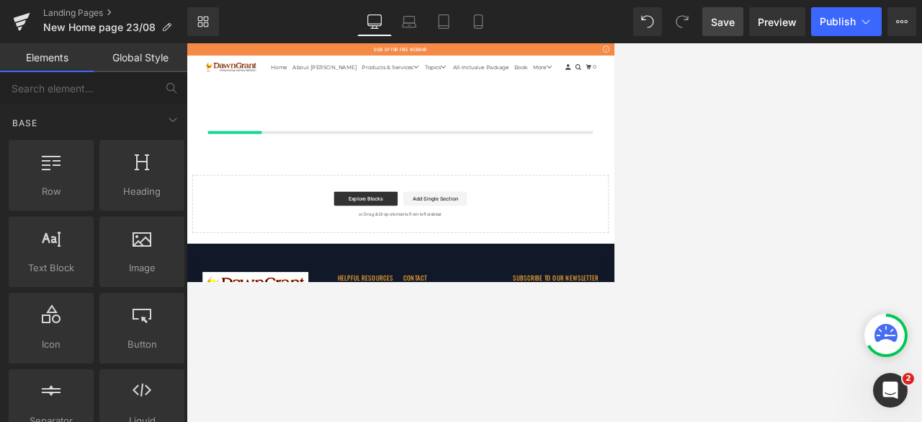
drag, startPoint x: 712, startPoint y: 19, endPoint x: 609, endPoint y: 314, distance: 312.9
click at [614, 19] on link "Save" at bounding box center [723, 21] width 41 height 29
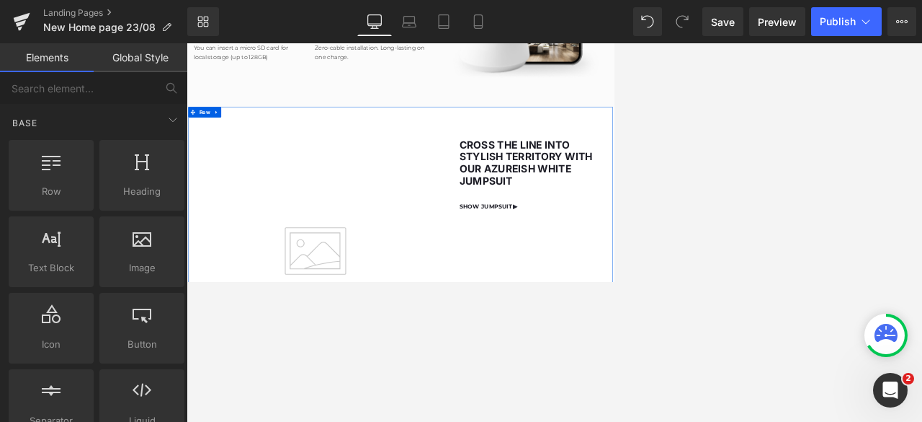
scroll to position [7175, 0]
click at [539, 280] on div at bounding box center [555, 232] width 736 height 378
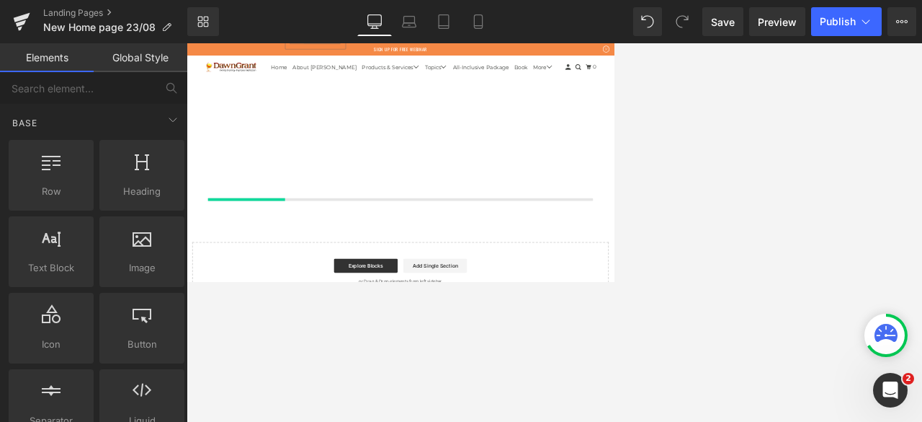
scroll to position [7624, 0]
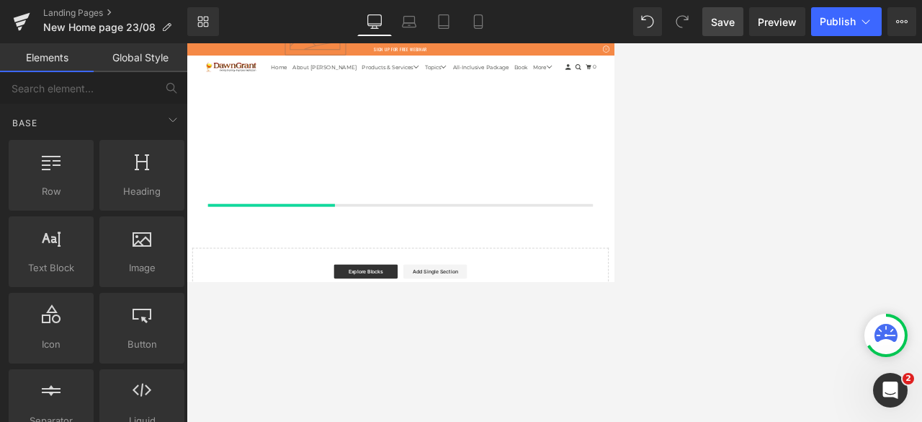
click at [614, 25] on span "Save" at bounding box center [723, 21] width 24 height 15
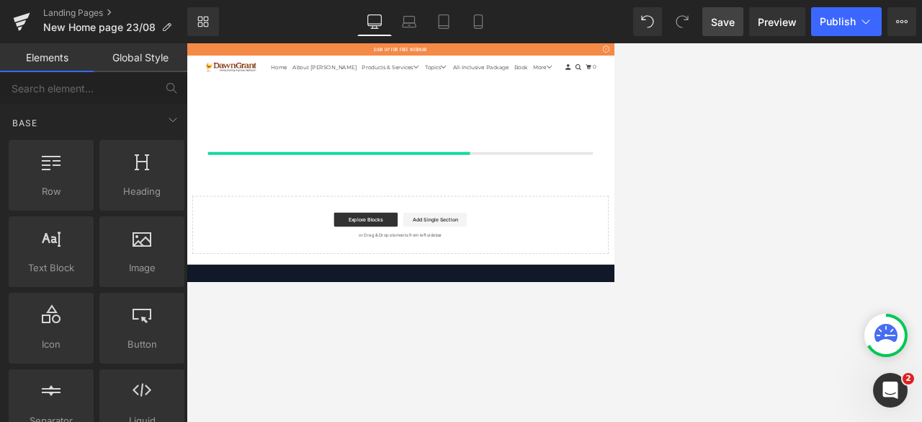
scroll to position [7741, 0]
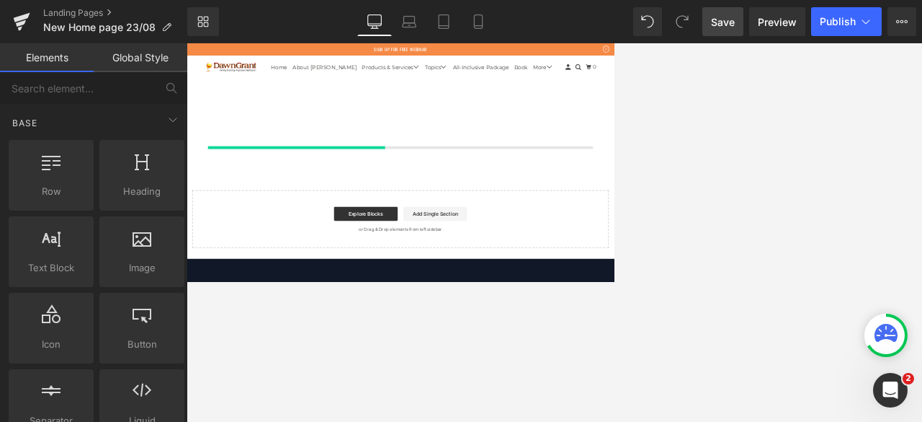
click at [614, 18] on span "Save" at bounding box center [723, 21] width 24 height 15
click at [508, 280] on link "Explore Blocks" at bounding box center [552, 389] width 130 height 29
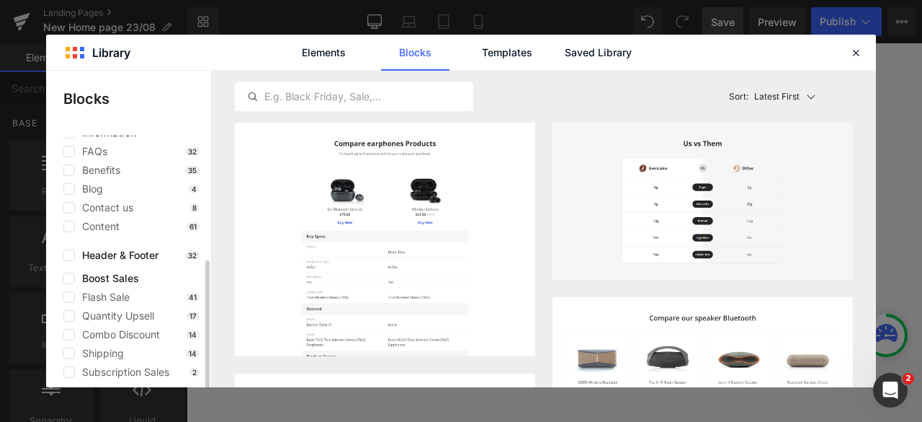
scroll to position [220, 0]
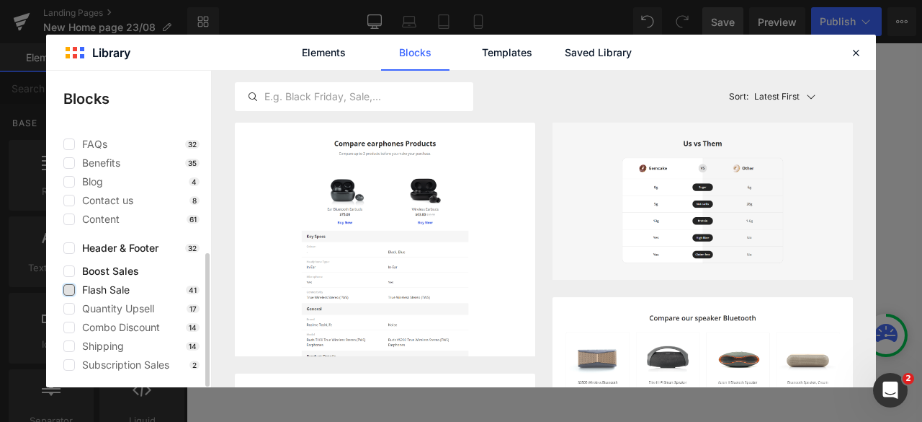
click at [68, 280] on label at bounding box center [69, 290] width 12 height 12
click at [69, 280] on input "checkbox" at bounding box center [69, 290] width 0 height 0
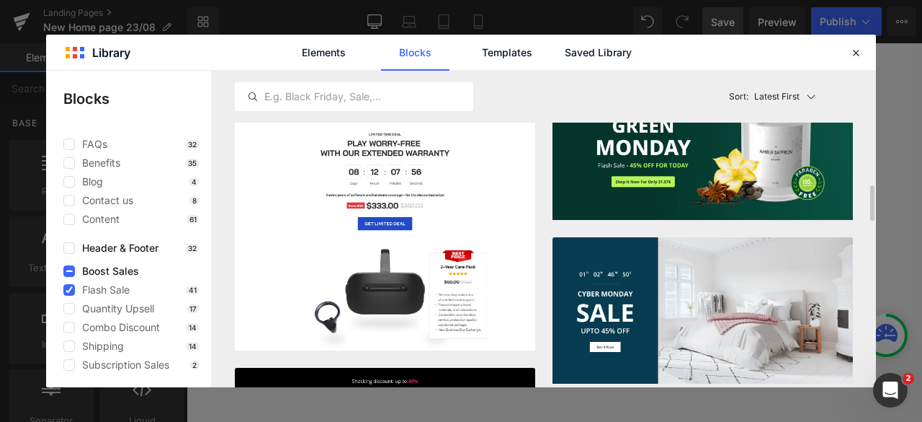
scroll to position [1026, 0]
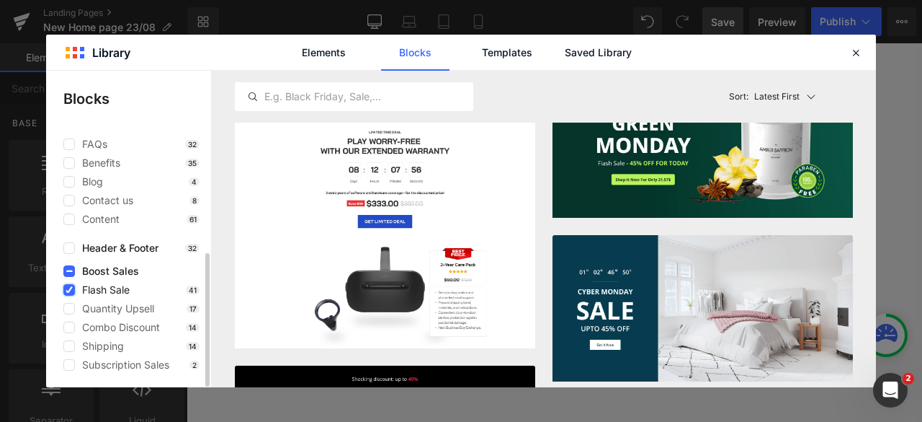
click at [69, 280] on label at bounding box center [69, 290] width 12 height 12
click at [69, 280] on input "checkbox" at bounding box center [69, 290] width 0 height 0
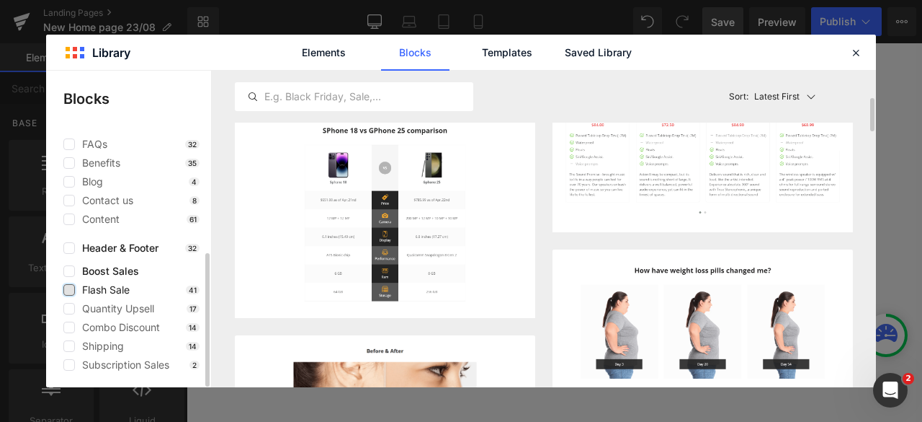
scroll to position [264, 0]
click at [66, 280] on label at bounding box center [69, 365] width 12 height 12
click at [69, 280] on input "checkbox" at bounding box center [69, 365] width 0 height 0
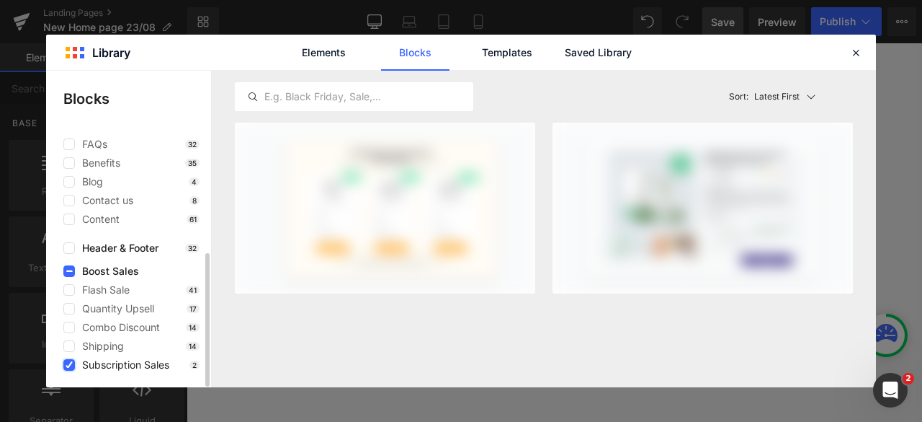
scroll to position [0, 0]
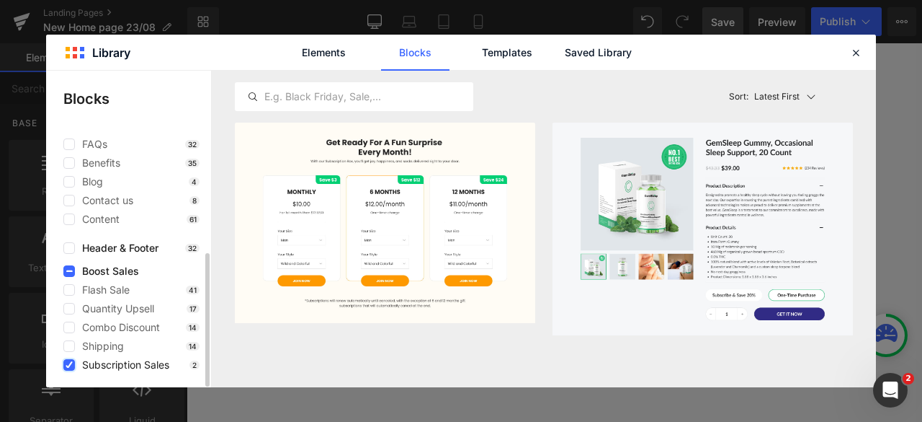
click at [67, 280] on icon at bounding box center [69, 365] width 7 height 0
click at [69, 280] on input "checkbox" at bounding box center [69, 365] width 0 height 0
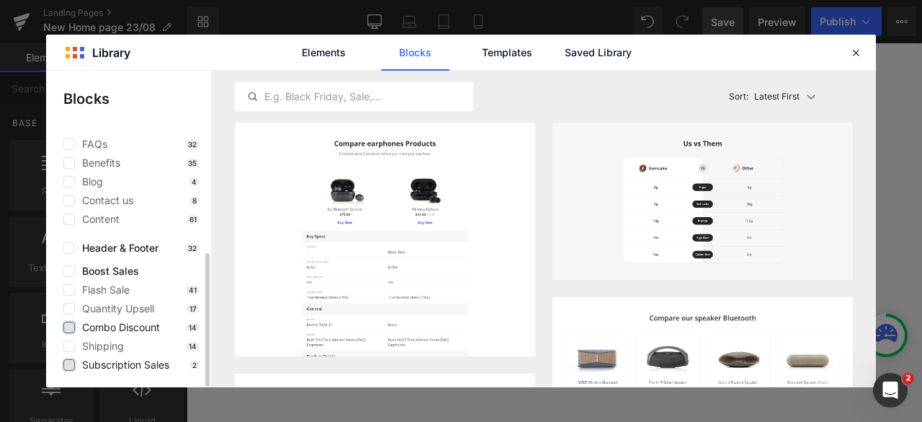
click at [72, 280] on label at bounding box center [69, 327] width 12 height 12
click at [69, 280] on input "checkbox" at bounding box center [69, 327] width 0 height 0
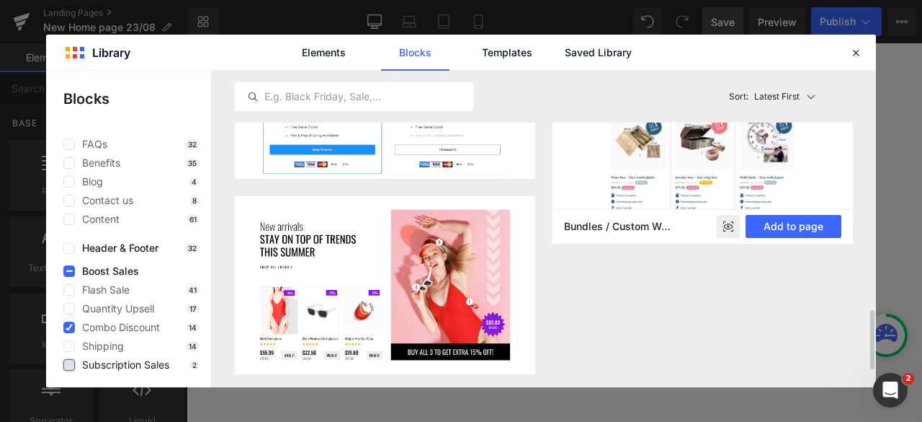
scroll to position [1370, 0]
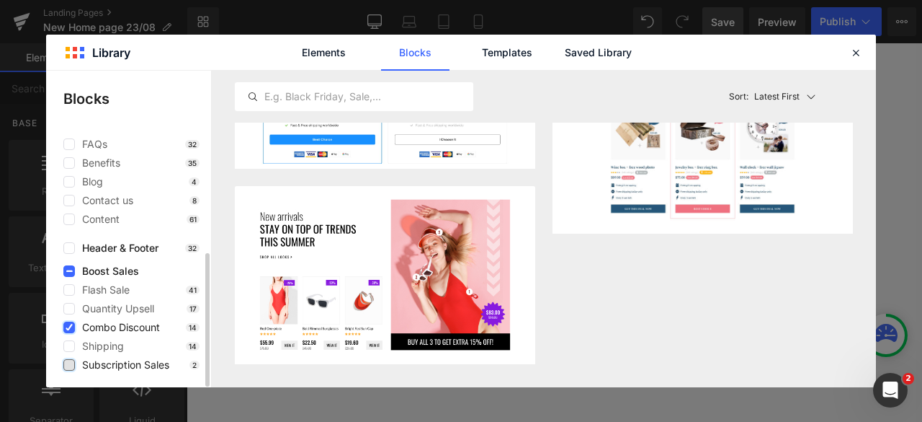
click at [68, 280] on icon at bounding box center [69, 327] width 7 height 0
click at [69, 280] on input "checkbox" at bounding box center [69, 327] width 0 height 0
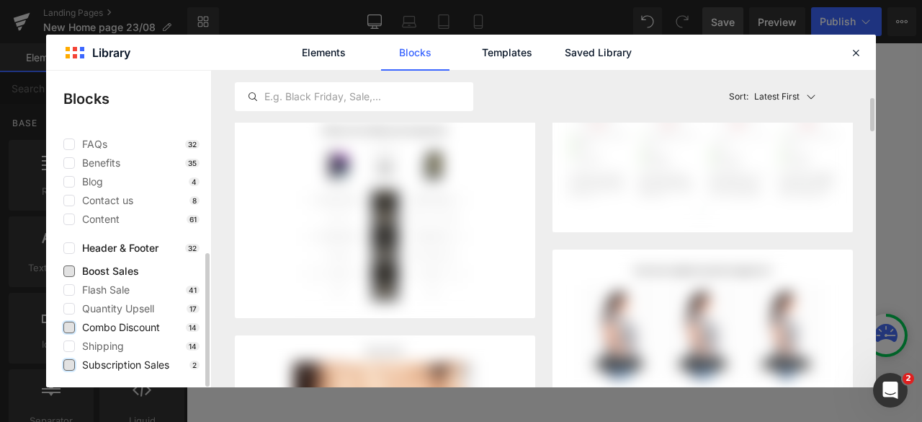
scroll to position [264, 0]
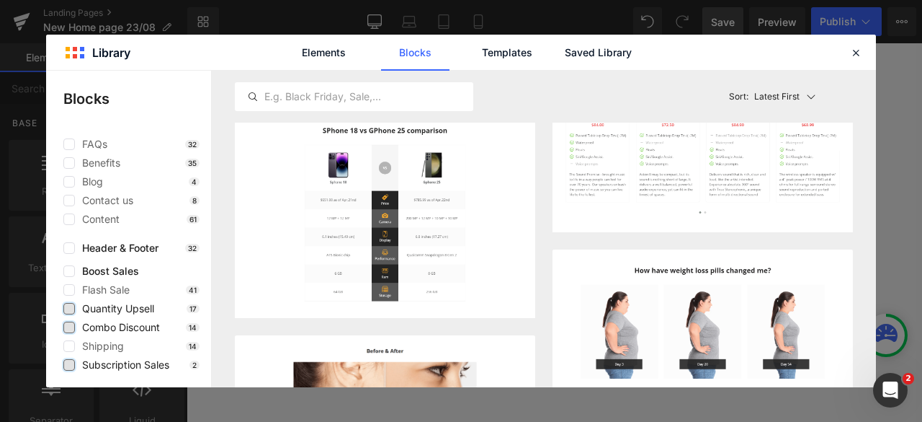
click at [71, 280] on label at bounding box center [69, 309] width 12 height 12
click at [69, 280] on input "checkbox" at bounding box center [69, 308] width 0 height 0
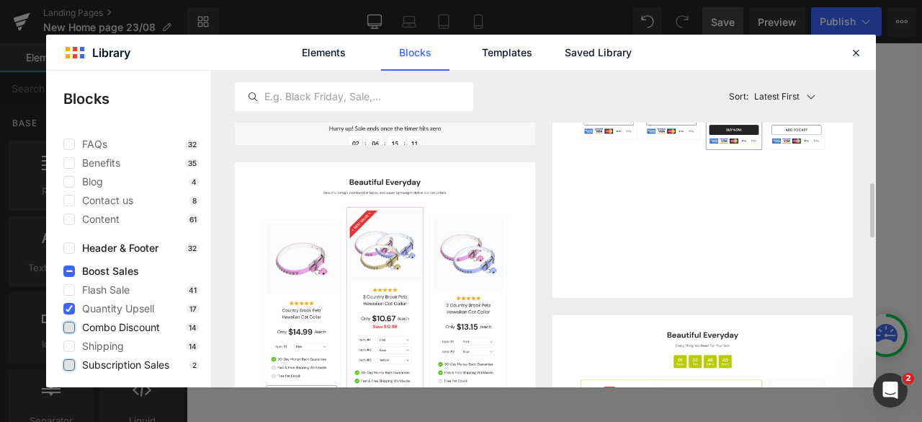
scroll to position [851, 0]
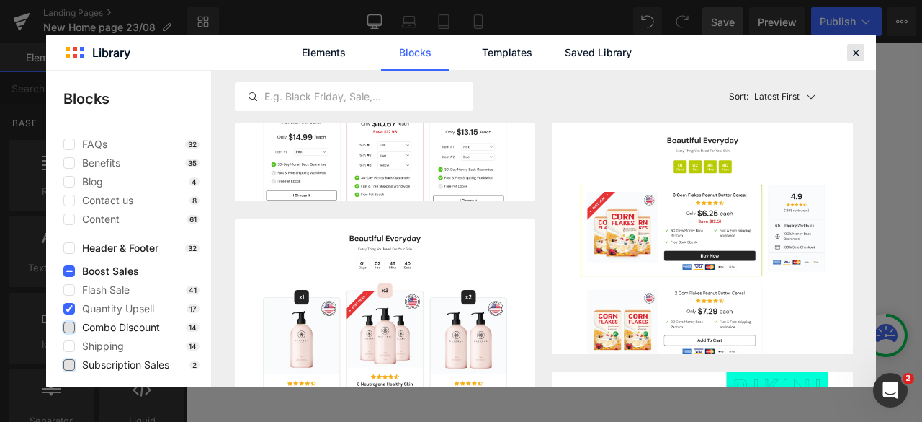
click at [614, 50] on icon at bounding box center [856, 52] width 13 height 13
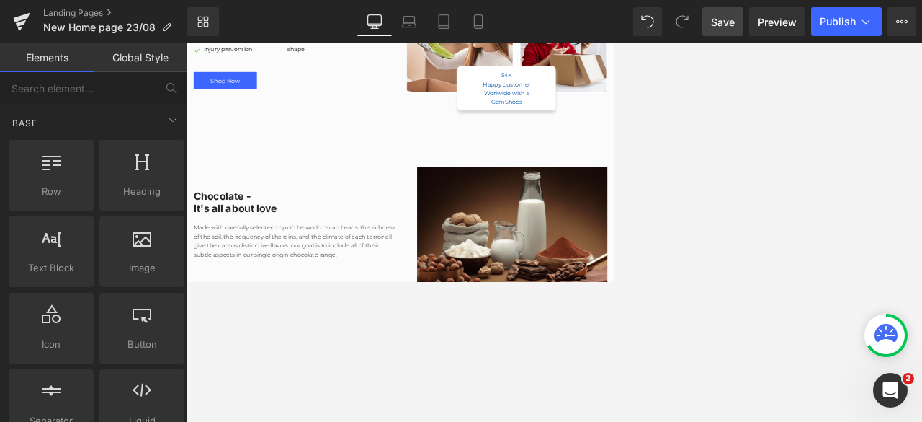
scroll to position [778, 0]
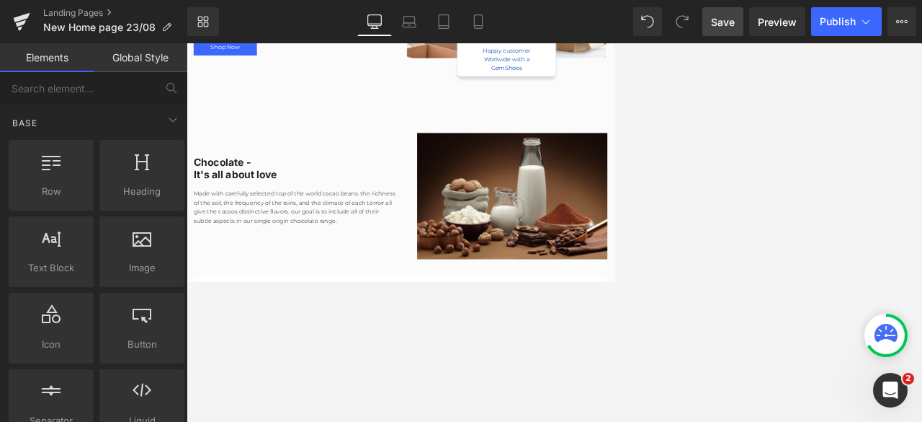
click at [614, 191] on div at bounding box center [555, 232] width 736 height 378
